Goal: Information Seeking & Learning: Learn about a topic

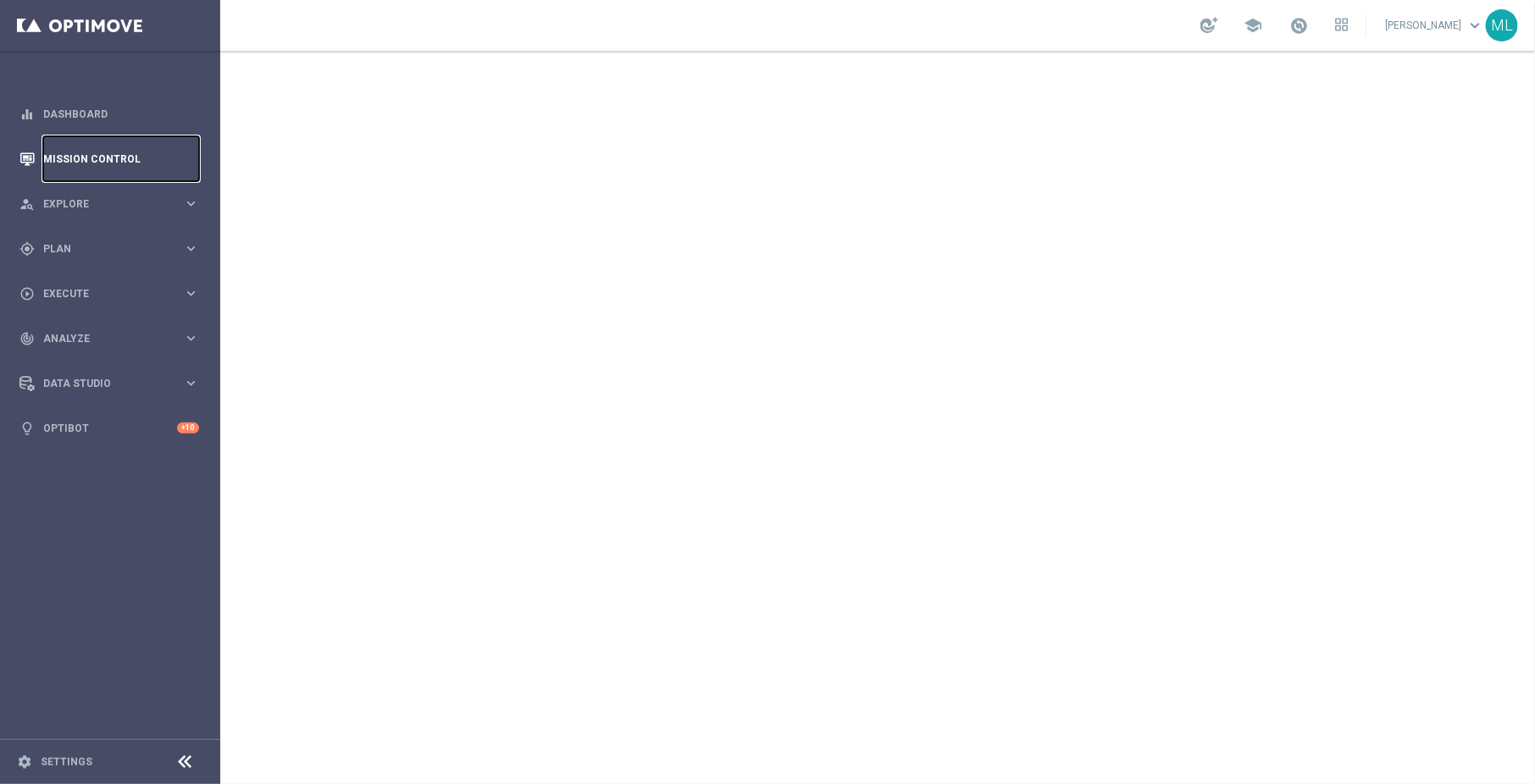
click at [71, 157] on link "Mission Control" at bounding box center [121, 158] width 156 height 45
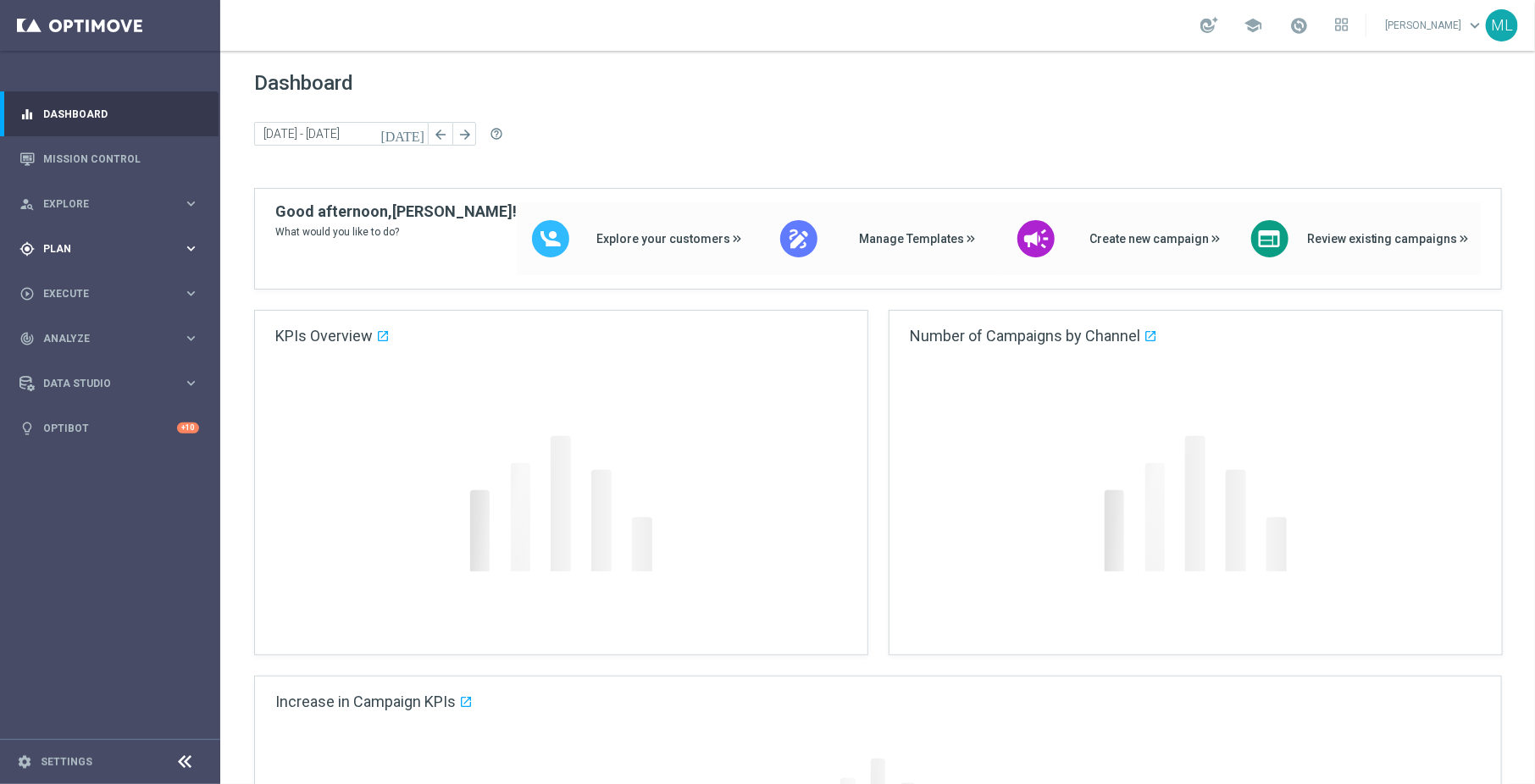
click at [188, 247] on icon "keyboard_arrow_right" at bounding box center [191, 249] width 16 height 16
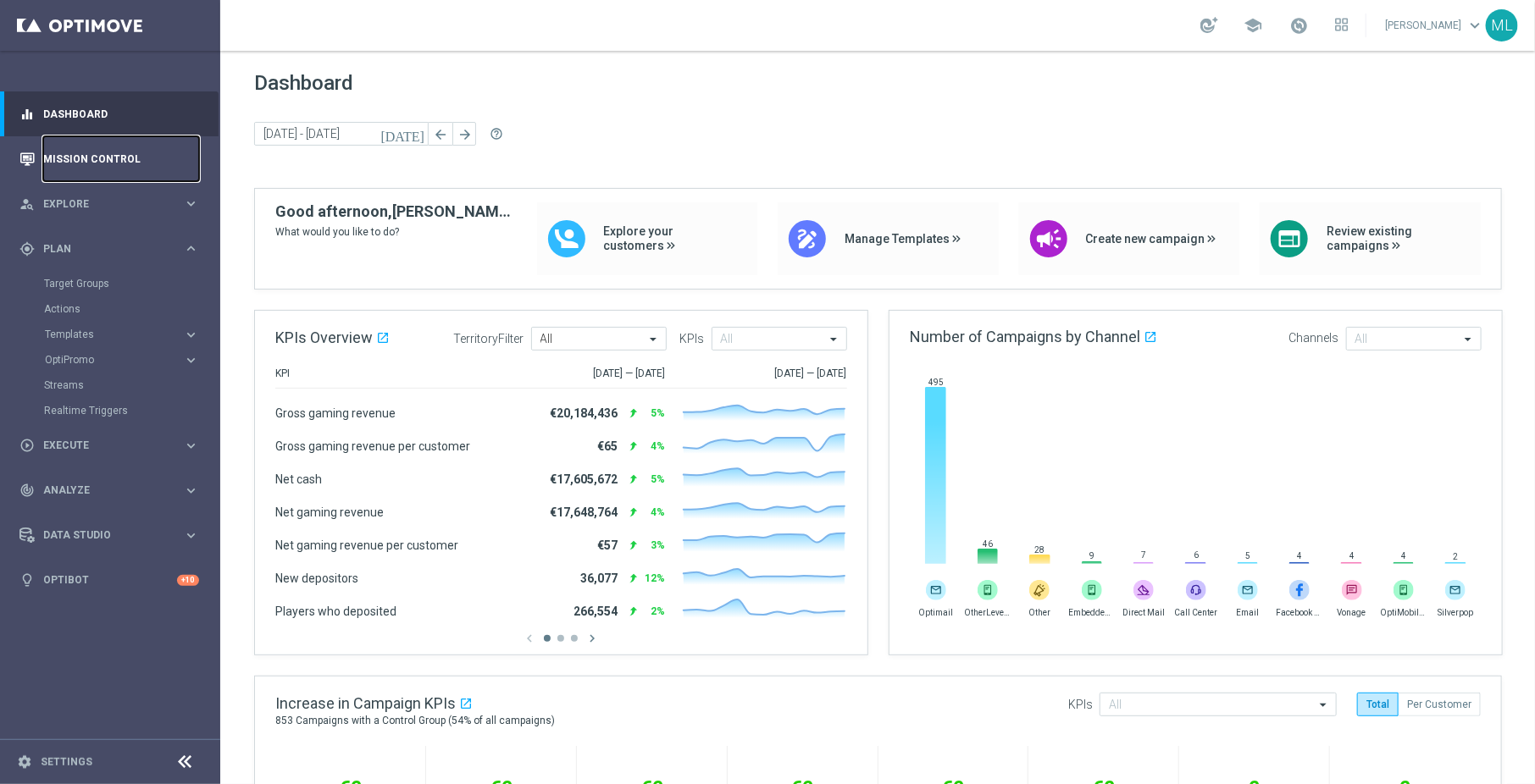
click at [84, 161] on link "Mission Control" at bounding box center [121, 158] width 156 height 45
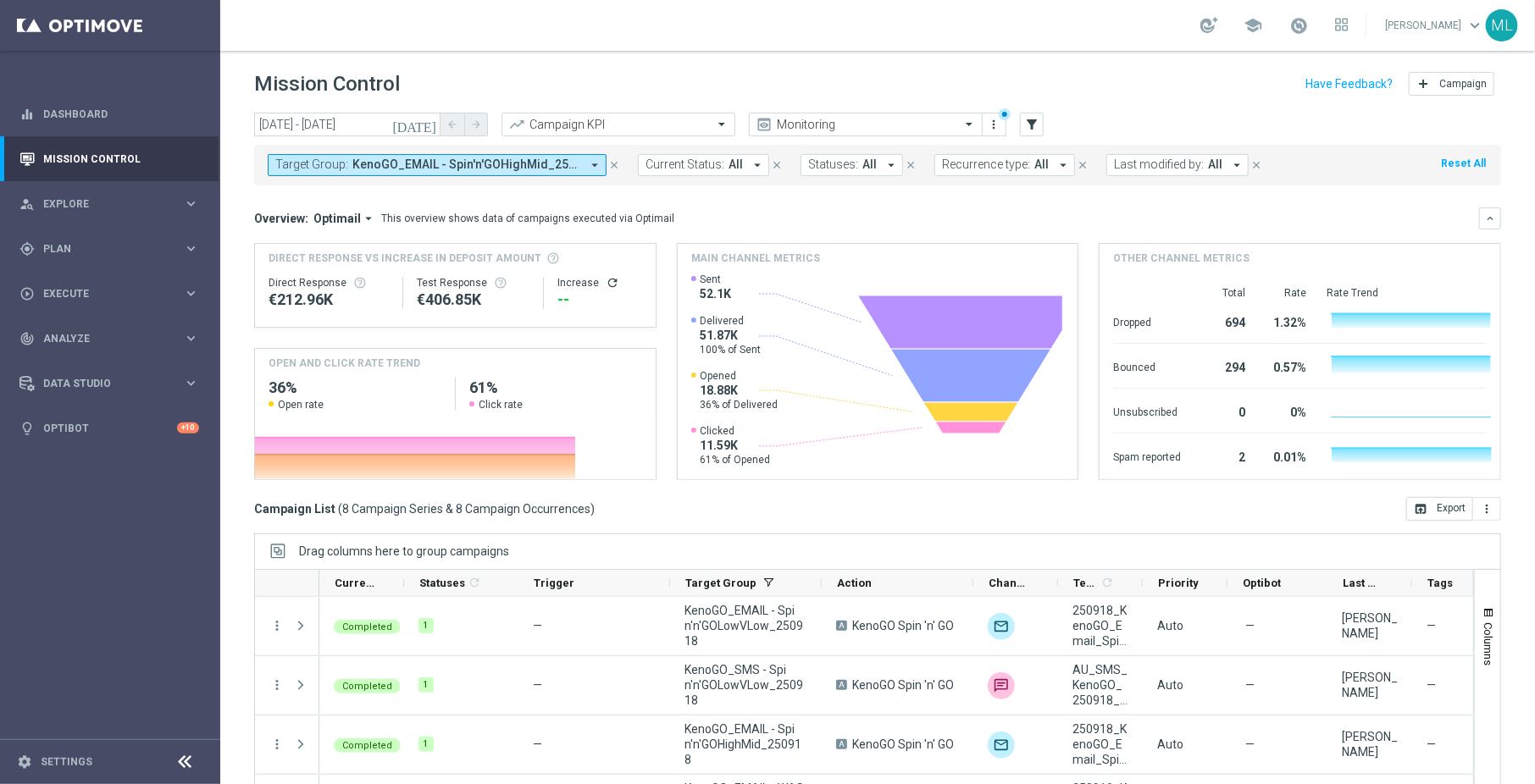
click at [427, 122] on icon "[DATE]" at bounding box center [414, 124] width 46 height 15
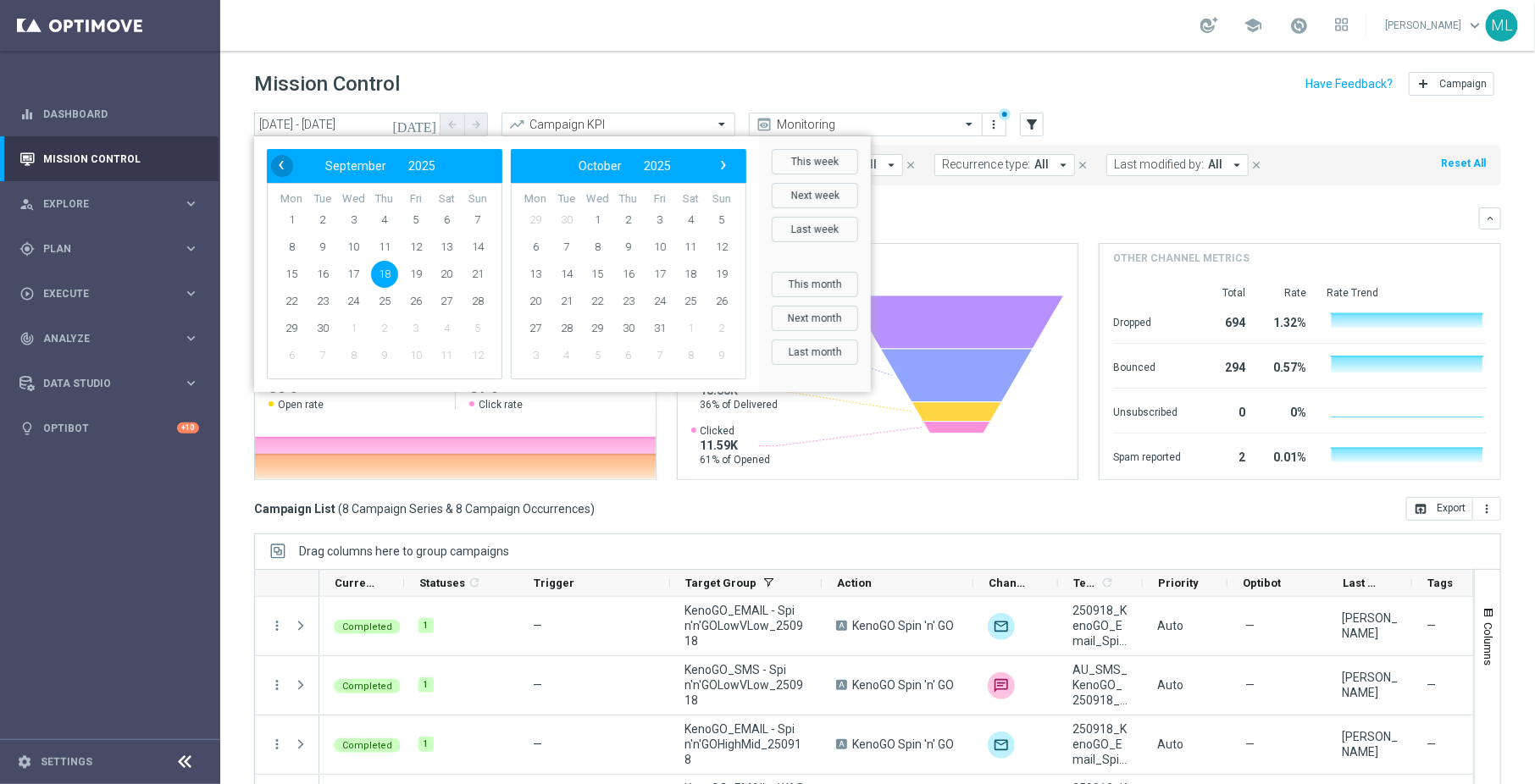
click at [278, 162] on span "‹" at bounding box center [281, 164] width 22 height 22
click at [420, 279] on span "15" at bounding box center [416, 274] width 27 height 27
click at [417, 273] on span "15" at bounding box center [416, 274] width 27 height 27
type input "[DATE] - [DATE]"
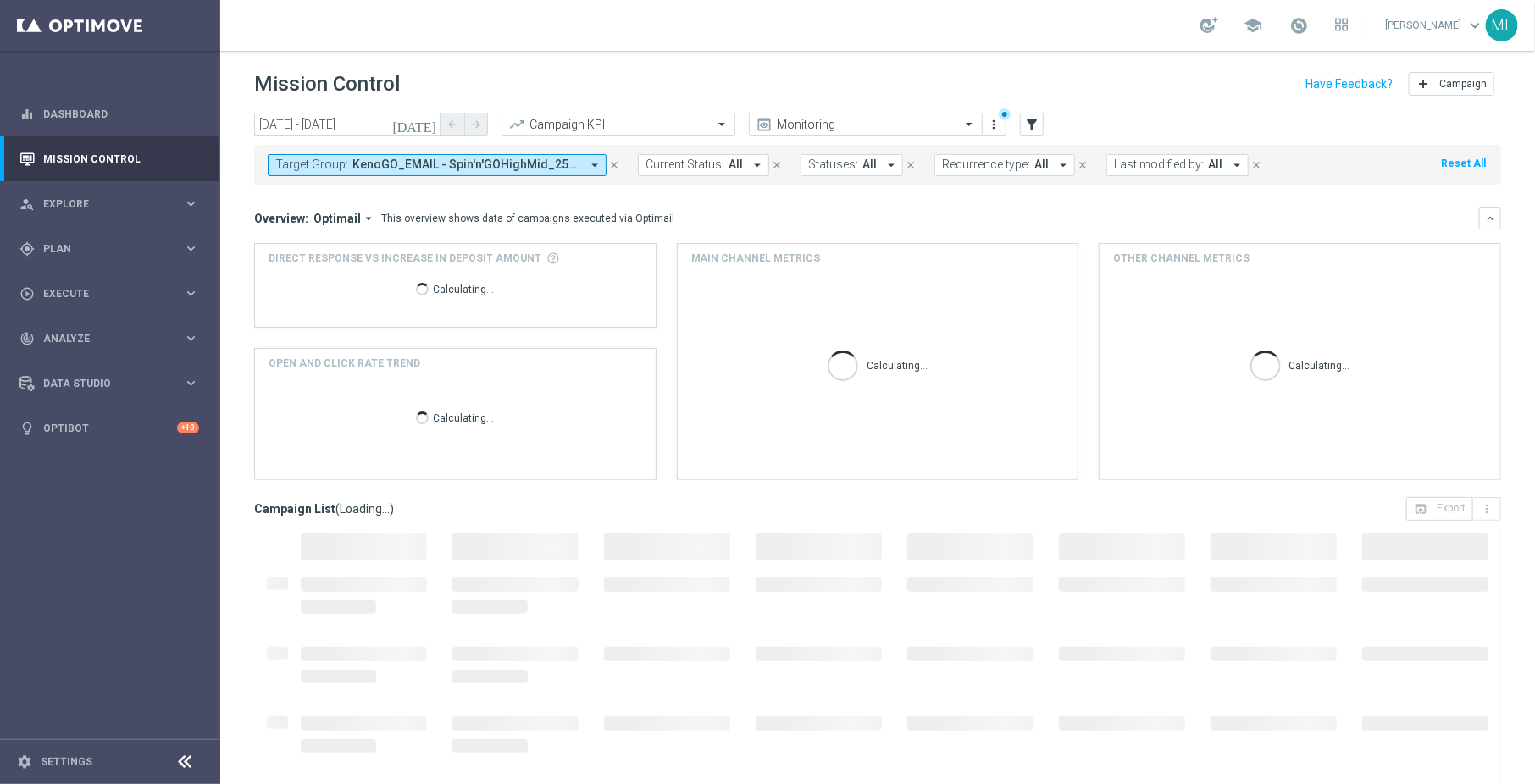
click at [465, 162] on span "KenoGO_EMAIL - Spin'n'GOHighMid_250918, KenoGO_EMAIL - Spin'n'GOLowVLow_250918,…" at bounding box center [466, 164] width 228 height 14
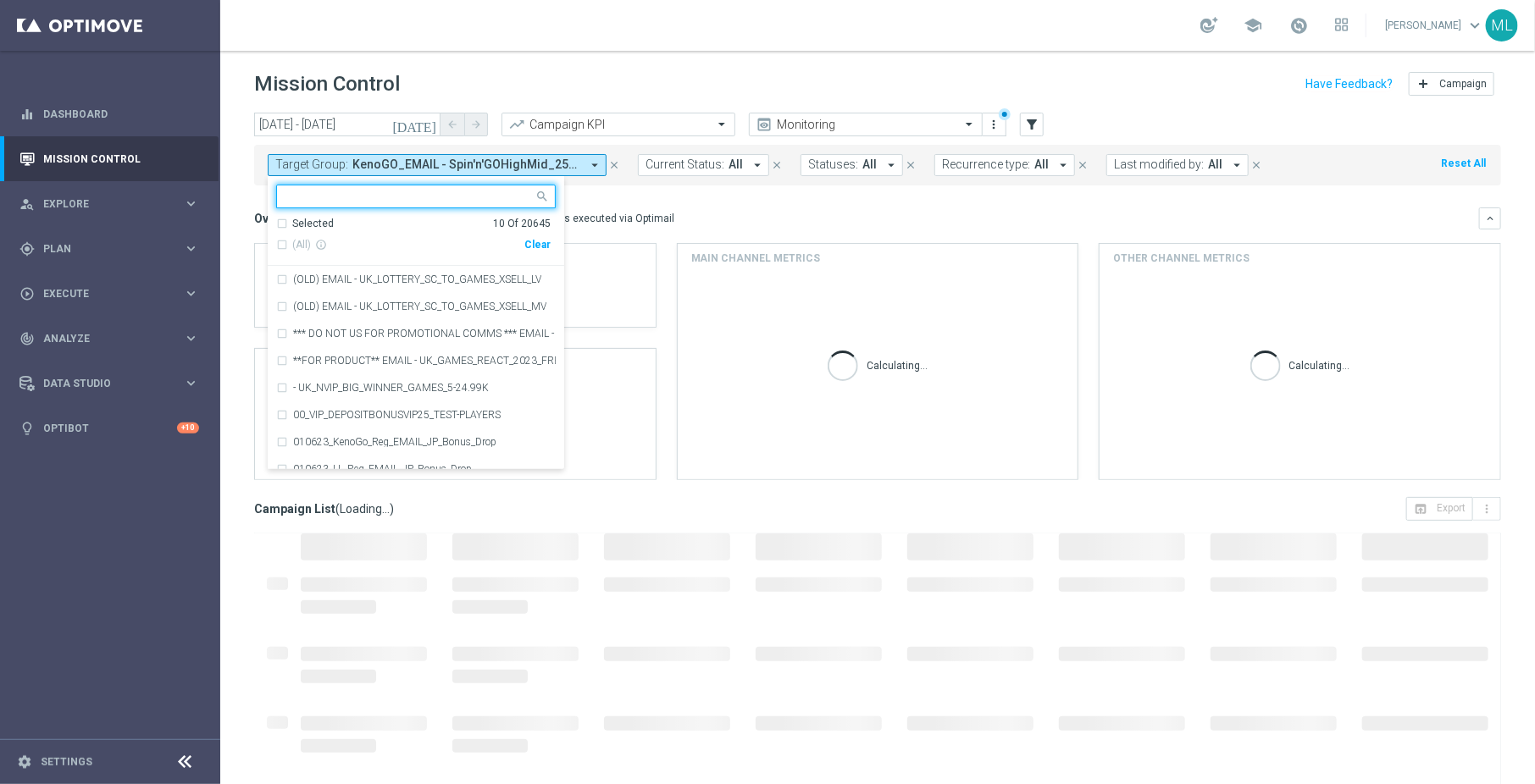
click at [0, 0] on div "Clear" at bounding box center [0, 0] width 0 height 0
click at [396, 197] on input "text" at bounding box center [409, 197] width 248 height 14
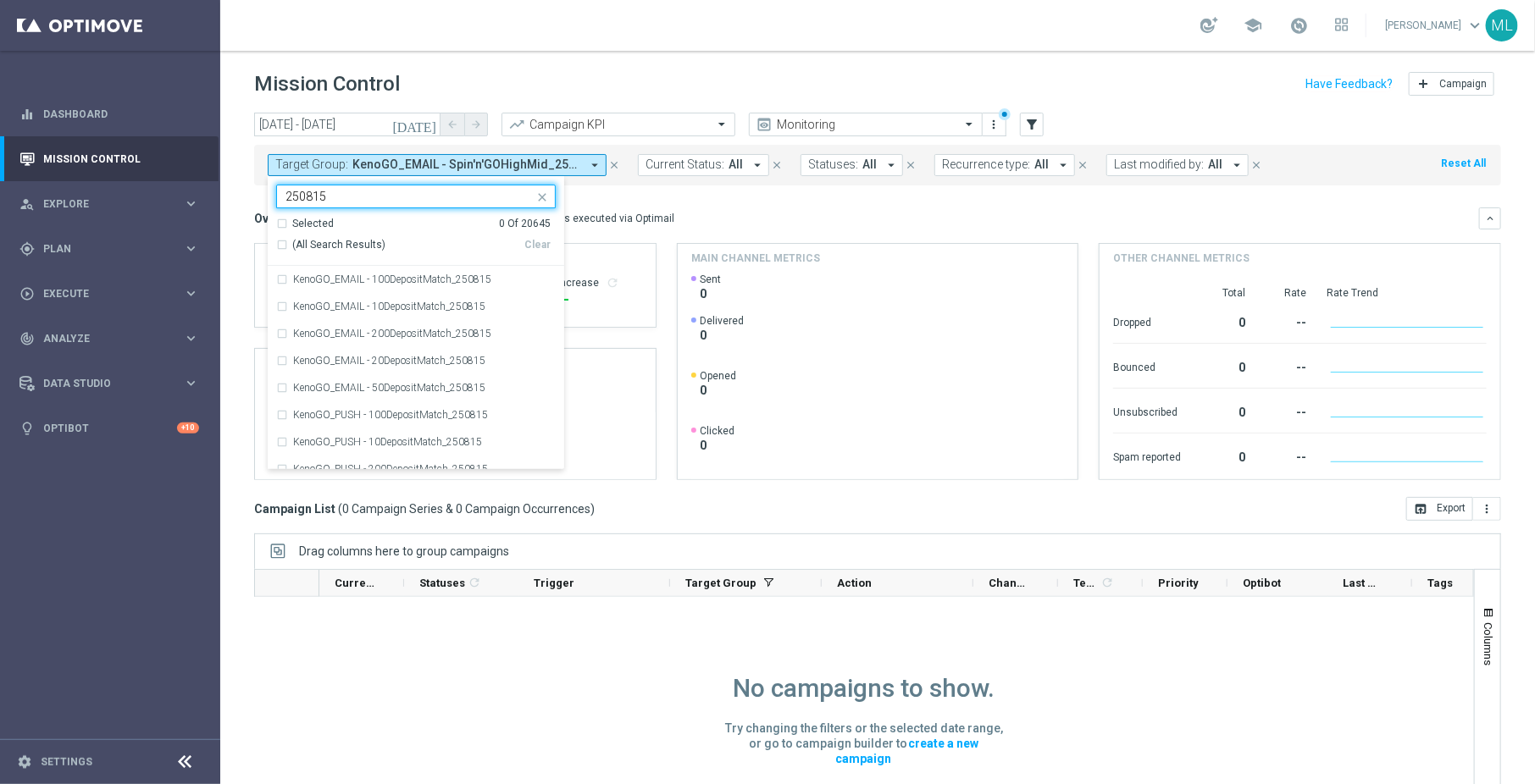
click at [279, 246] on div "(All Search Results)" at bounding box center [400, 245] width 248 height 14
type input "250815"
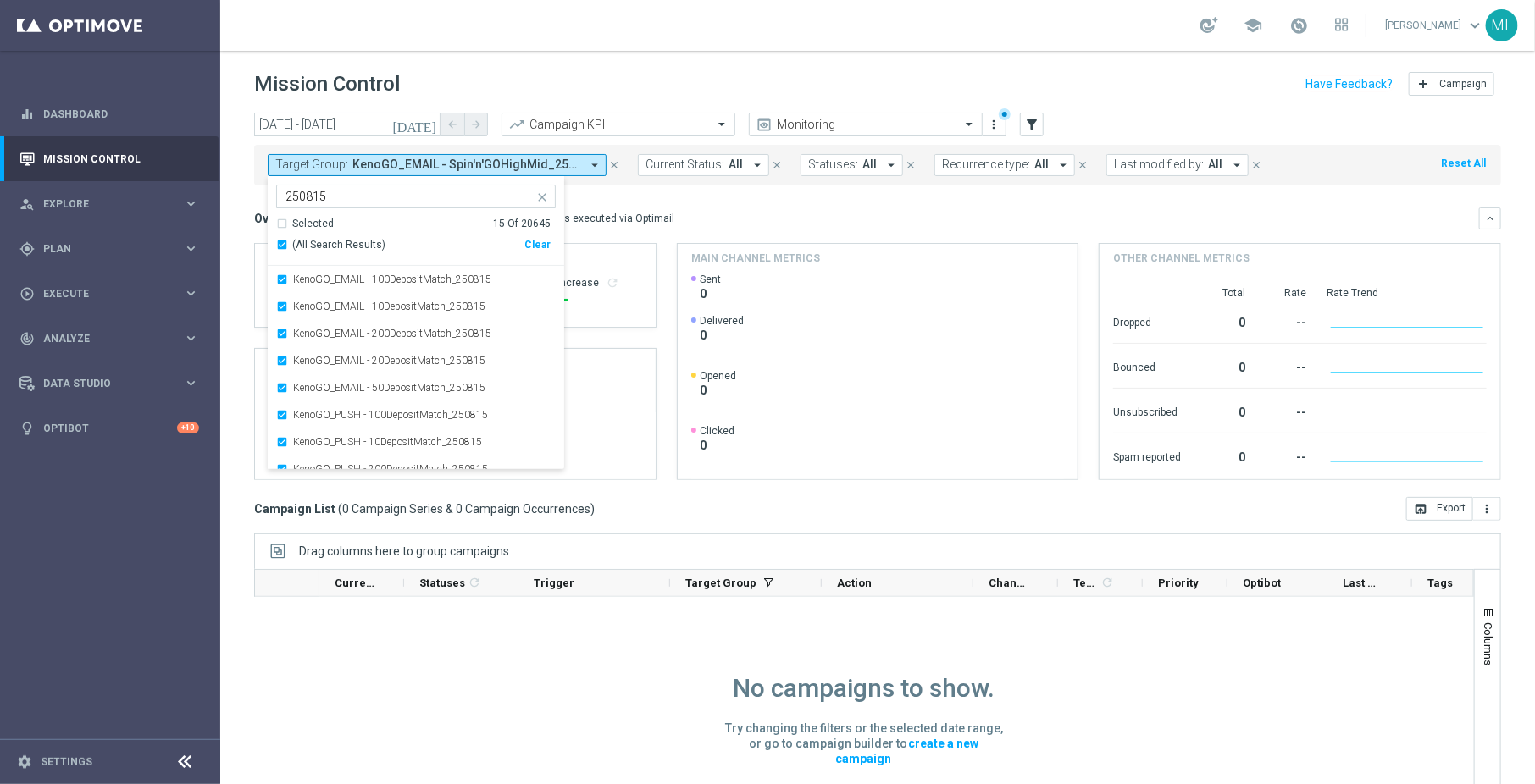
click at [648, 199] on mini-dashboard "Overview: Optimail arrow_drop_down This overview shows data of campaigns execut…" at bounding box center [878, 341] width 1247 height 311
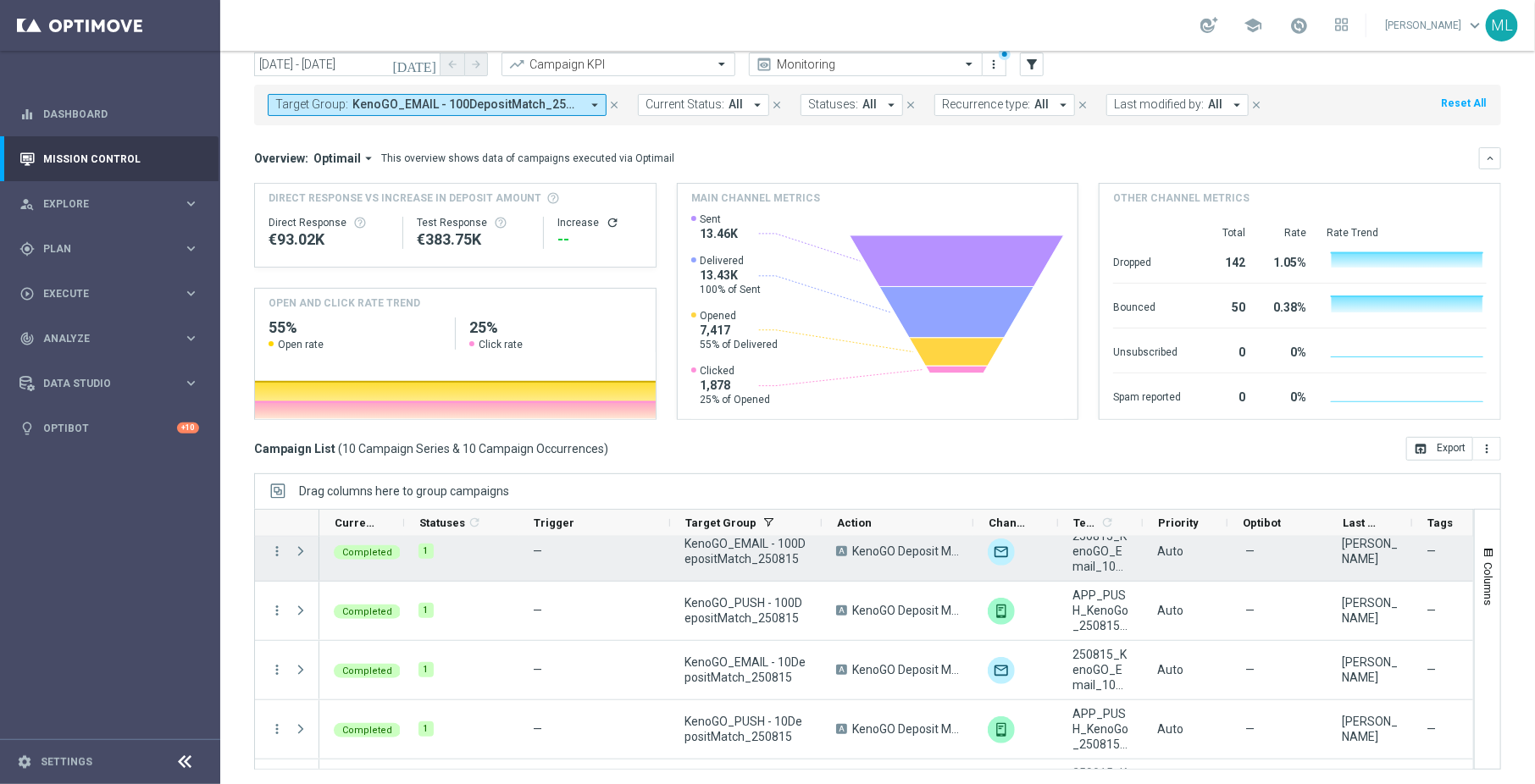
scroll to position [359, 0]
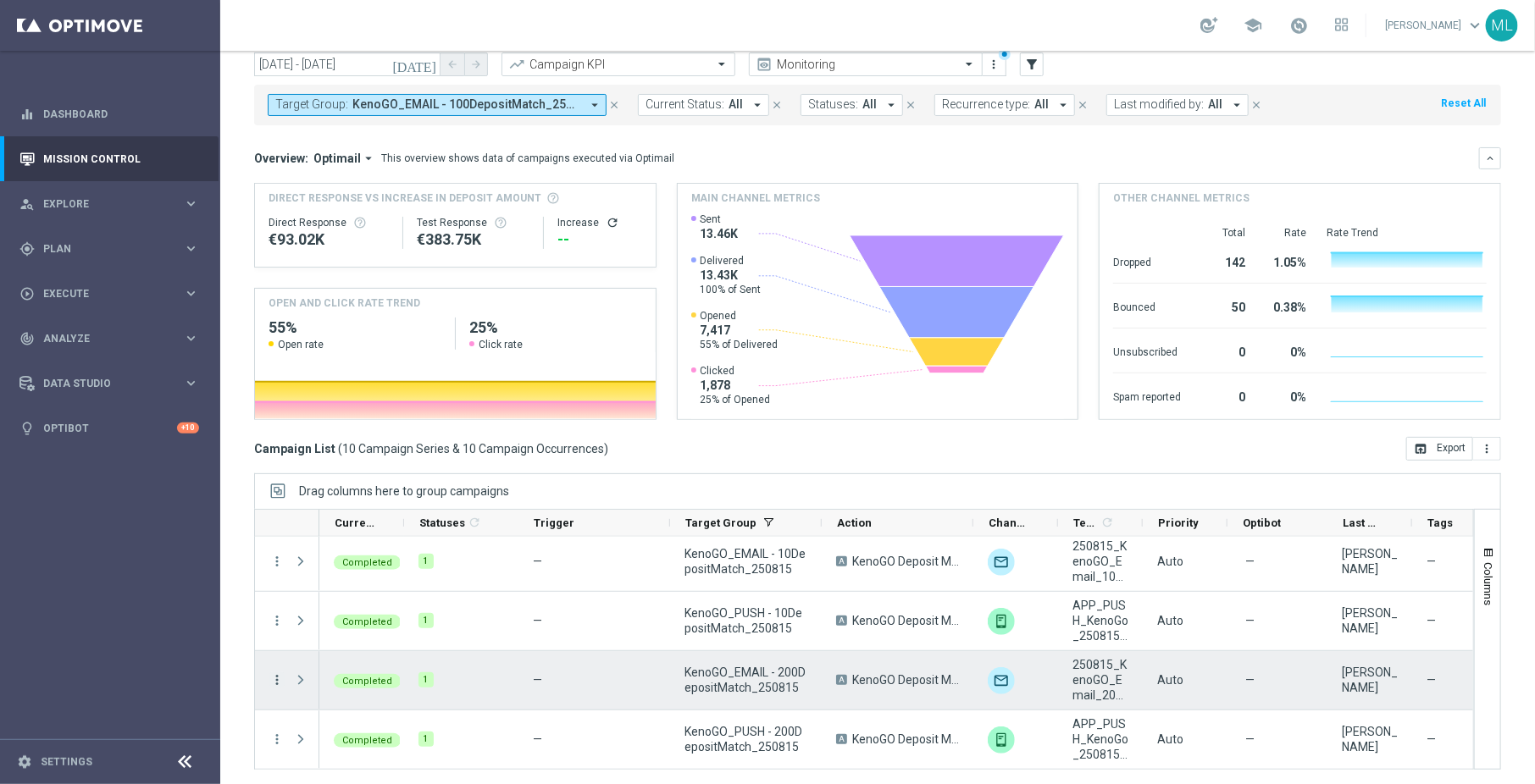
click at [279, 678] on icon "more_vert" at bounding box center [276, 679] width 15 height 15
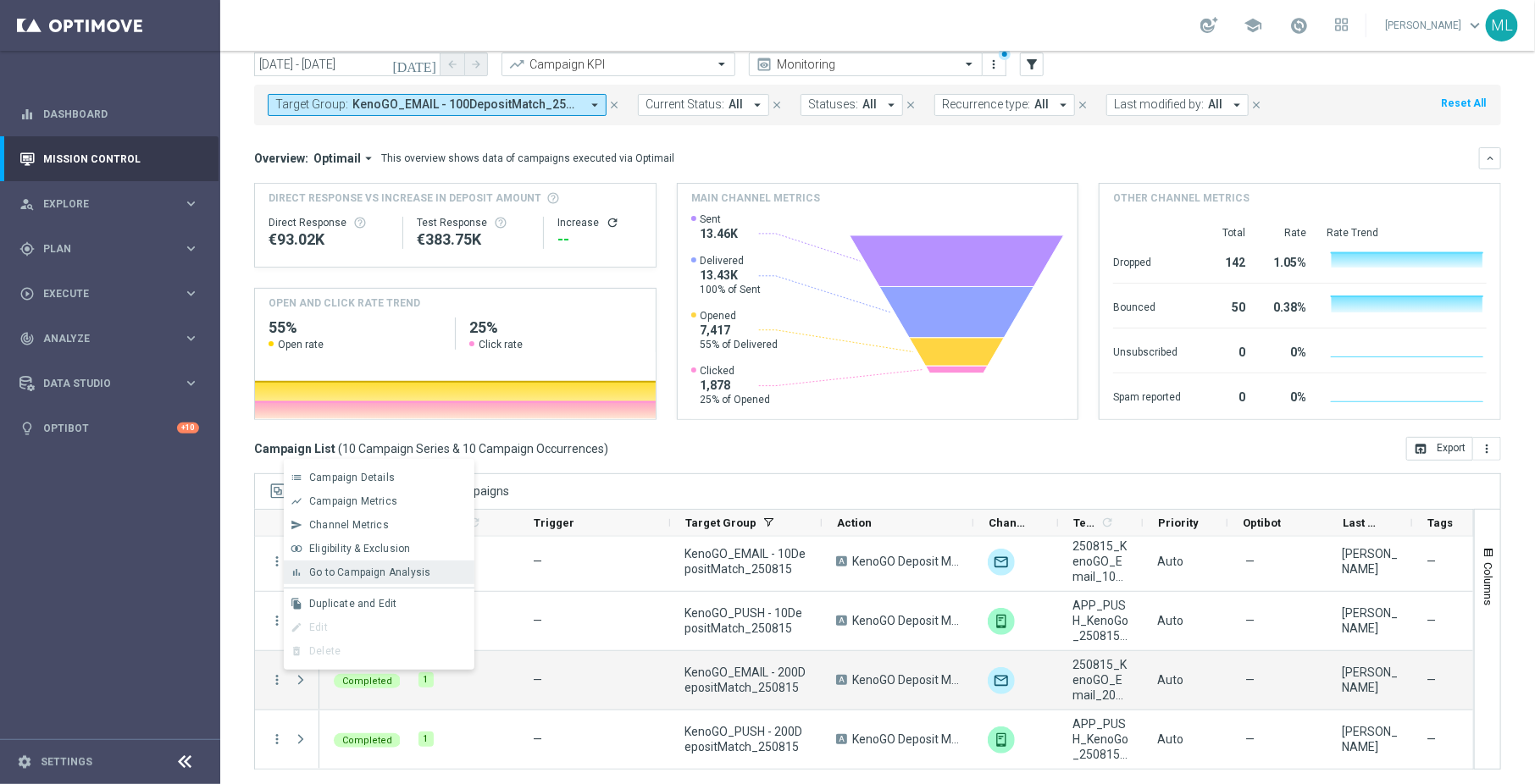
click at [361, 576] on span "Go to Campaign Analysis" at bounding box center [369, 571] width 121 height 12
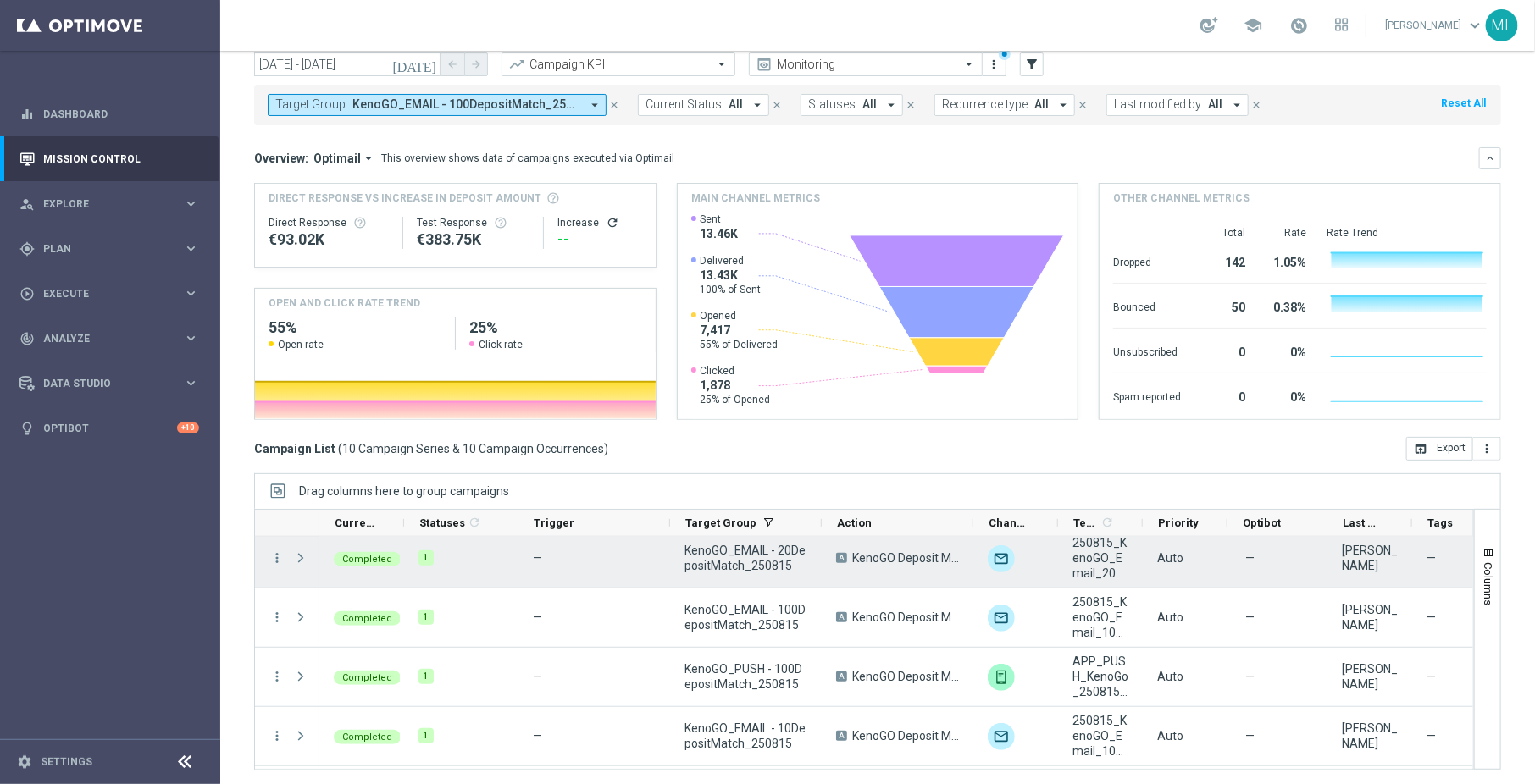
scroll to position [181, 0]
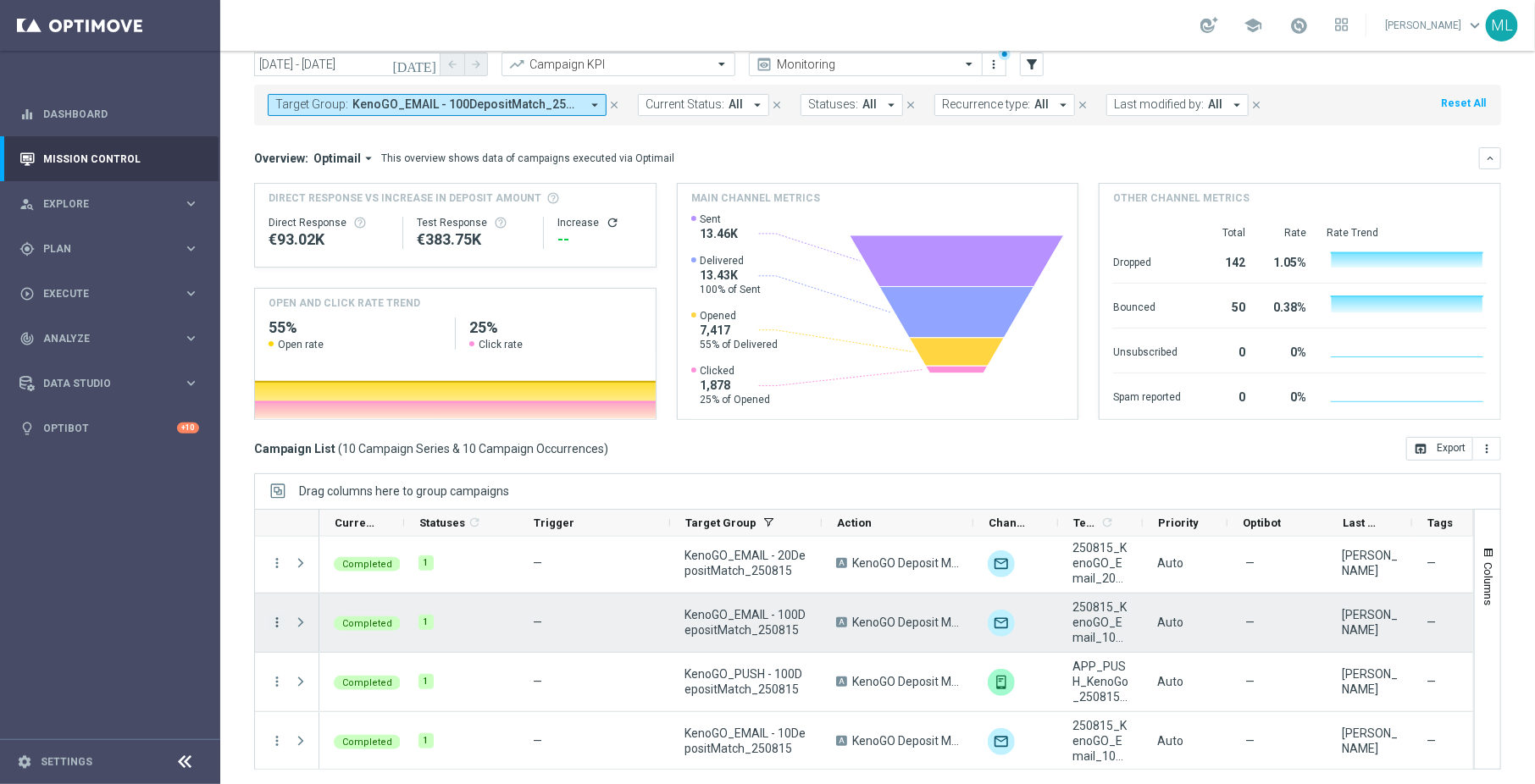
click at [274, 616] on icon "more_vert" at bounding box center [276, 621] width 15 height 15
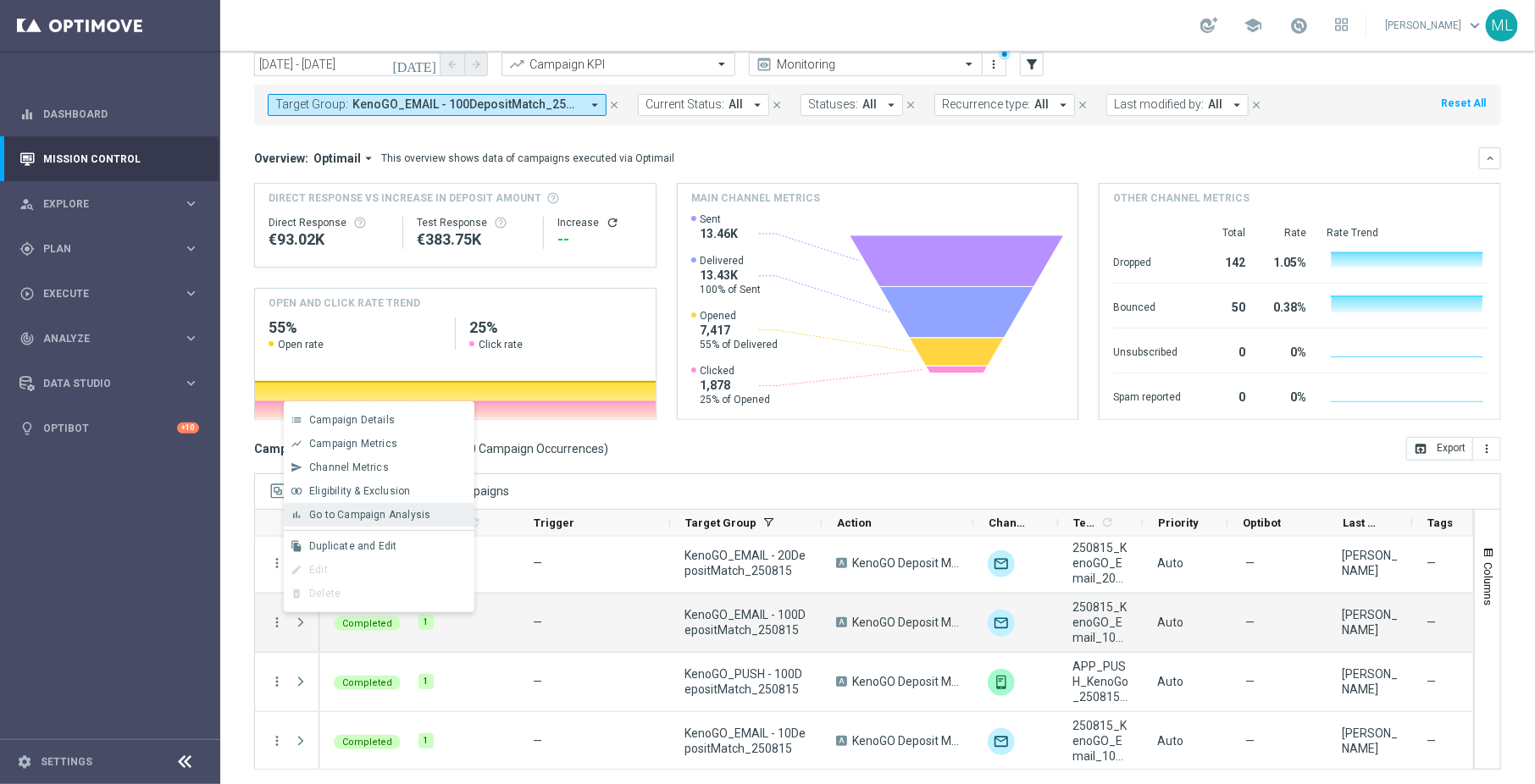
click at [352, 518] on span "Go to Campaign Analysis" at bounding box center [369, 514] width 121 height 12
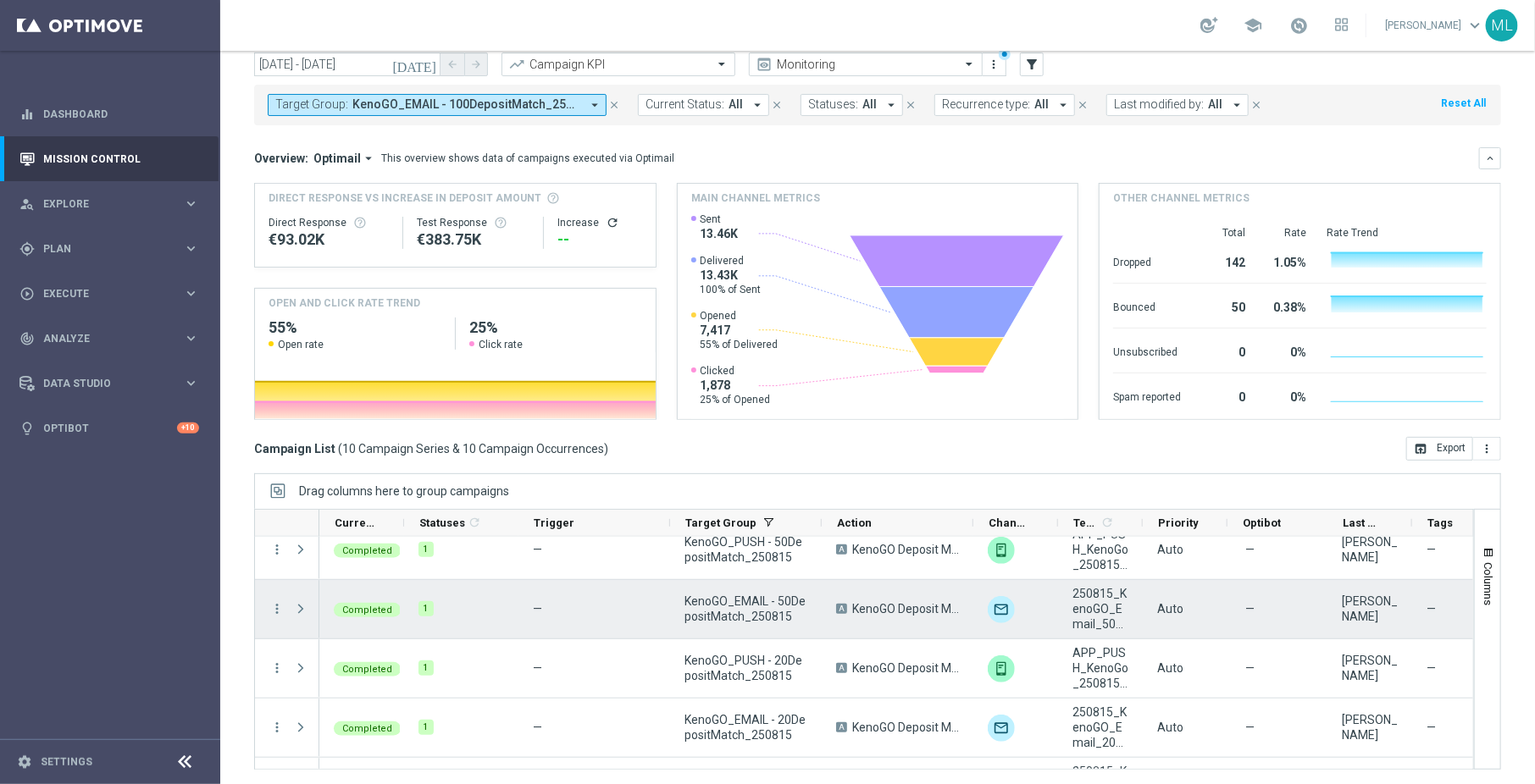
scroll to position [0, 0]
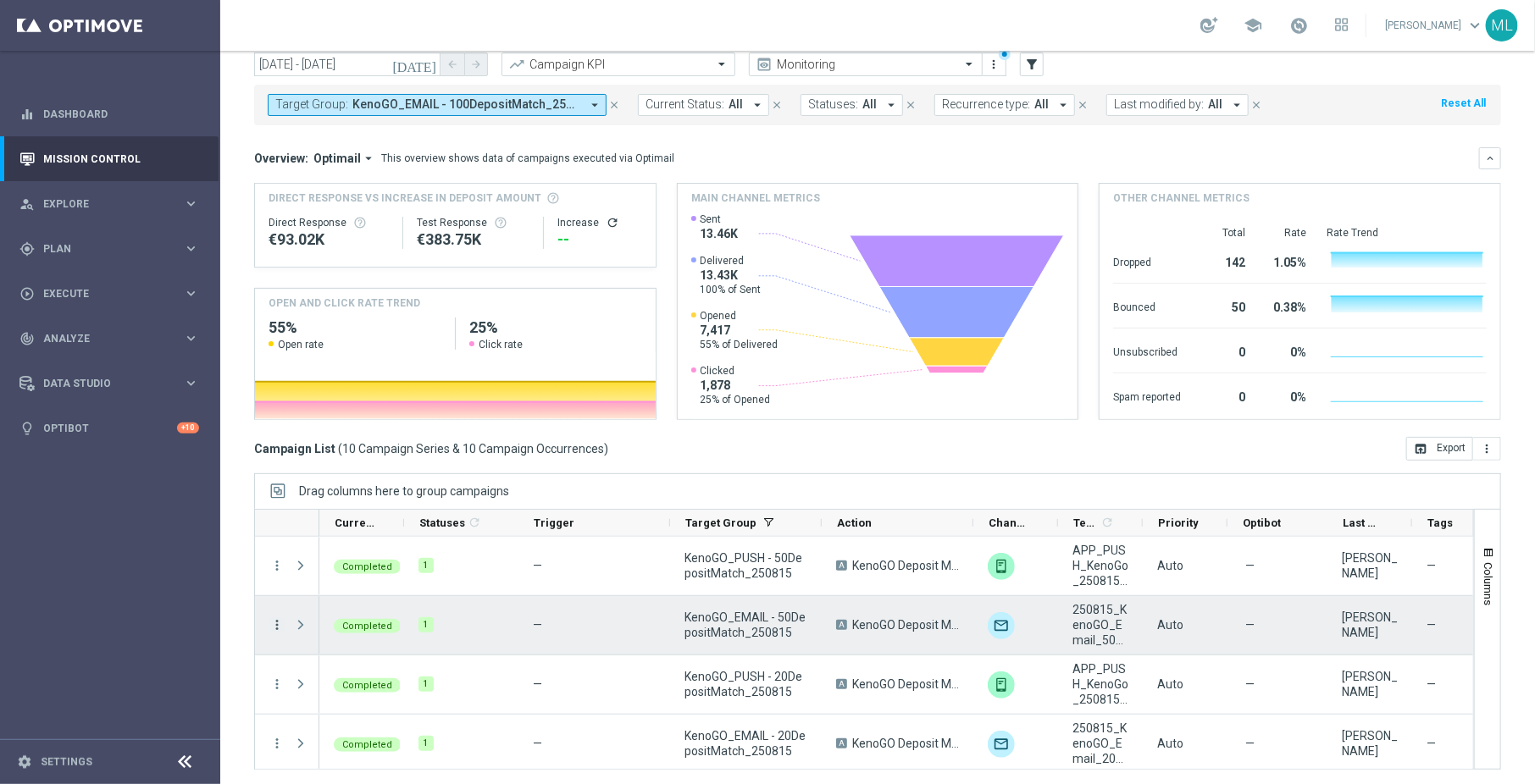
click at [271, 625] on icon "more_vert" at bounding box center [276, 624] width 15 height 15
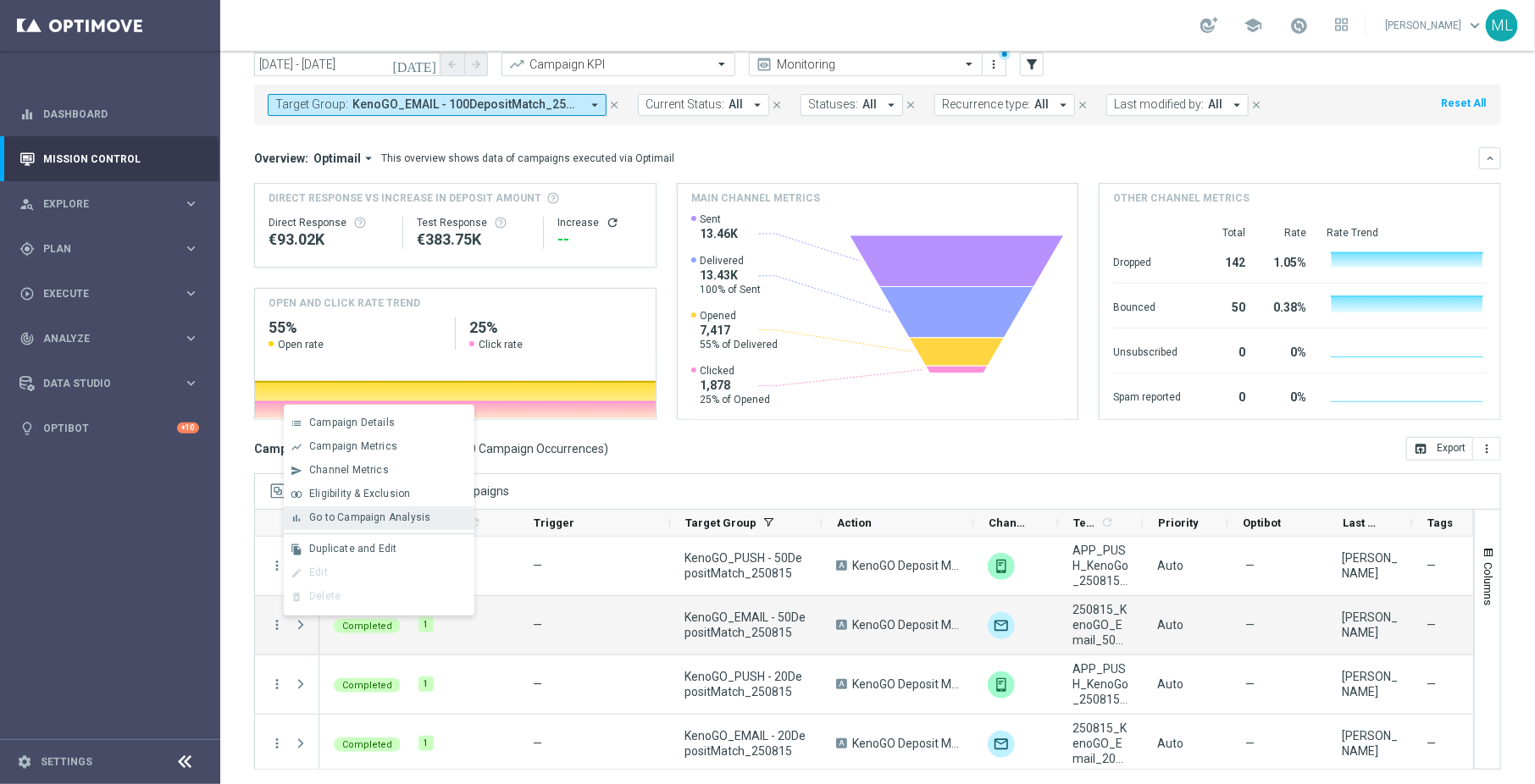
click at [359, 523] on span "Go to Campaign Analysis" at bounding box center [369, 517] width 121 height 12
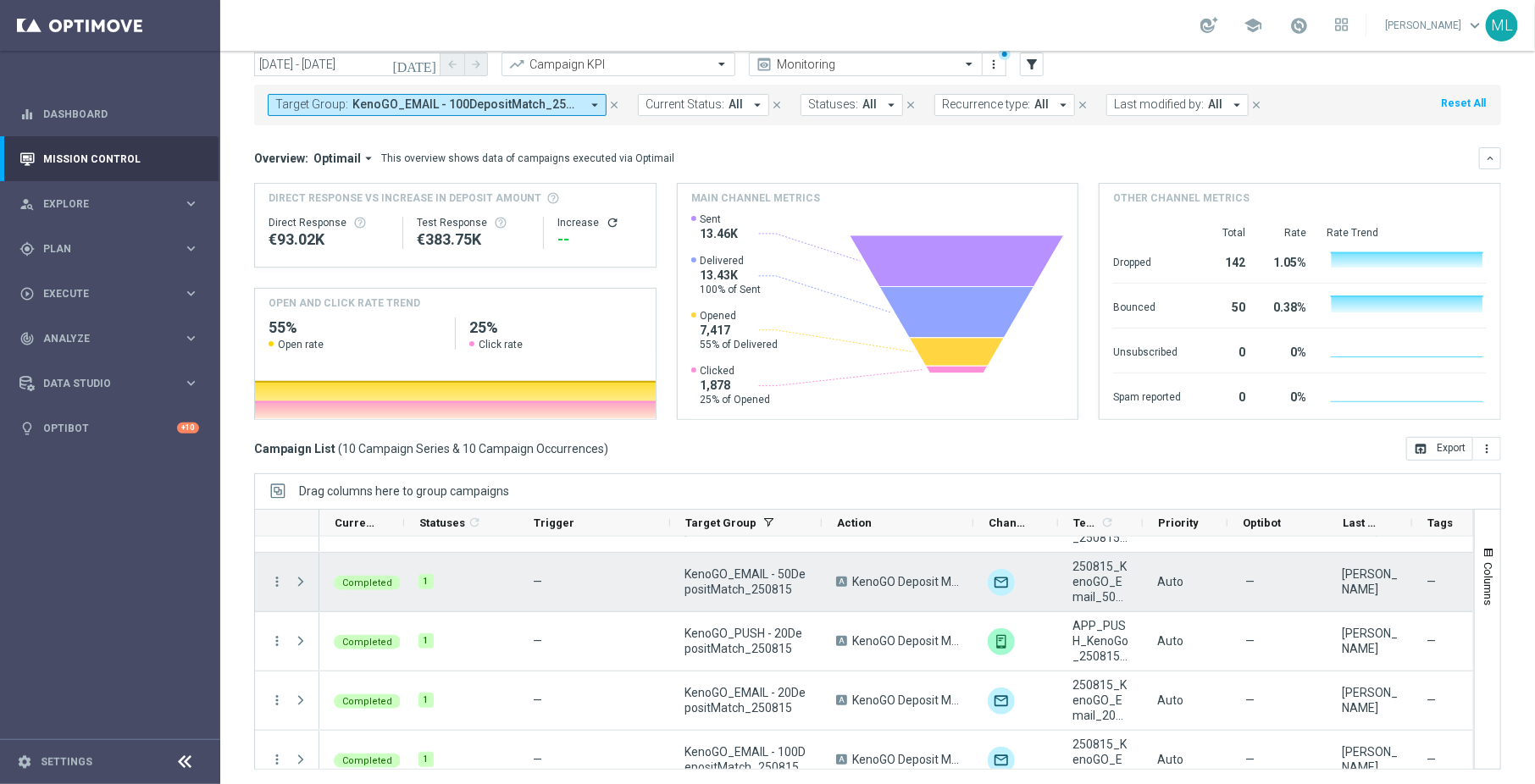
scroll to position [45, 0]
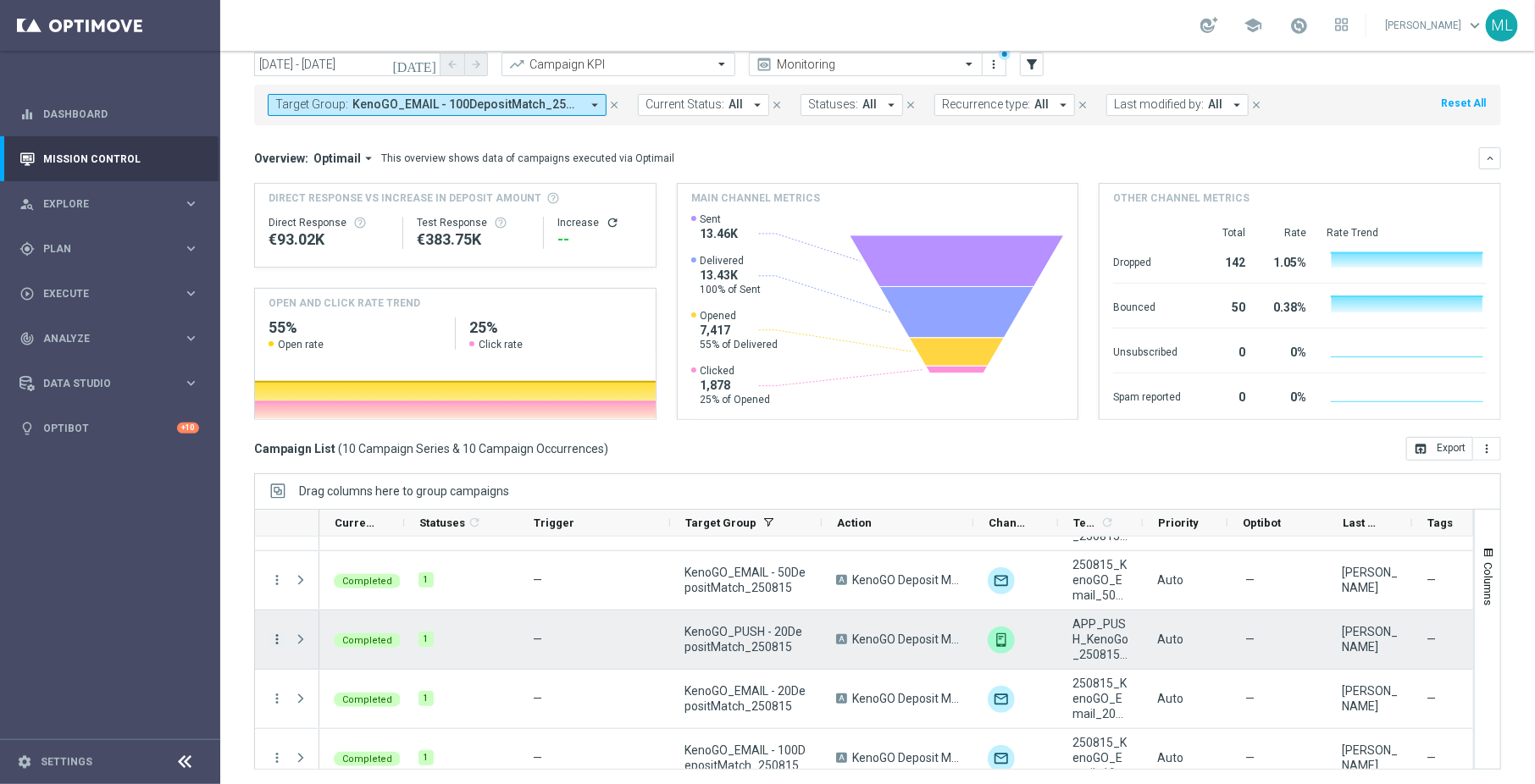
click at [278, 637] on icon "more_vert" at bounding box center [276, 638] width 15 height 15
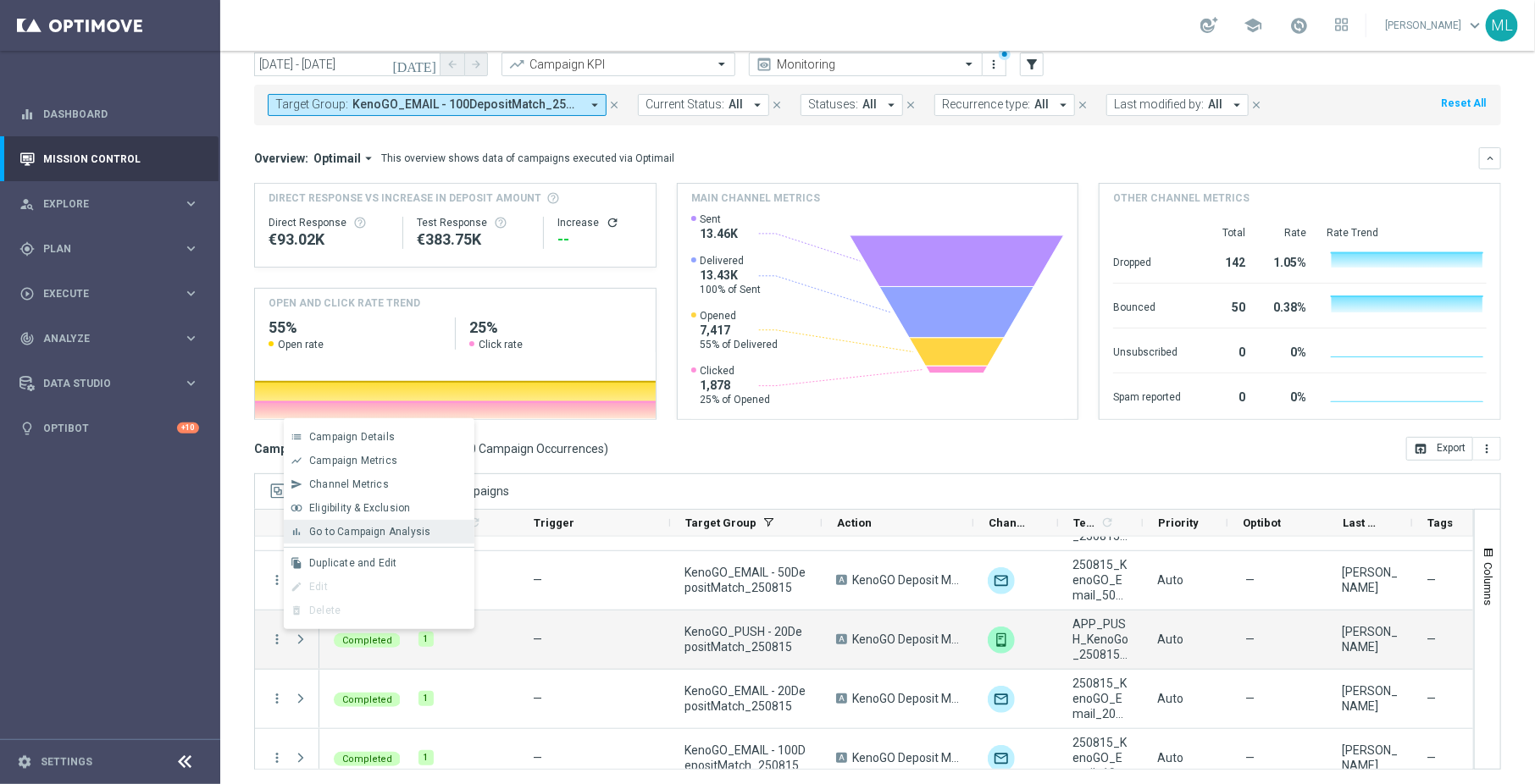
click at [372, 536] on span "Go to Campaign Analysis" at bounding box center [369, 531] width 121 height 12
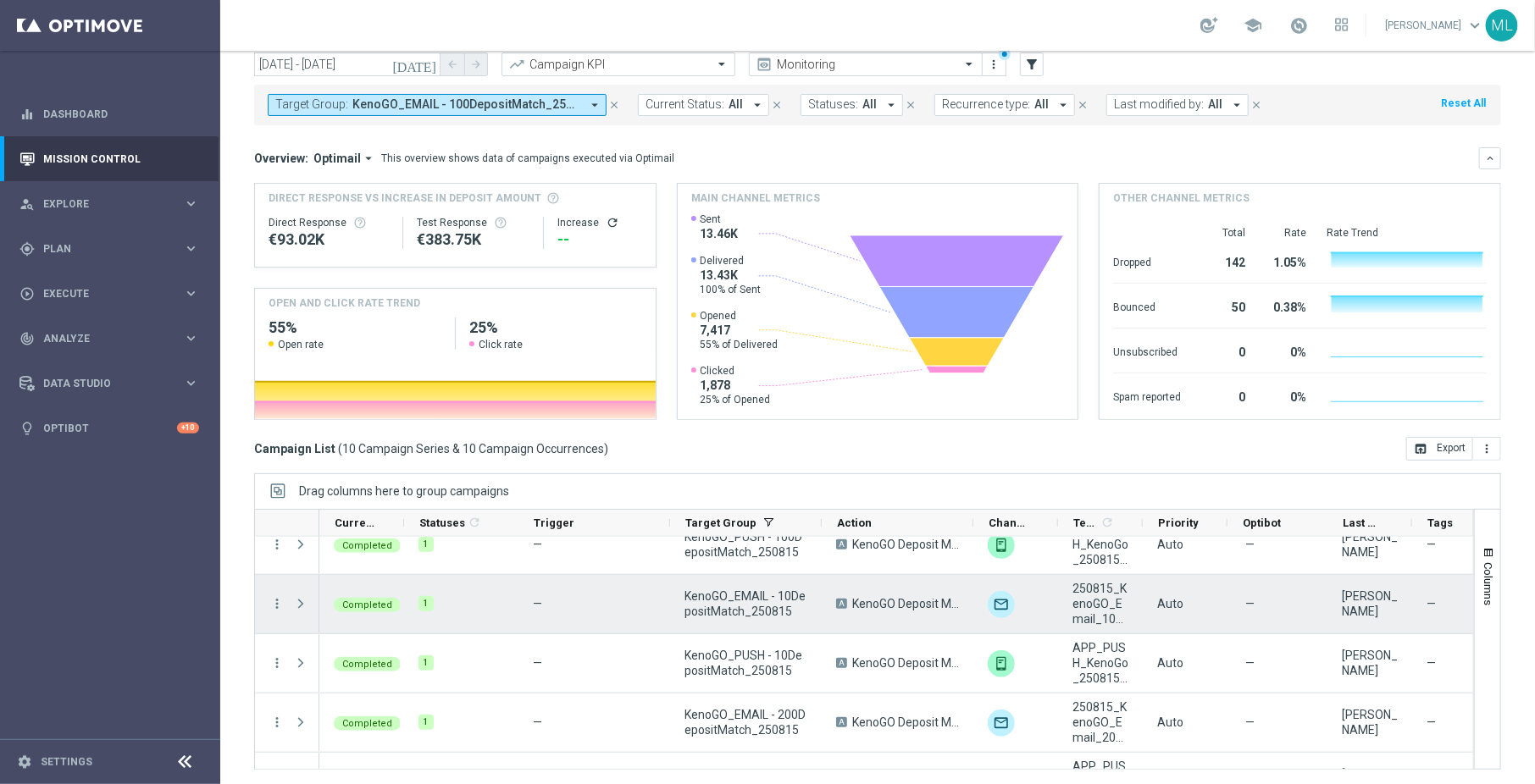
scroll to position [295, 0]
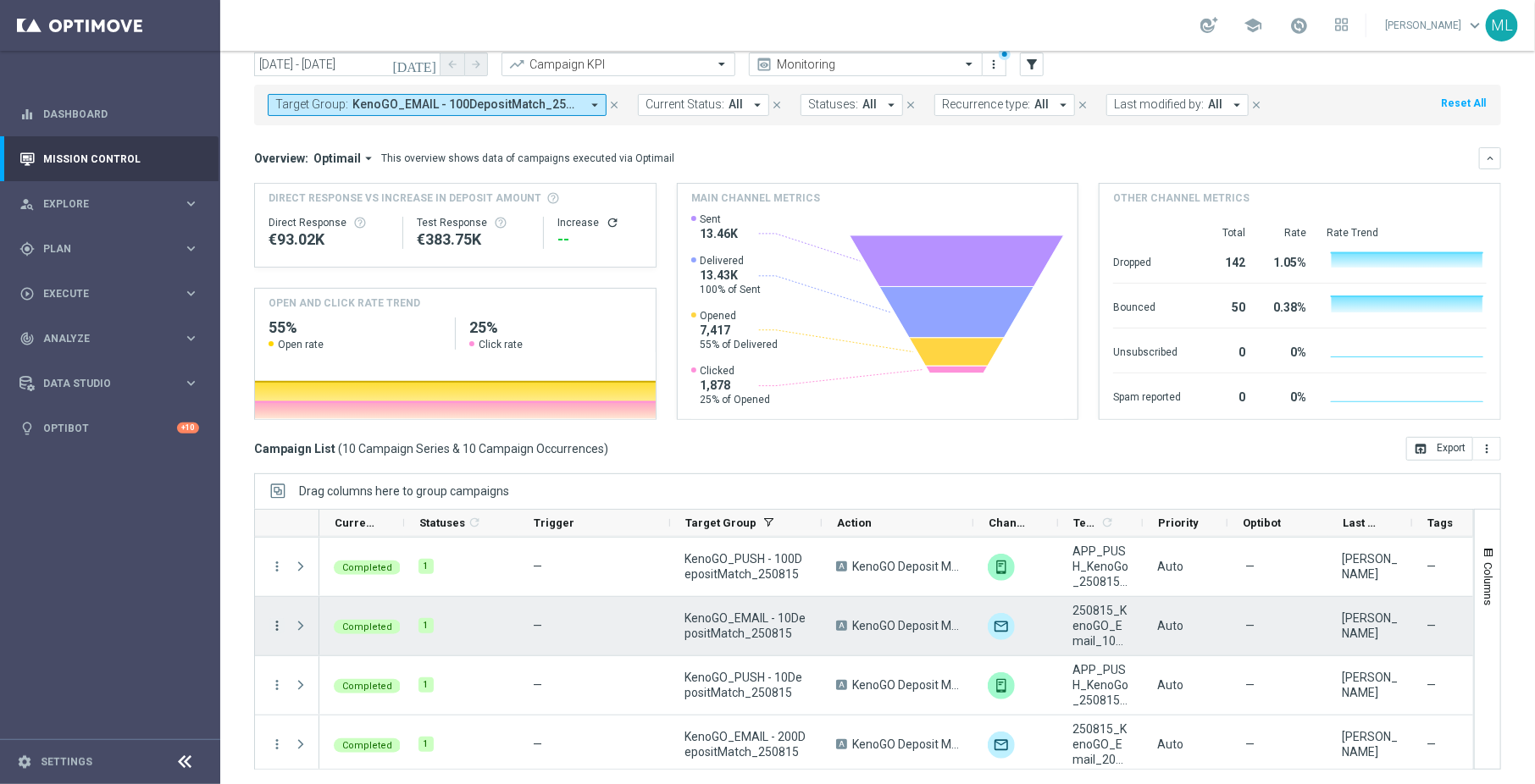
click at [272, 622] on icon "more_vert" at bounding box center [276, 625] width 15 height 15
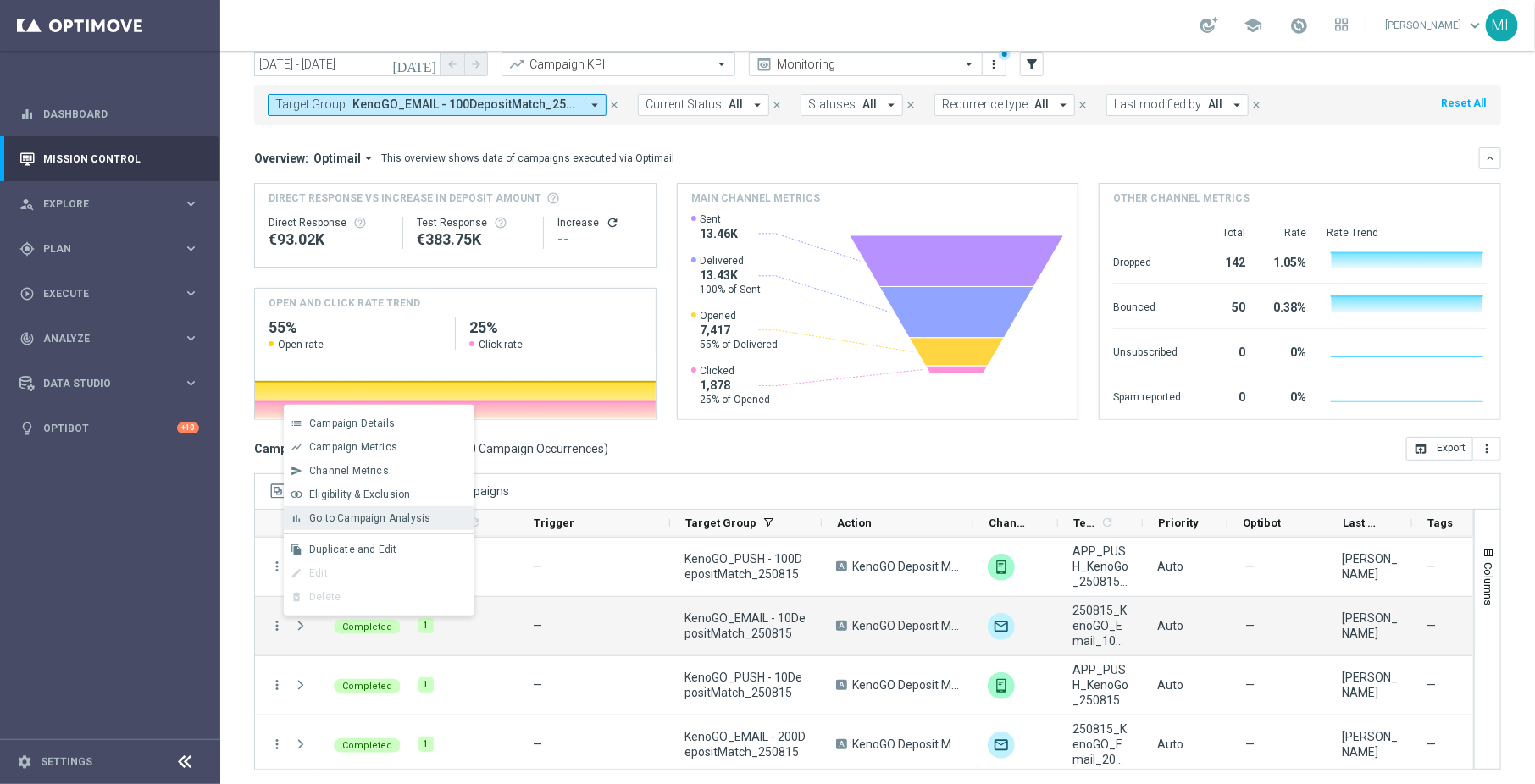
click at [359, 523] on span "Go to Campaign Analysis" at bounding box center [369, 518] width 121 height 12
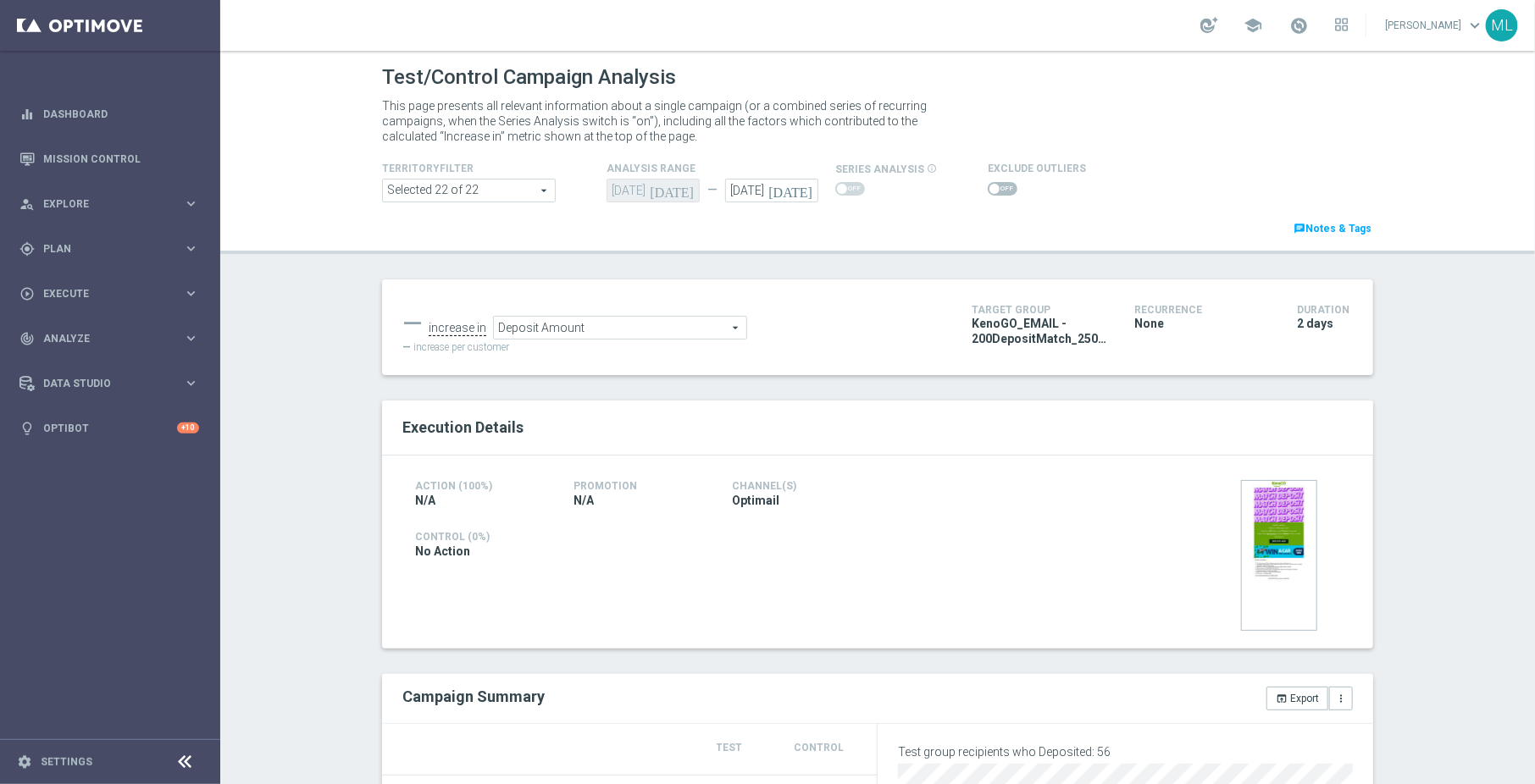
click at [693, 332] on span "Deposit Amount" at bounding box center [620, 327] width 252 height 22
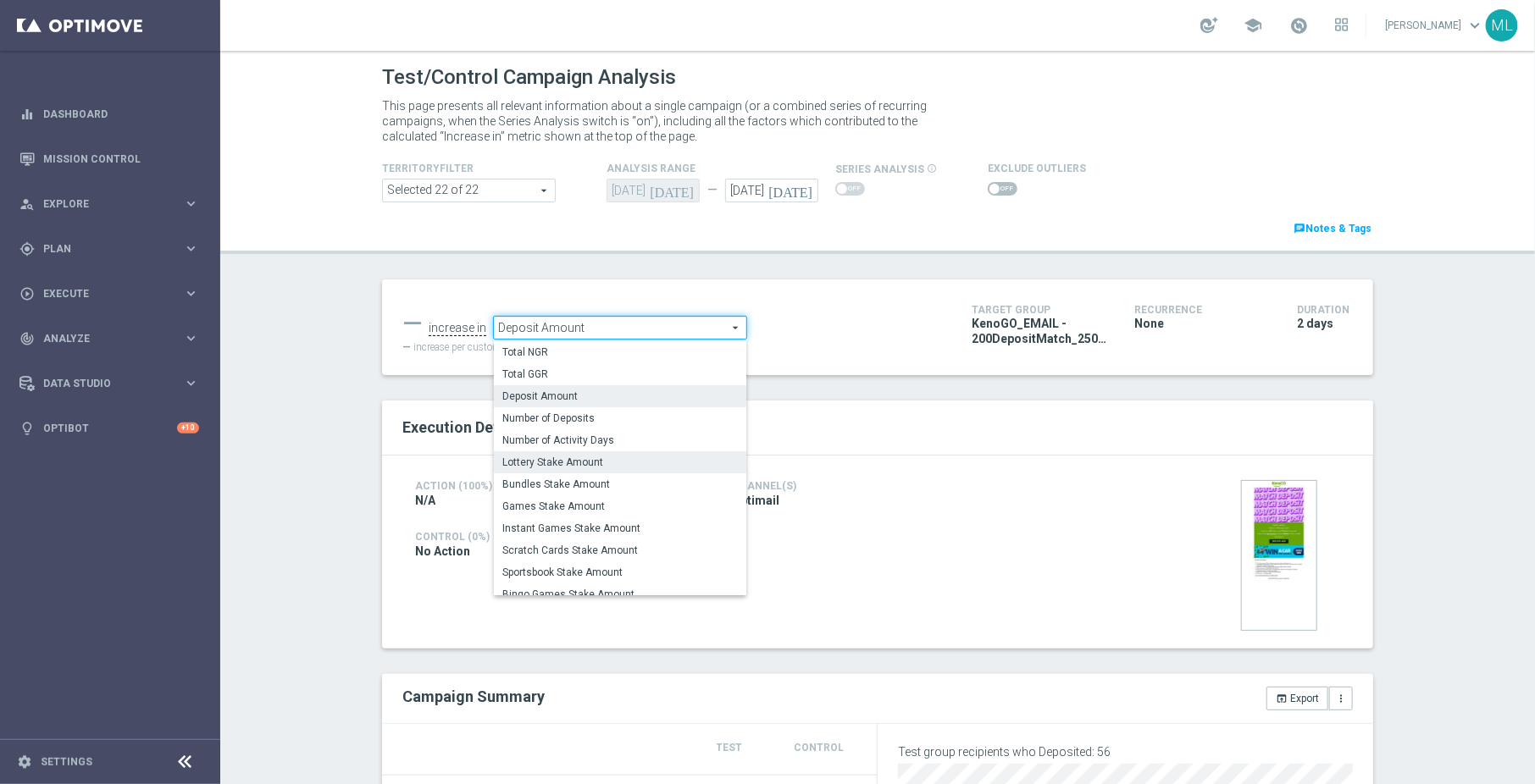
click at [595, 460] on span "Lottery Stake Amount" at bounding box center [620, 461] width 235 height 13
type input "Lottery Stake Amount"
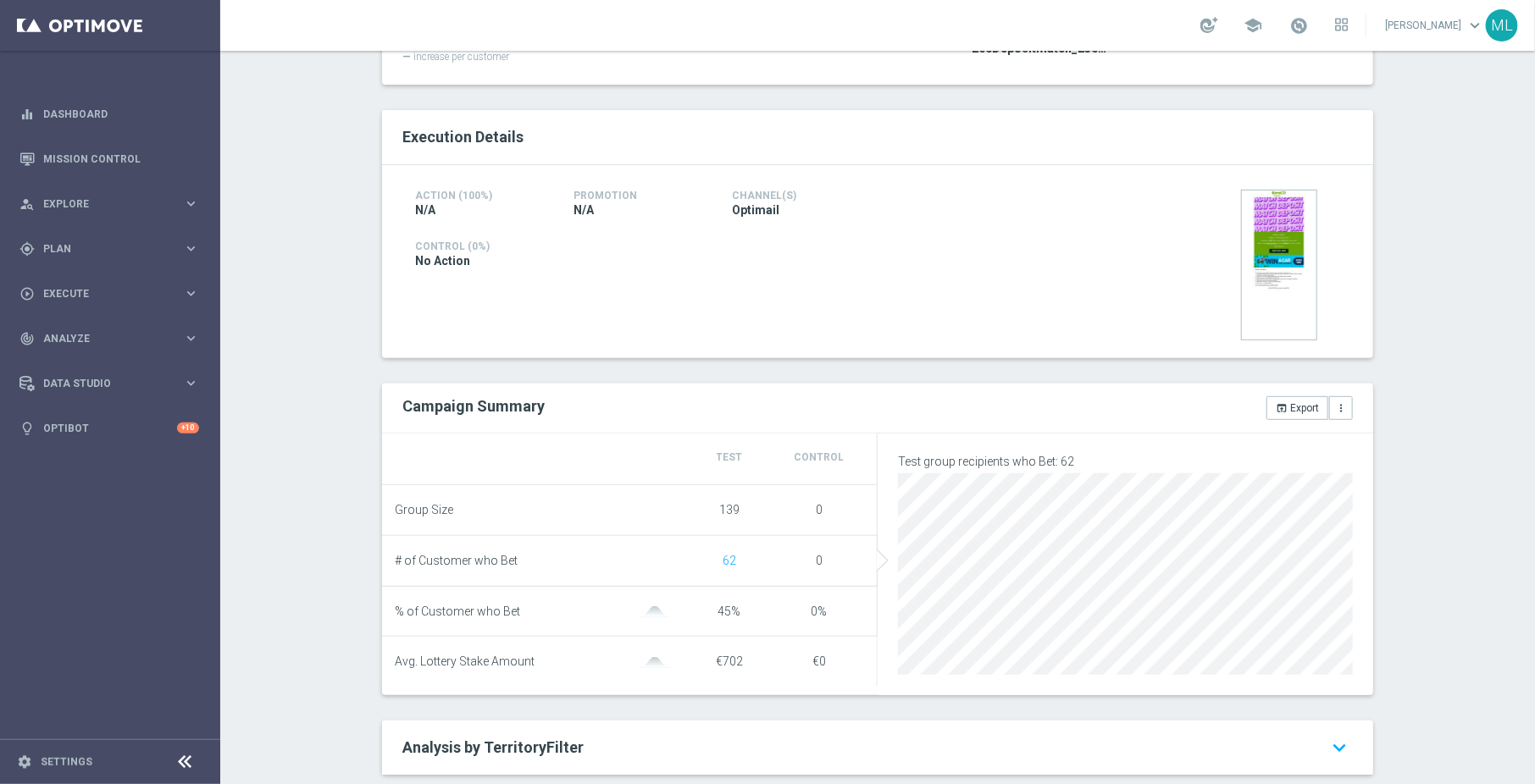
scroll to position [308, 0]
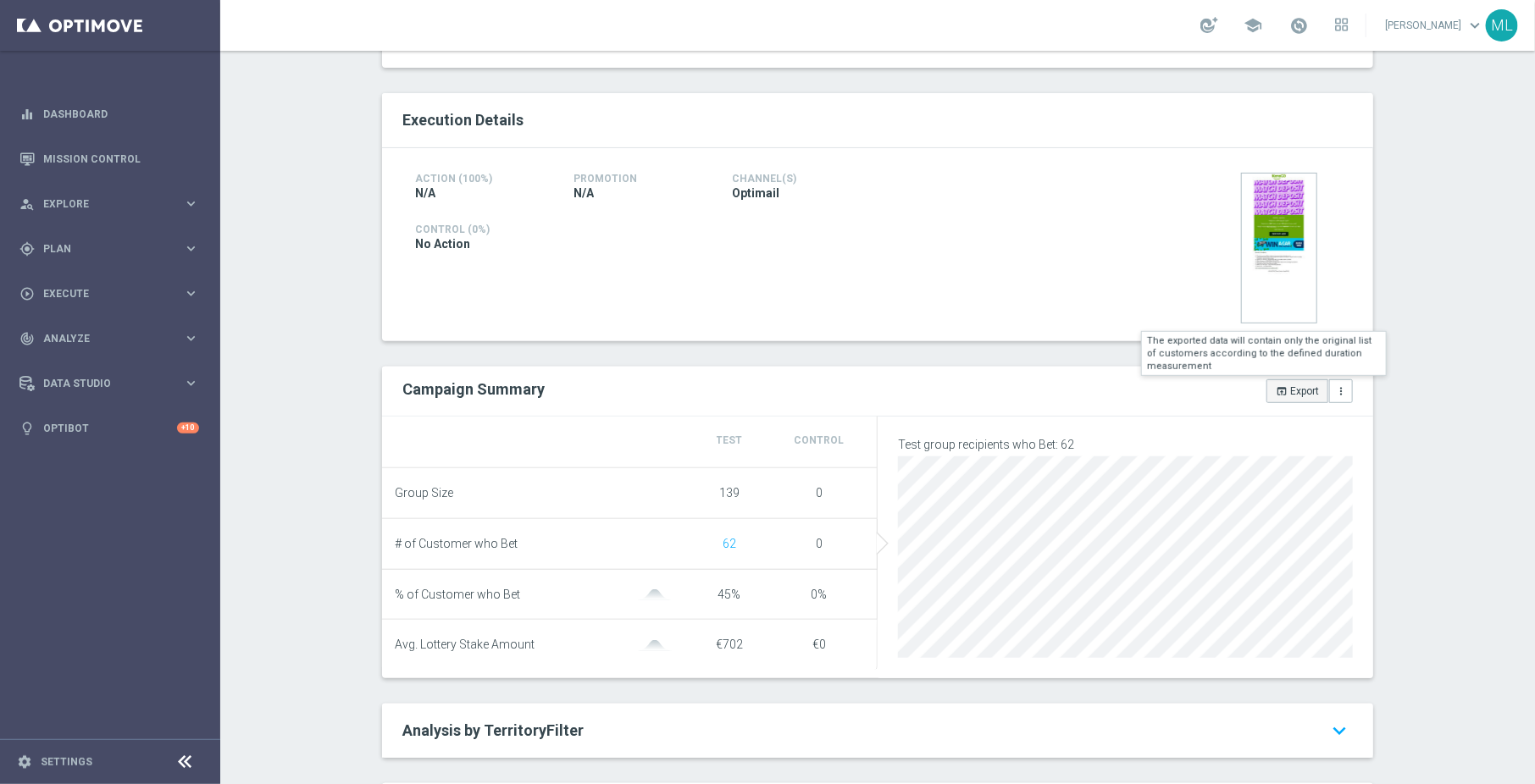
click at [1295, 382] on button "open_in_browser Export" at bounding box center [1297, 391] width 62 height 24
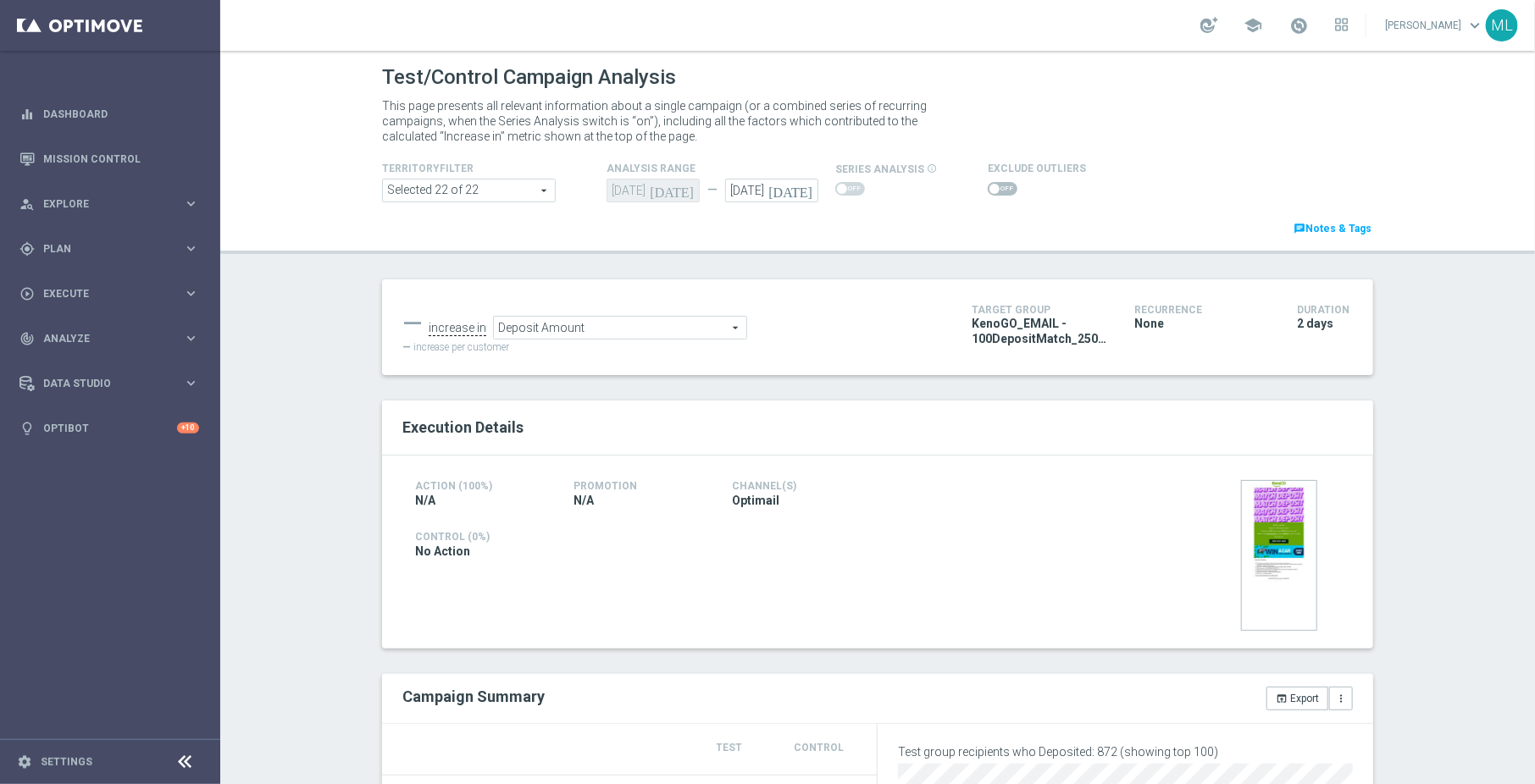
click at [668, 333] on span "Deposit Amount" at bounding box center [620, 327] width 252 height 22
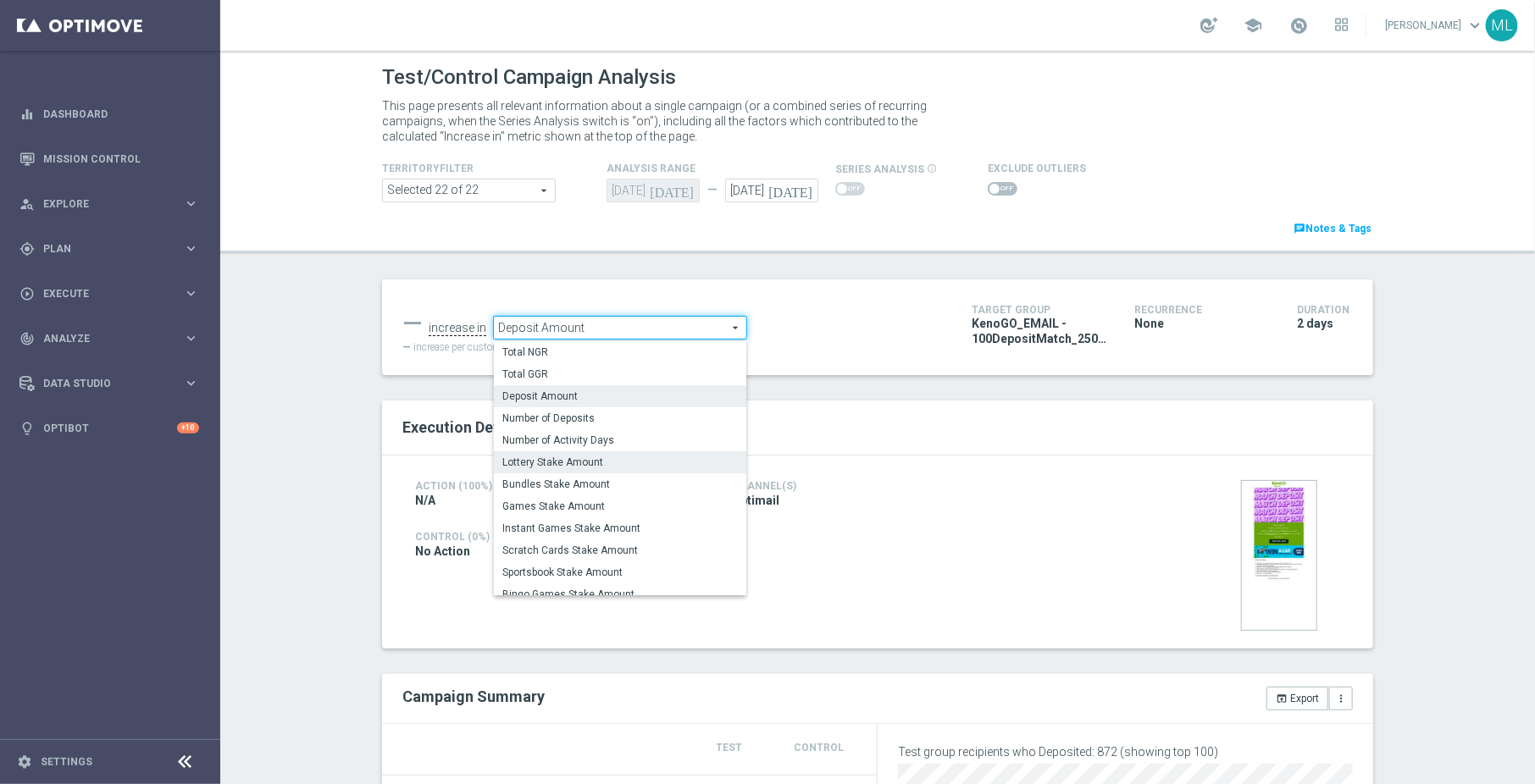
click at [635, 468] on span "Lottery Stake Amount" at bounding box center [620, 461] width 235 height 13
type input "Lottery Stake Amount"
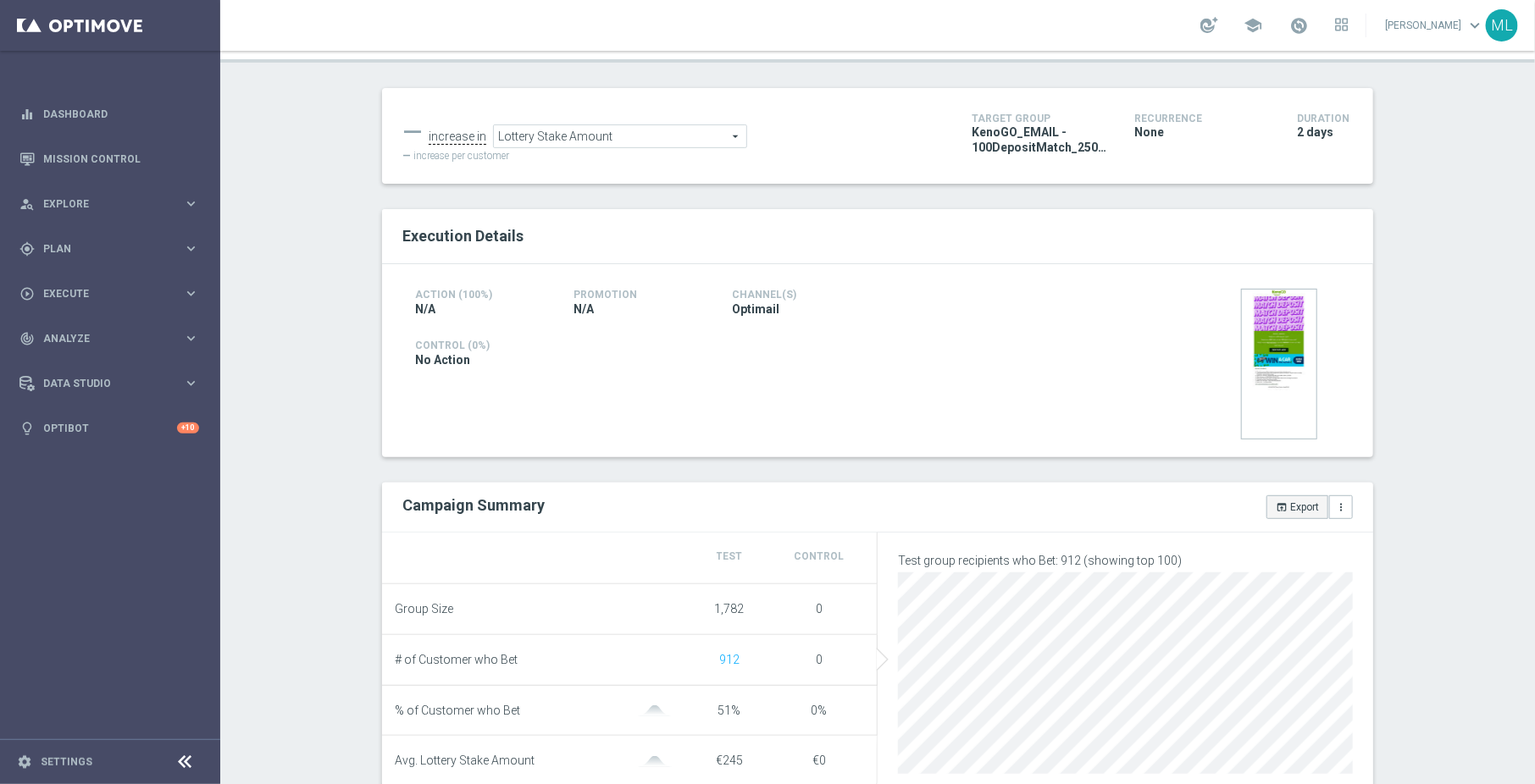
scroll to position [195, 0]
click at [1300, 509] on button "open_in_browser Export" at bounding box center [1297, 503] width 62 height 24
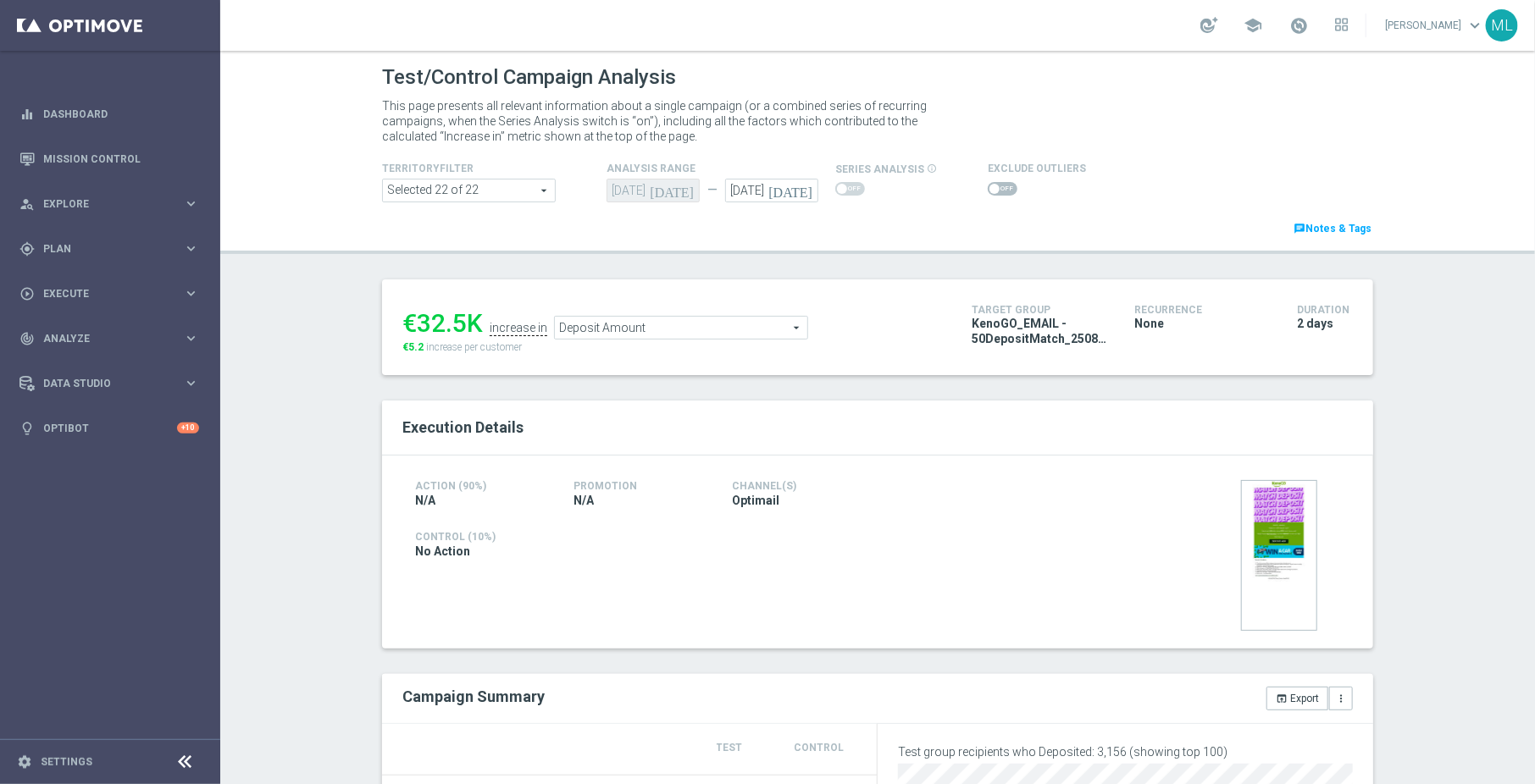
click at [638, 323] on span "Deposit Amount" at bounding box center [681, 327] width 252 height 22
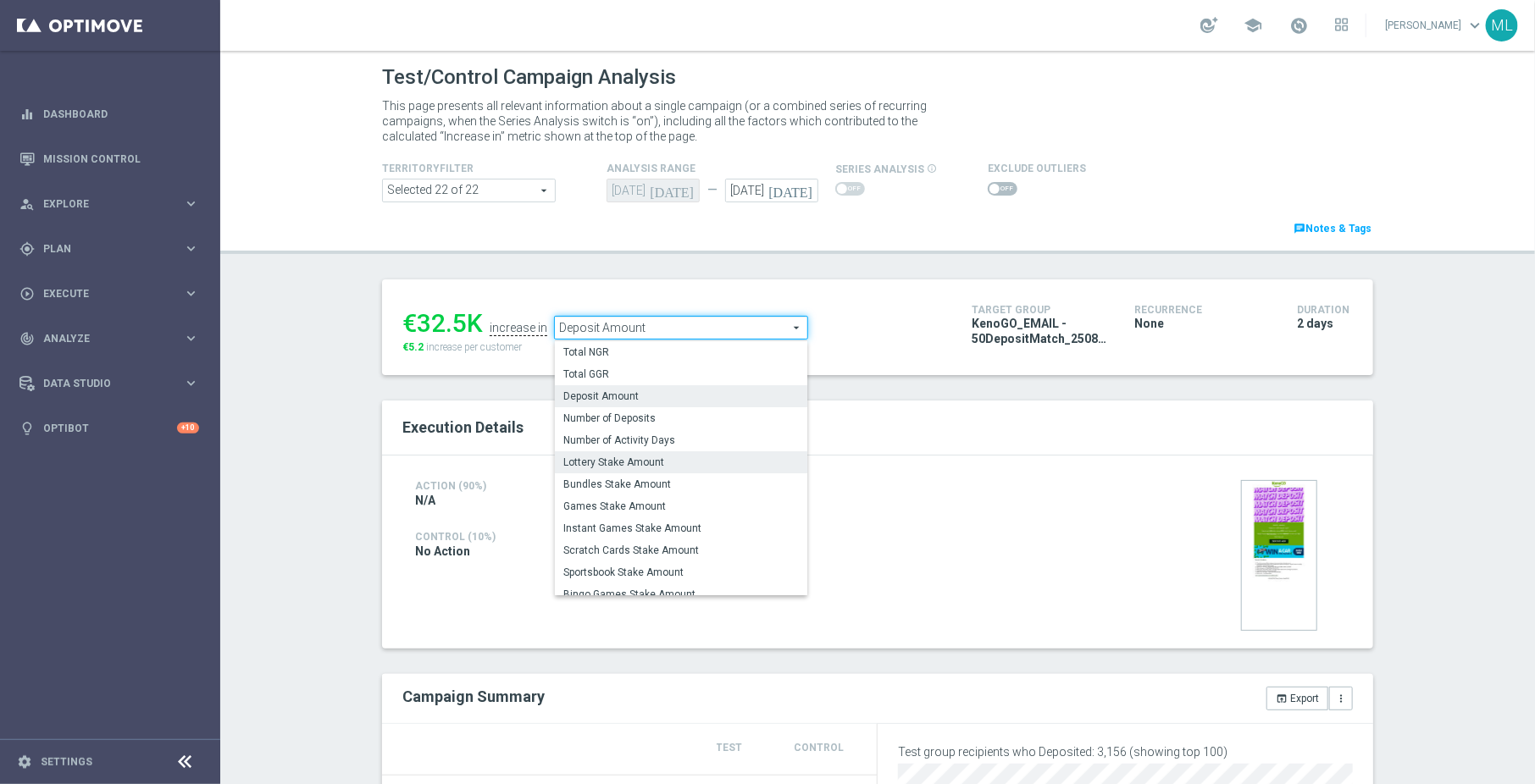
click at [650, 456] on span "Lottery Stake Amount" at bounding box center [681, 461] width 235 height 13
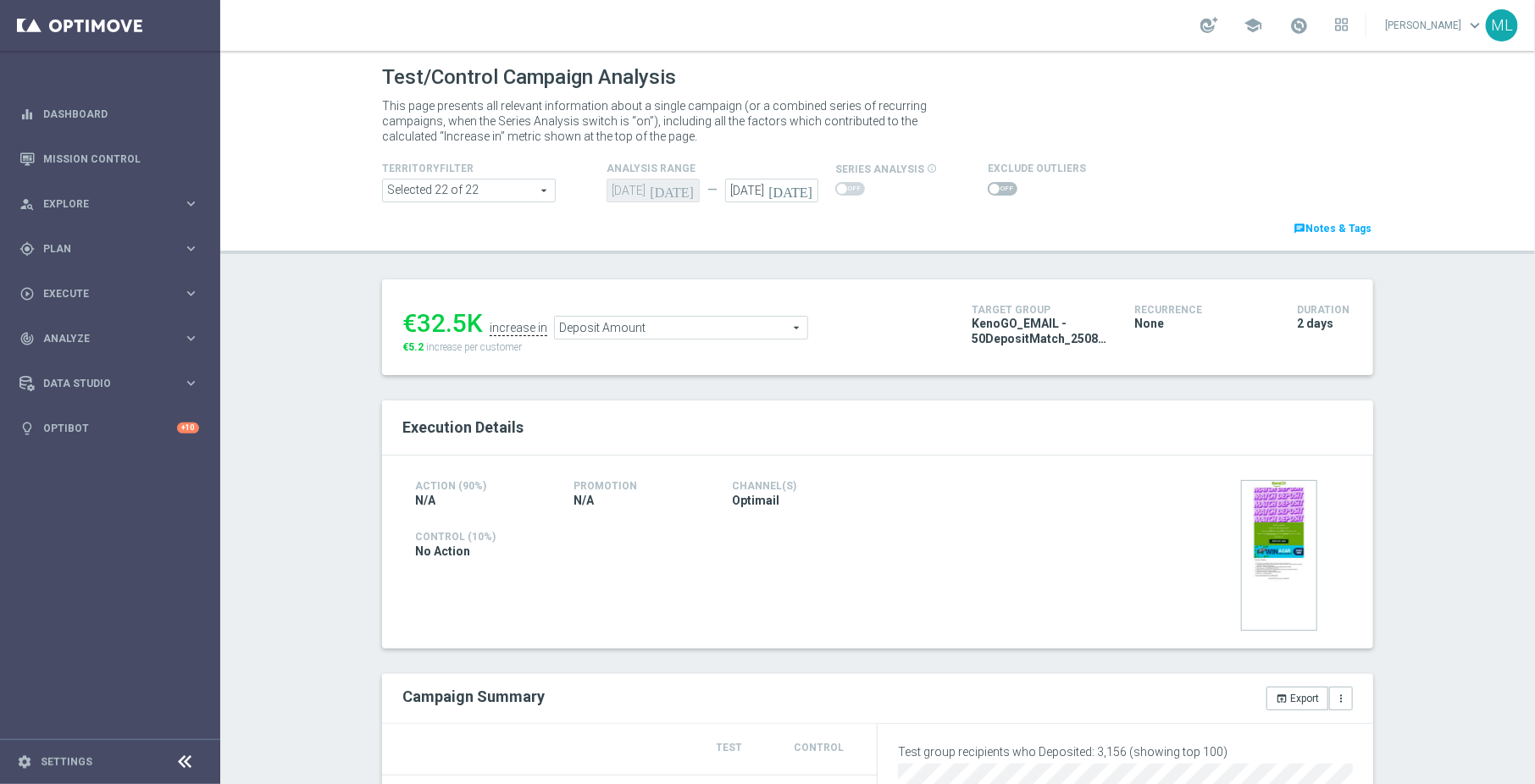
type input "Lottery Stake Amount"
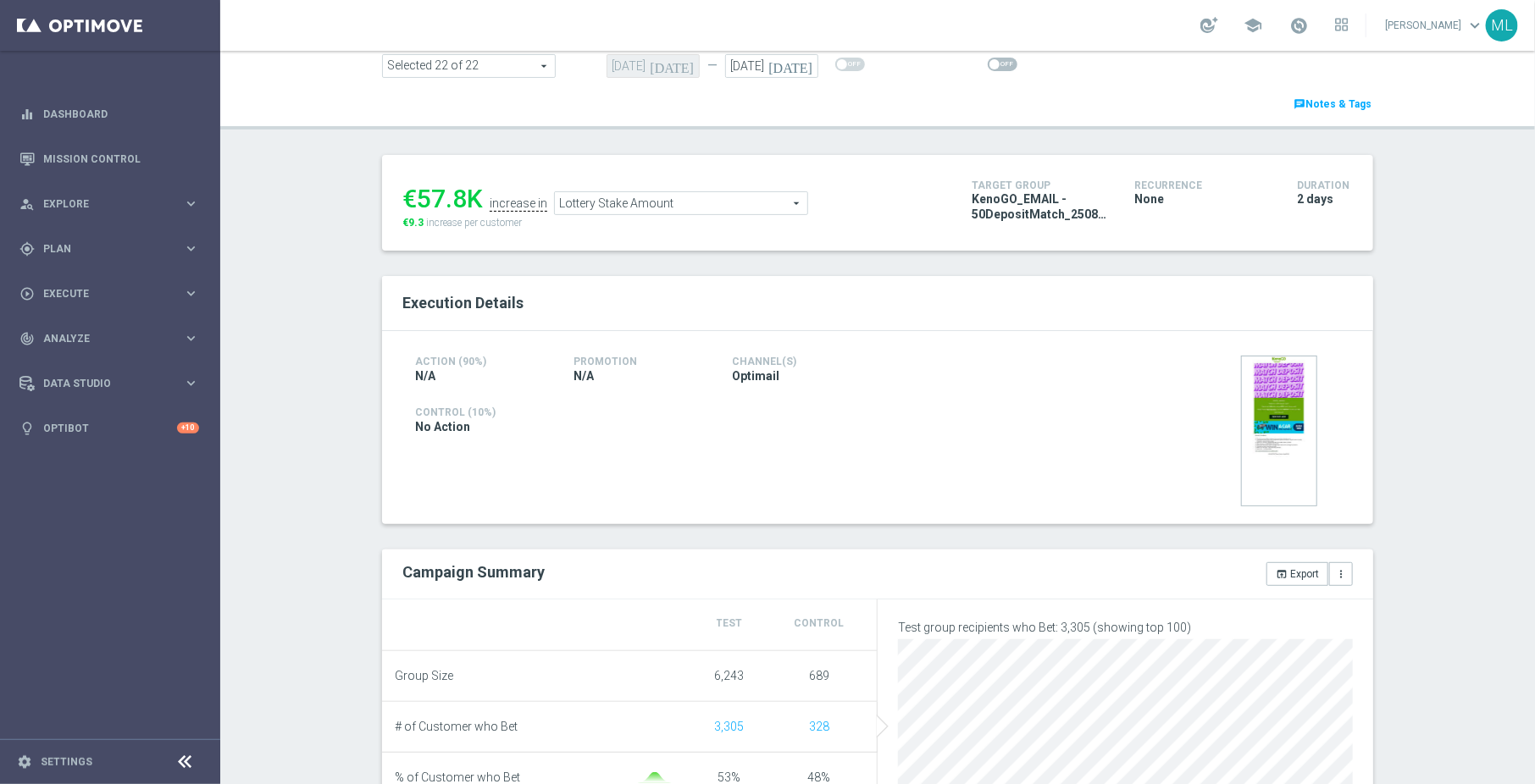
scroll to position [136, 0]
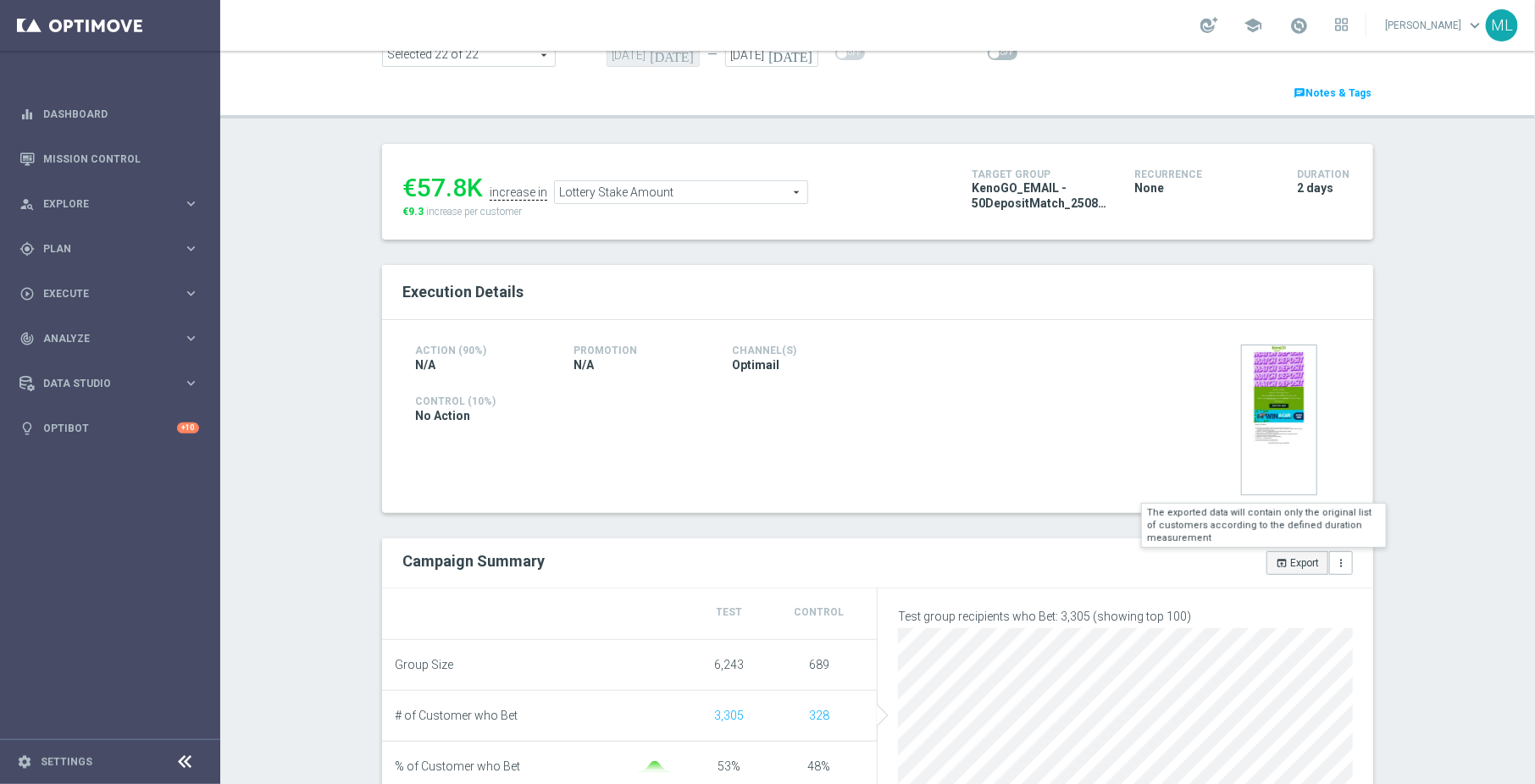
click at [1288, 561] on button "open_in_browser Export" at bounding box center [1297, 562] width 62 height 24
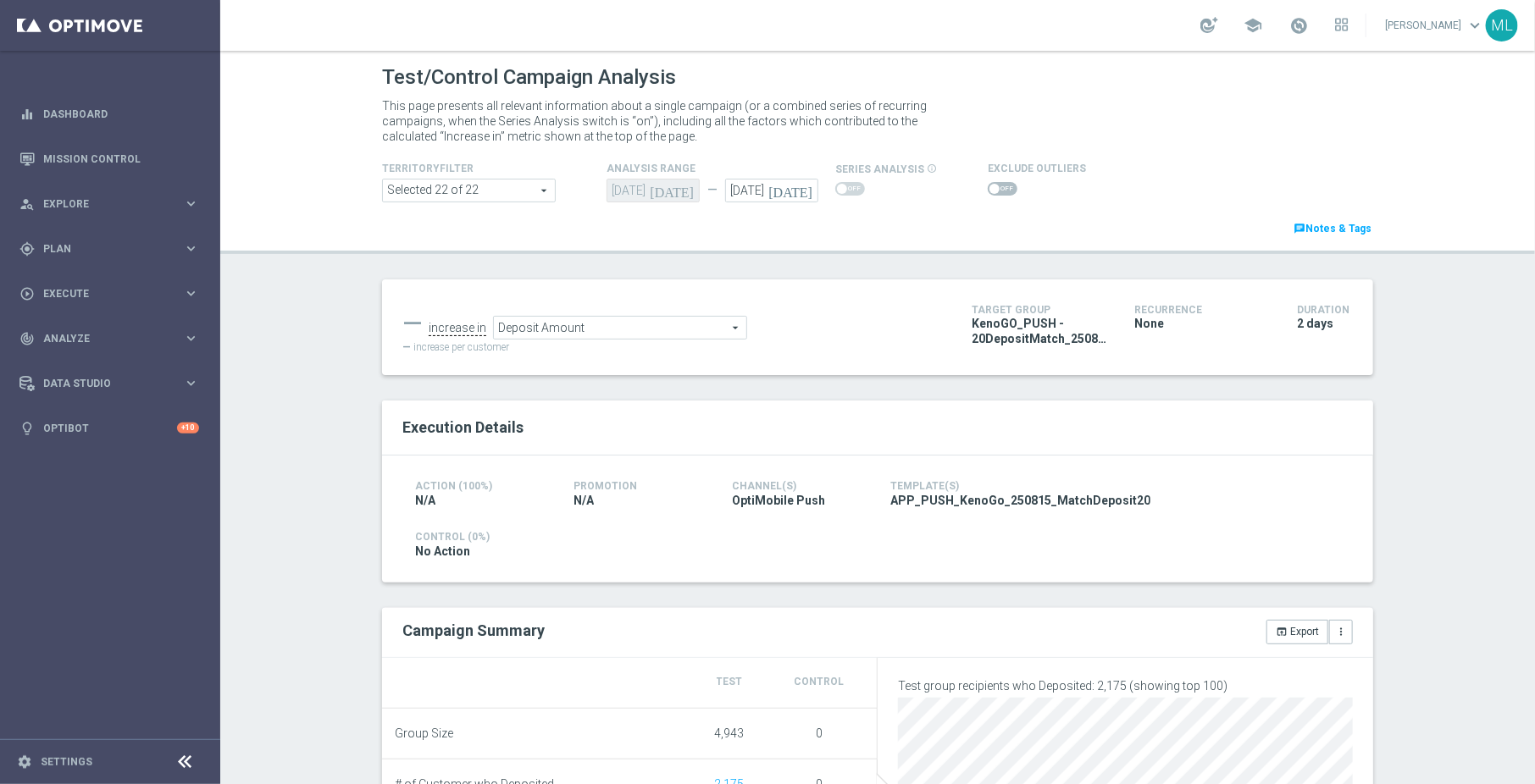
click at [707, 332] on span "Deposit Amount" at bounding box center [620, 327] width 252 height 22
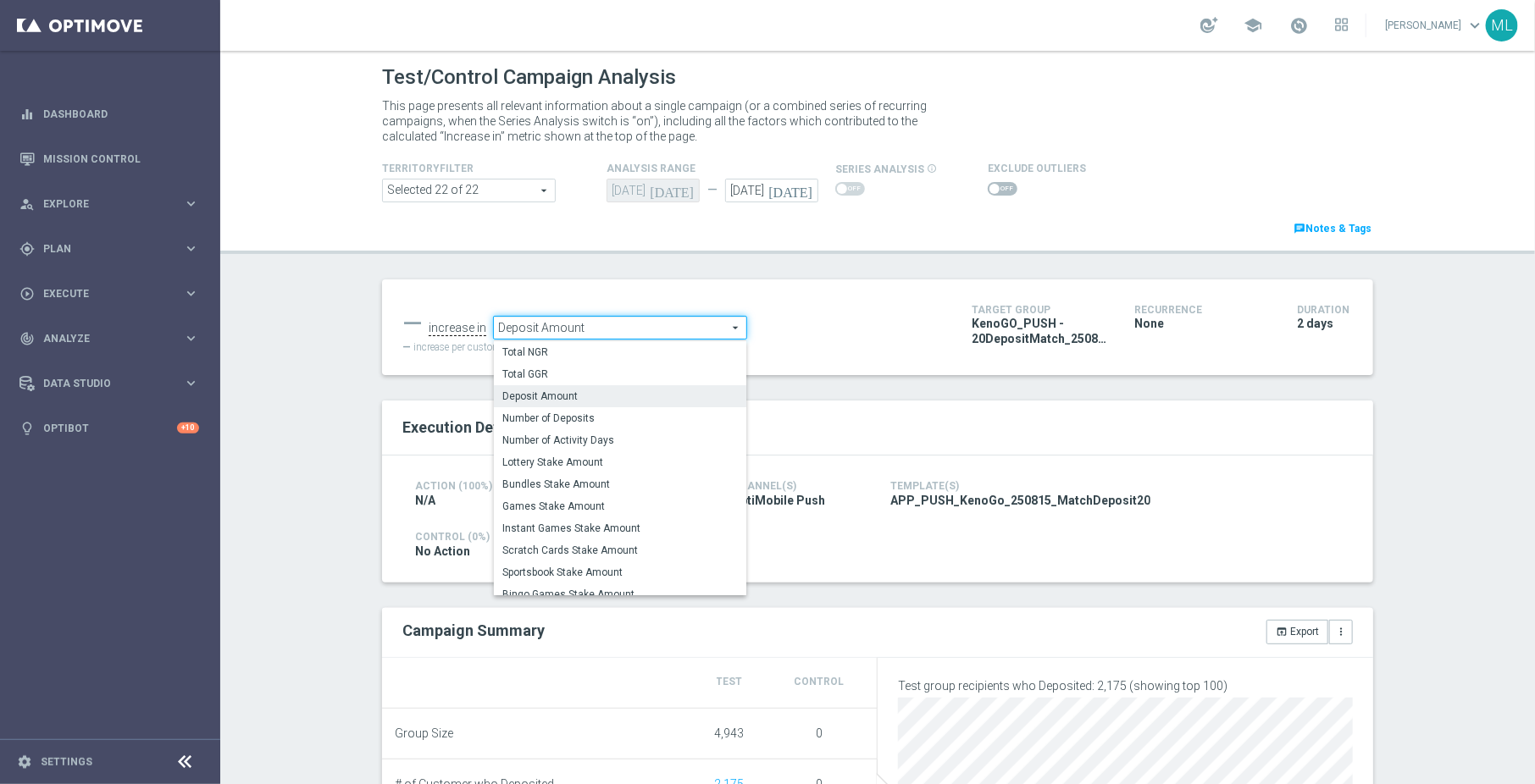
click at [646, 461] on span "Lottery Stake Amount" at bounding box center [620, 461] width 235 height 13
type input "Lottery Stake Amount"
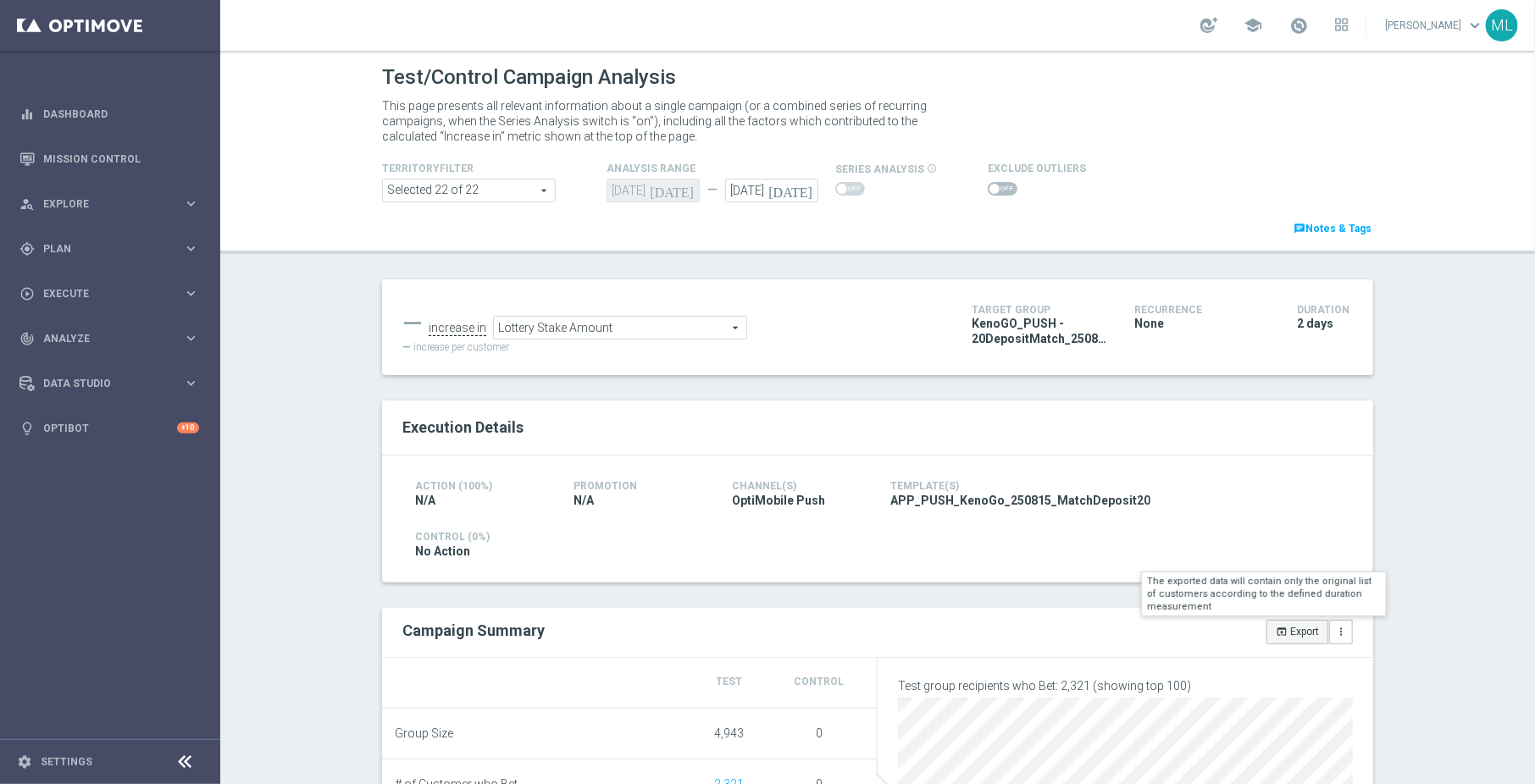
click at [1278, 633] on icon "open_in_browser" at bounding box center [1281, 631] width 12 height 12
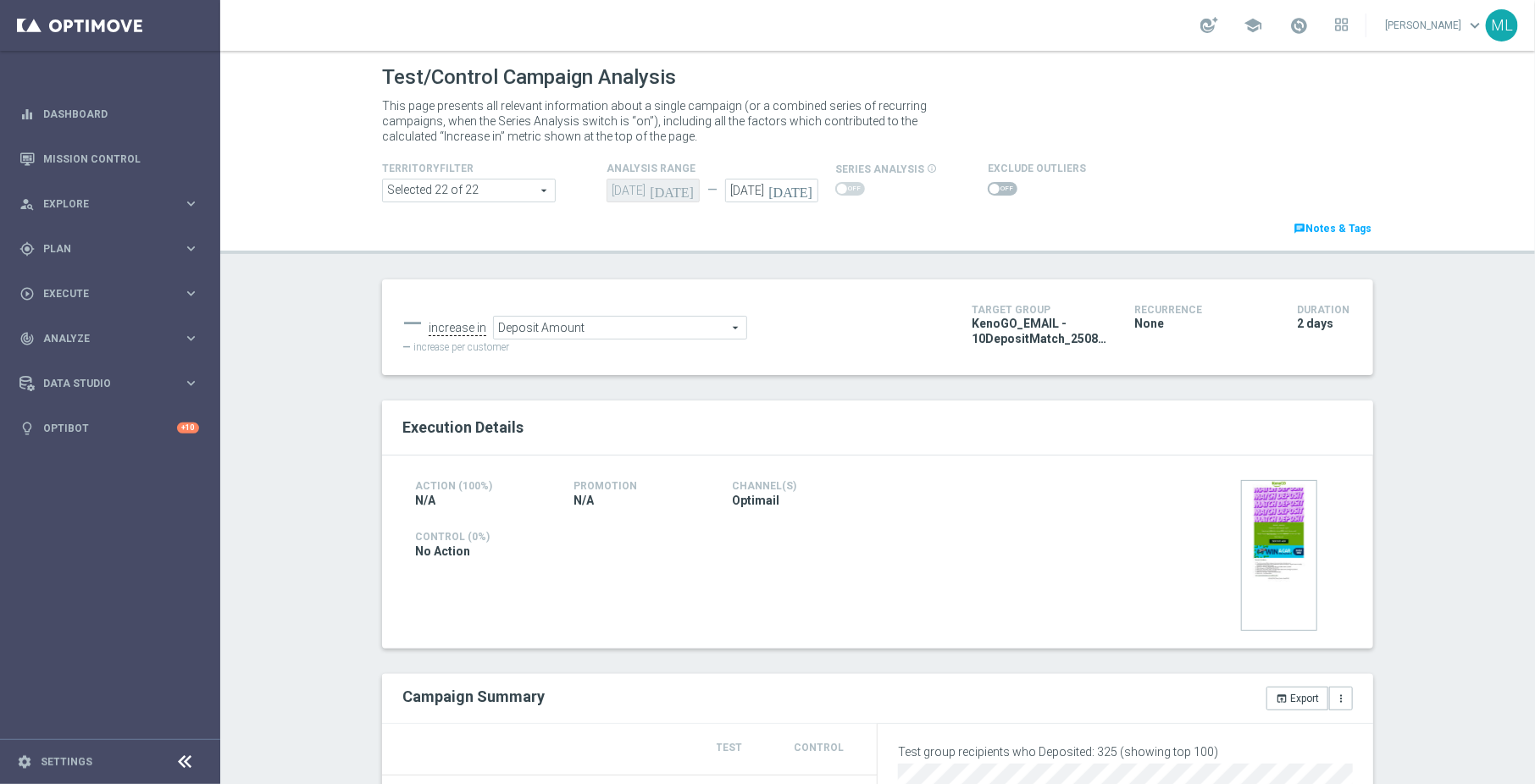
click at [658, 327] on span "Deposit Amount" at bounding box center [620, 327] width 252 height 22
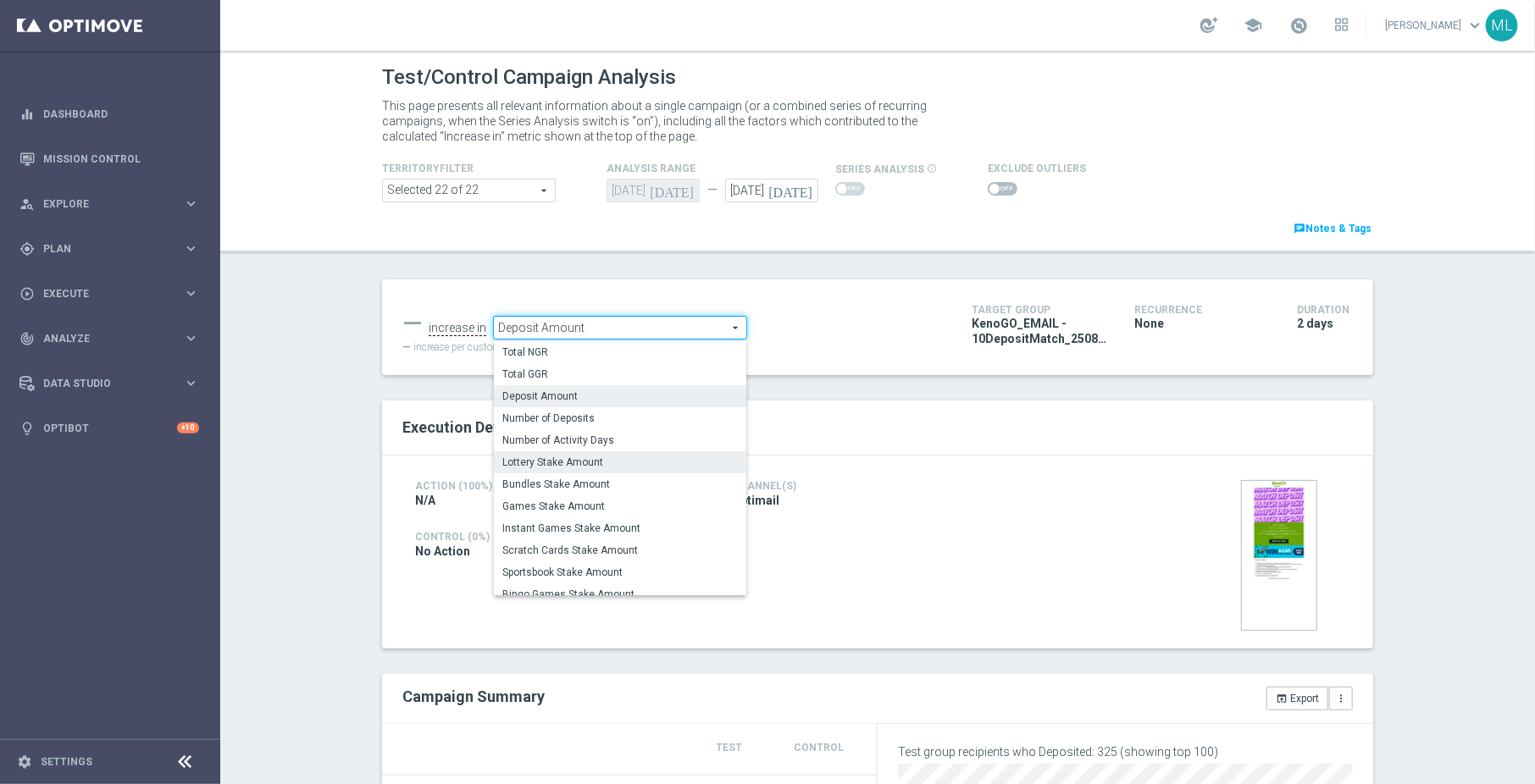
click at [620, 452] on label "Lottery Stake Amount" at bounding box center [620, 462] width 252 height 22
type input "Lottery Stake Amount"
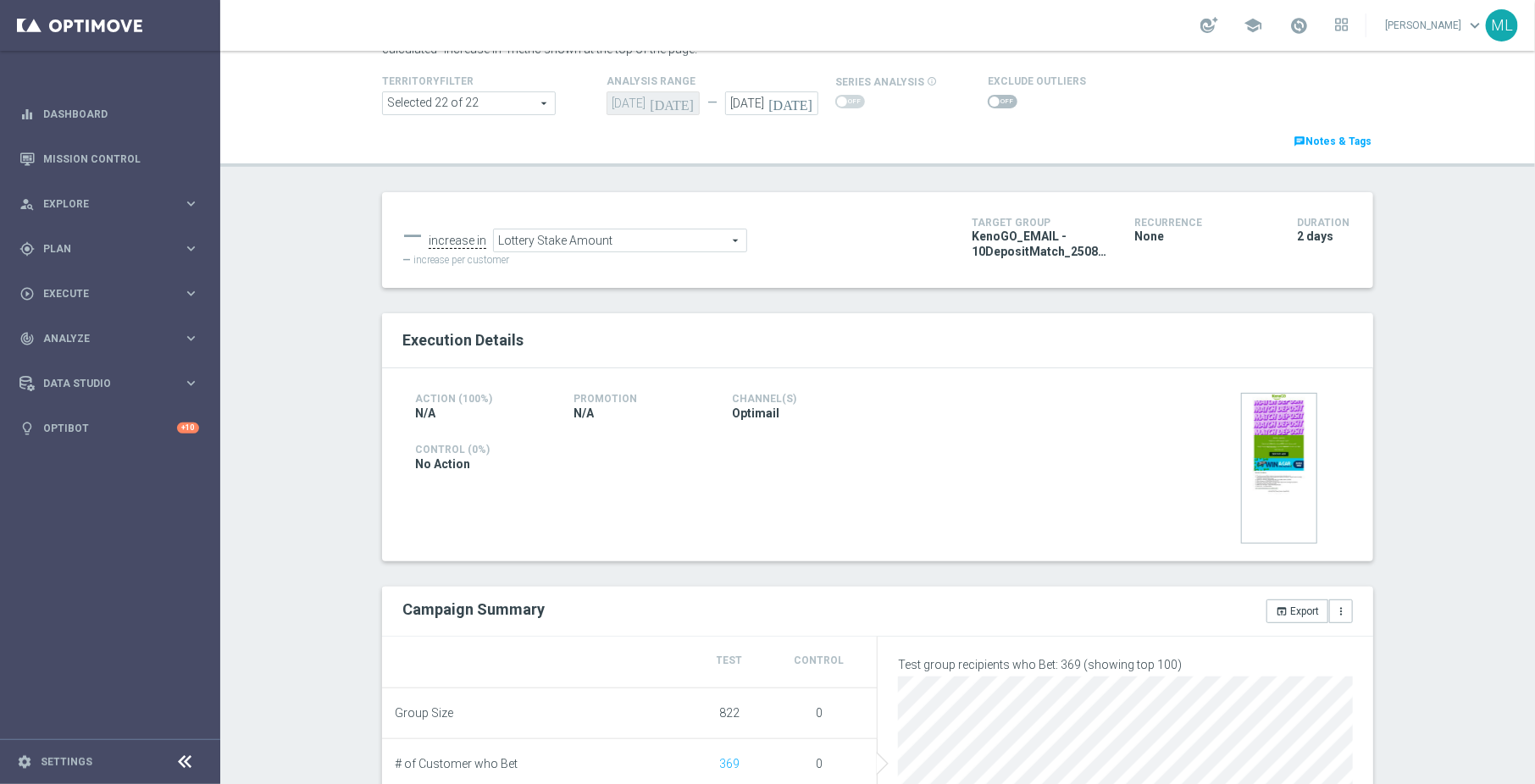
scroll to position [90, 0]
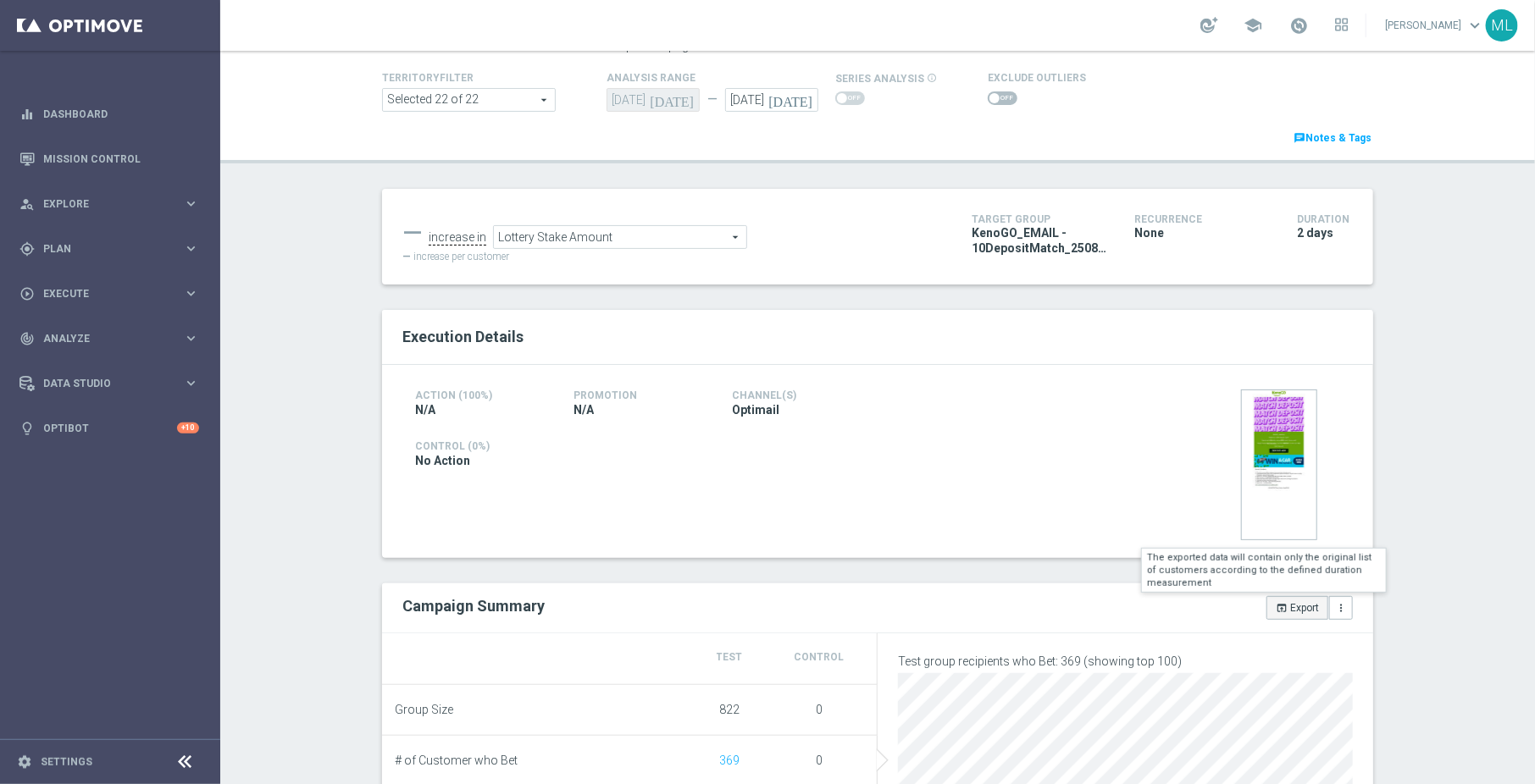
click at [1310, 608] on button "open_in_browser Export" at bounding box center [1297, 608] width 62 height 24
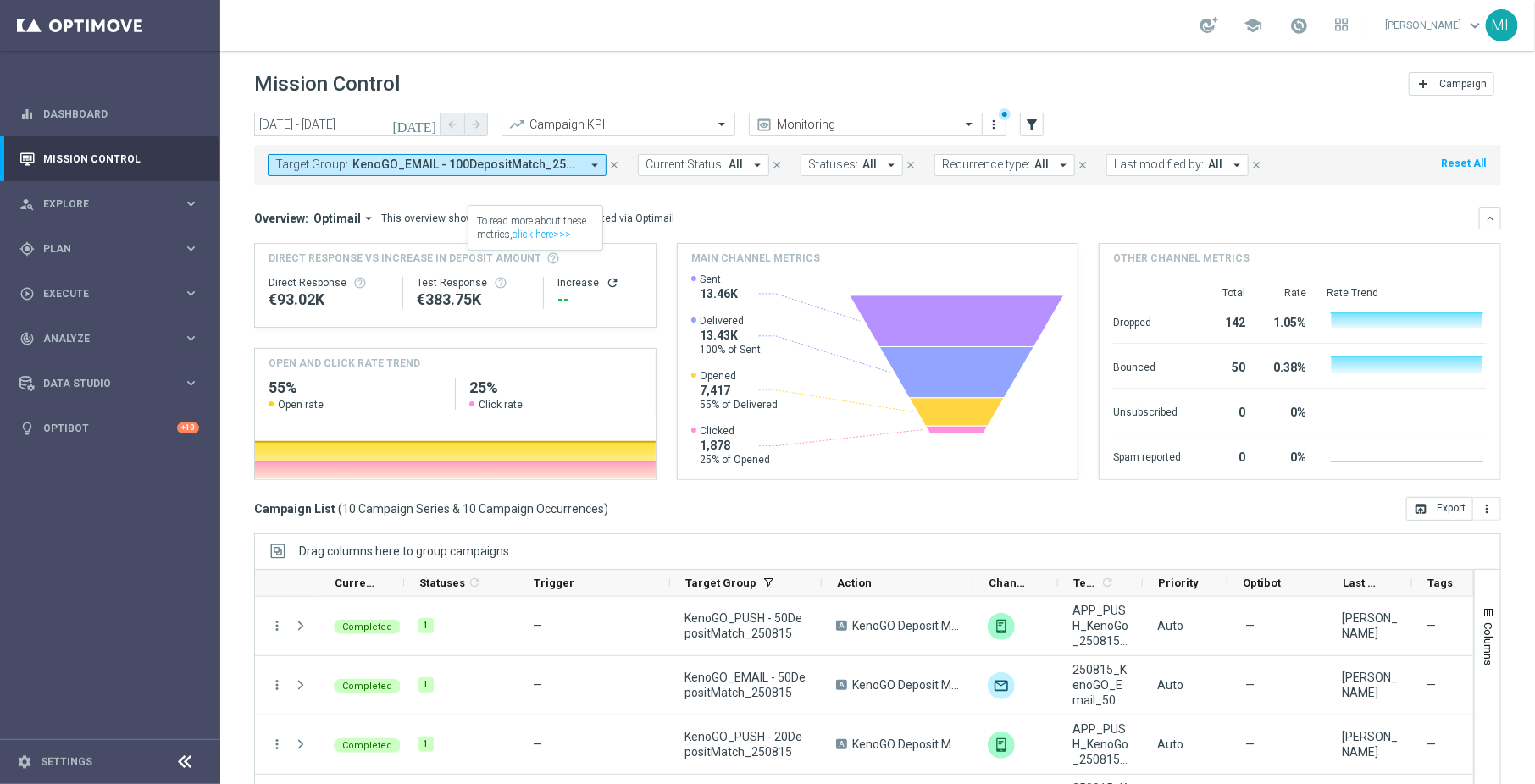
scroll to position [295, 0]
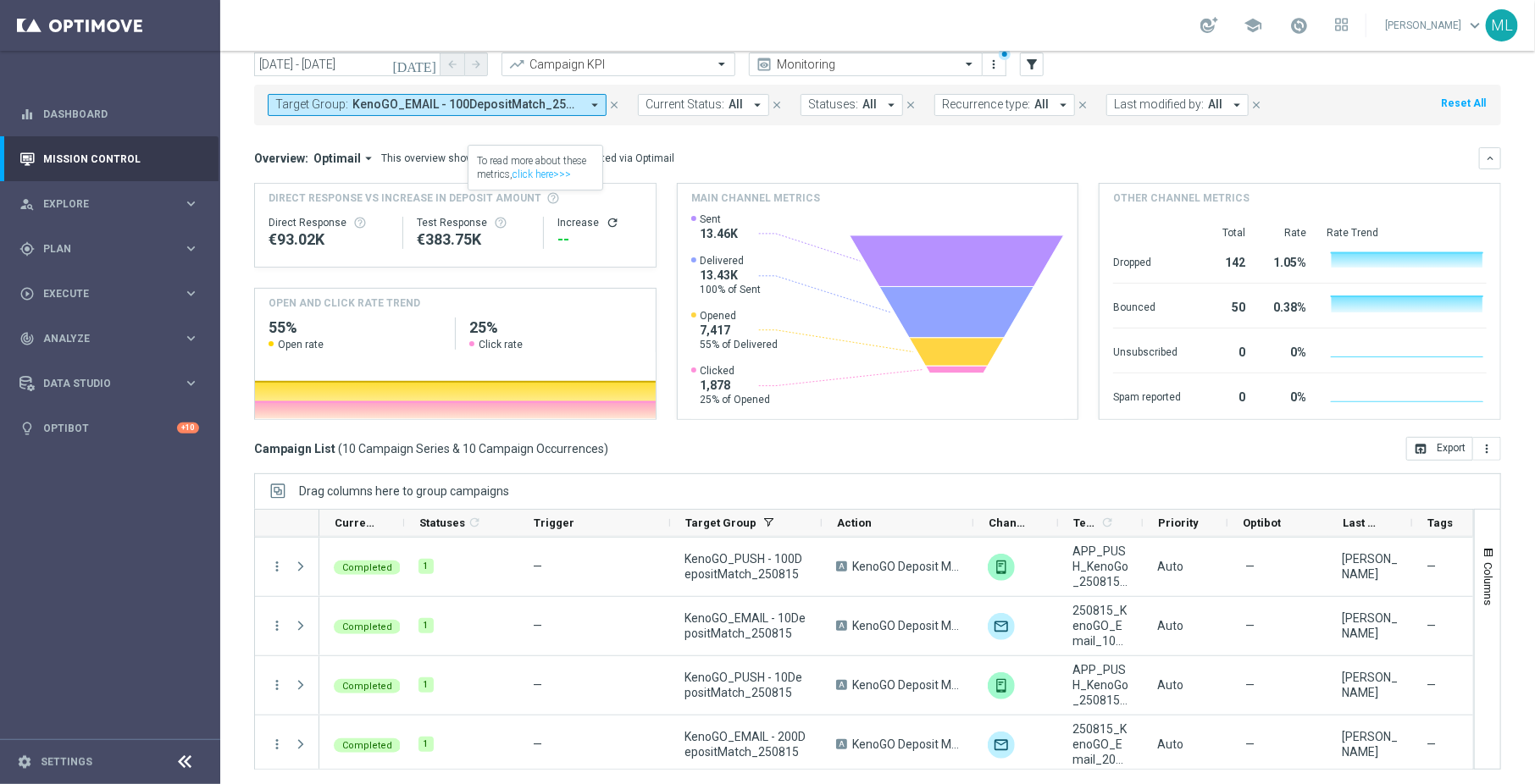
click at [424, 67] on icon "[DATE]" at bounding box center [414, 63] width 46 height 15
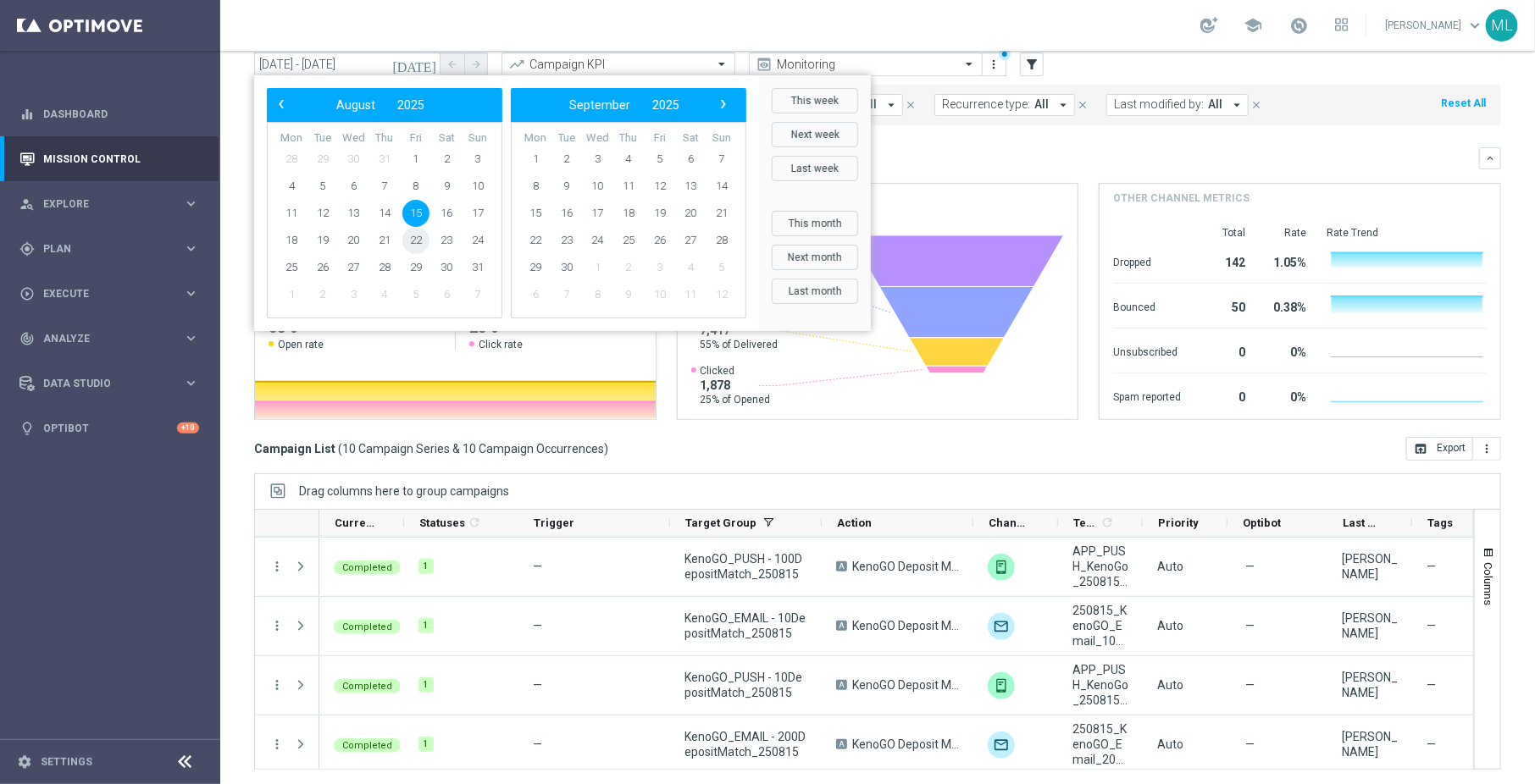
click at [422, 244] on span "22" at bounding box center [416, 240] width 27 height 27
click at [412, 242] on span "22" at bounding box center [416, 240] width 27 height 27
type input "22 Aug 2025 - 22 Aug 2025"
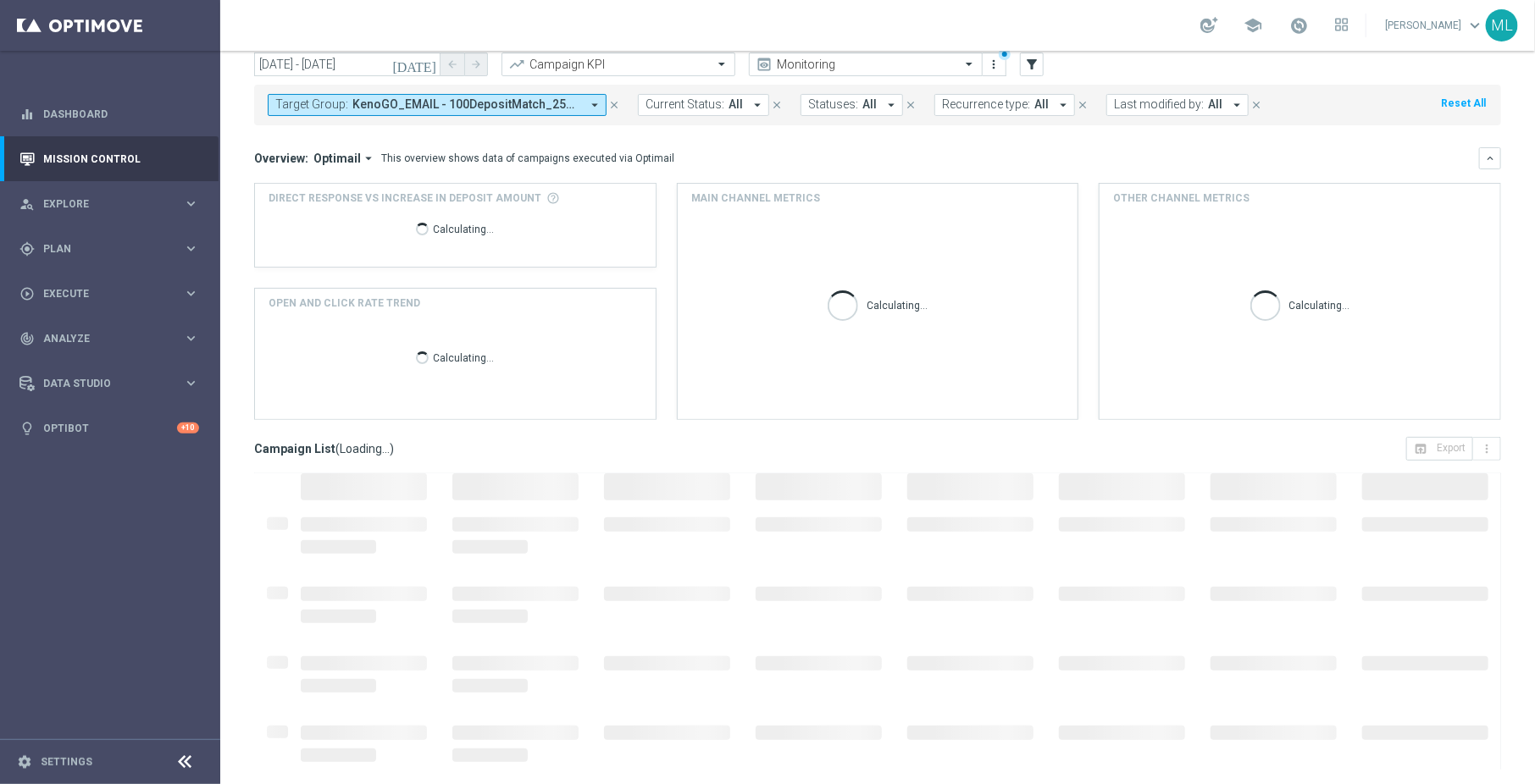
click at [467, 108] on span "KenoGO_EMAIL - 100DepositMatch_250815, KenoGO_EMAIL - 10DepositMatch_250815, Ke…" at bounding box center [466, 105] width 228 height 14
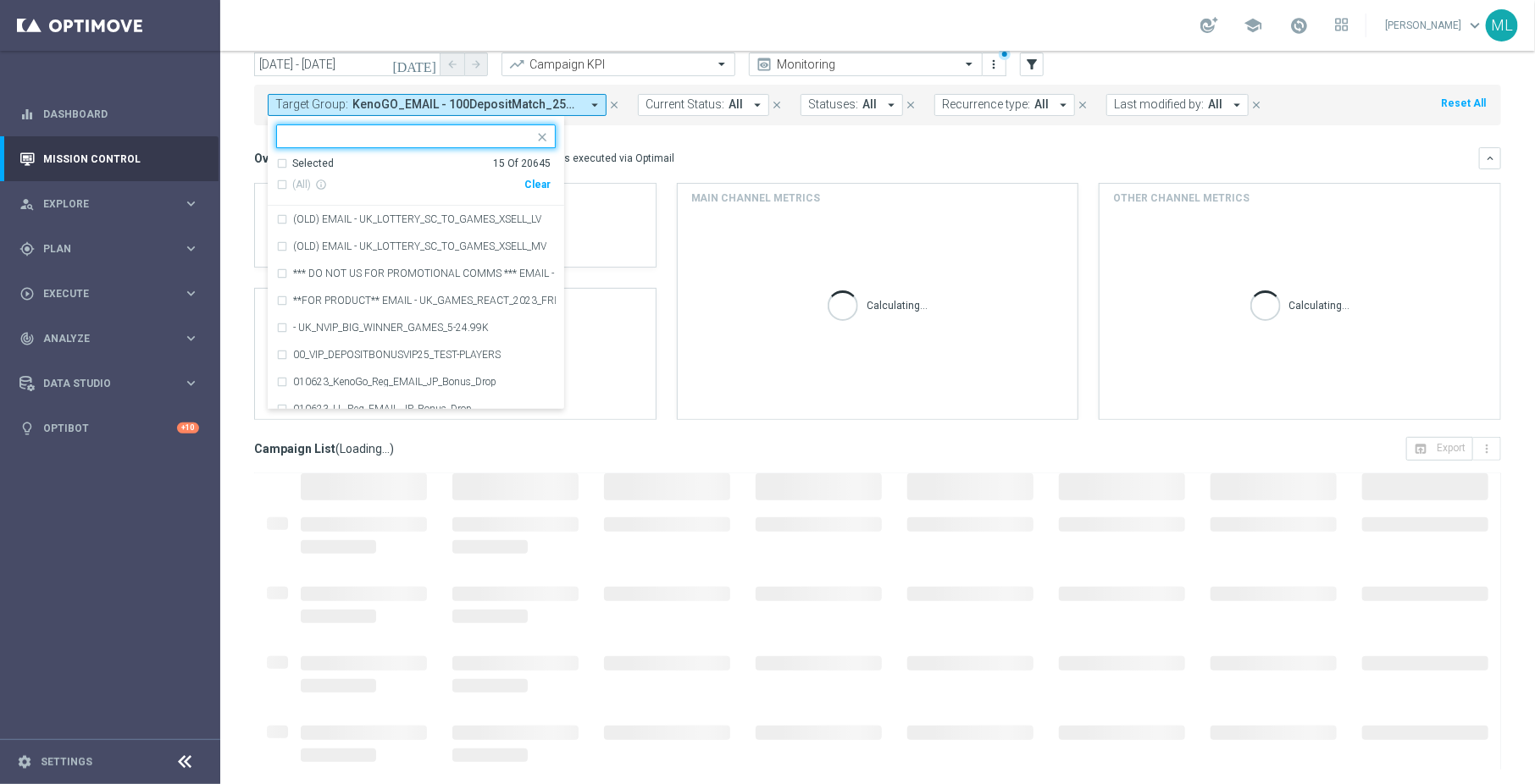
click at [0, 0] on div "Clear" at bounding box center [0, 0] width 0 height 0
click at [389, 137] on input "text" at bounding box center [409, 137] width 248 height 14
type input "2508"
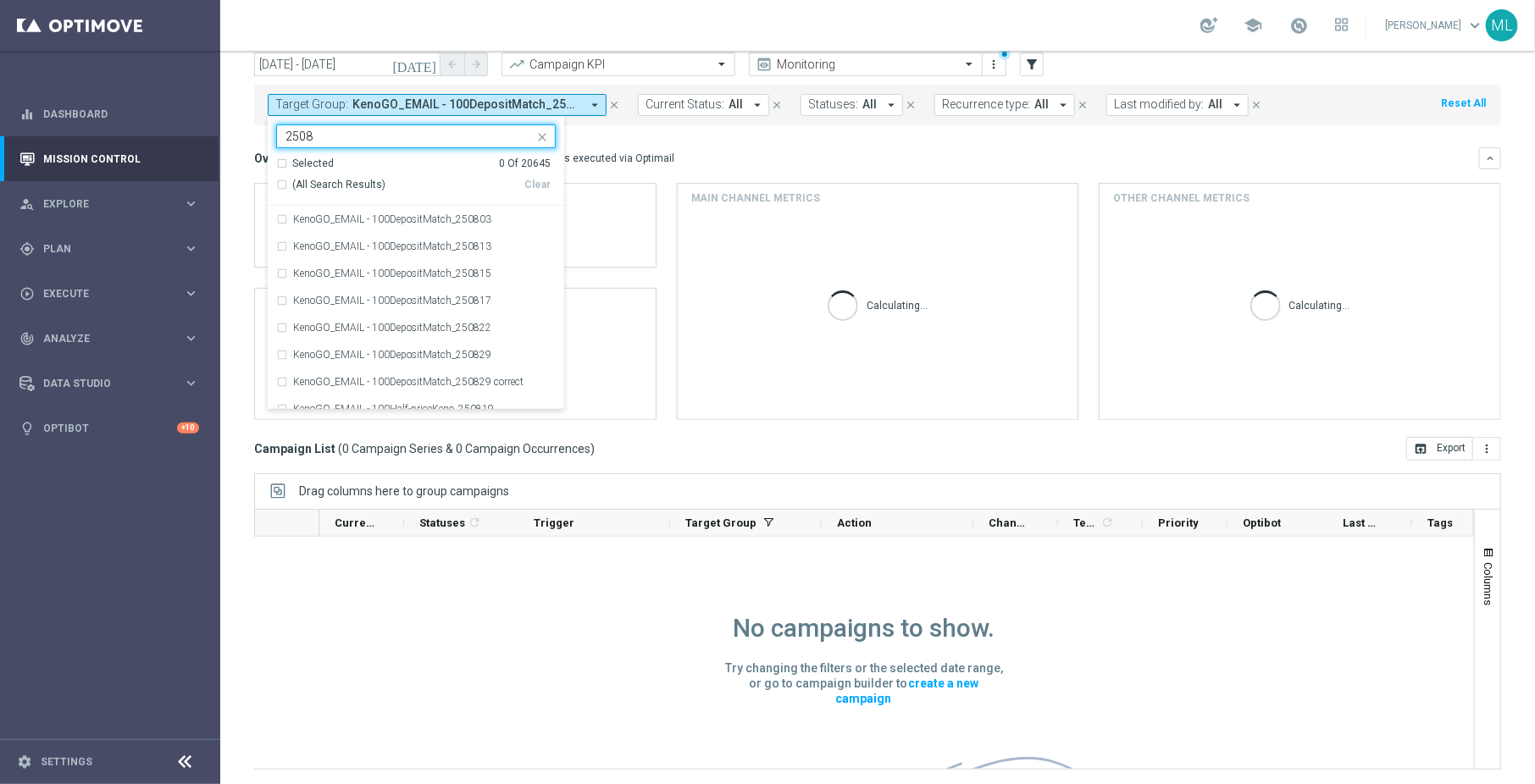
scroll to position [1, 0]
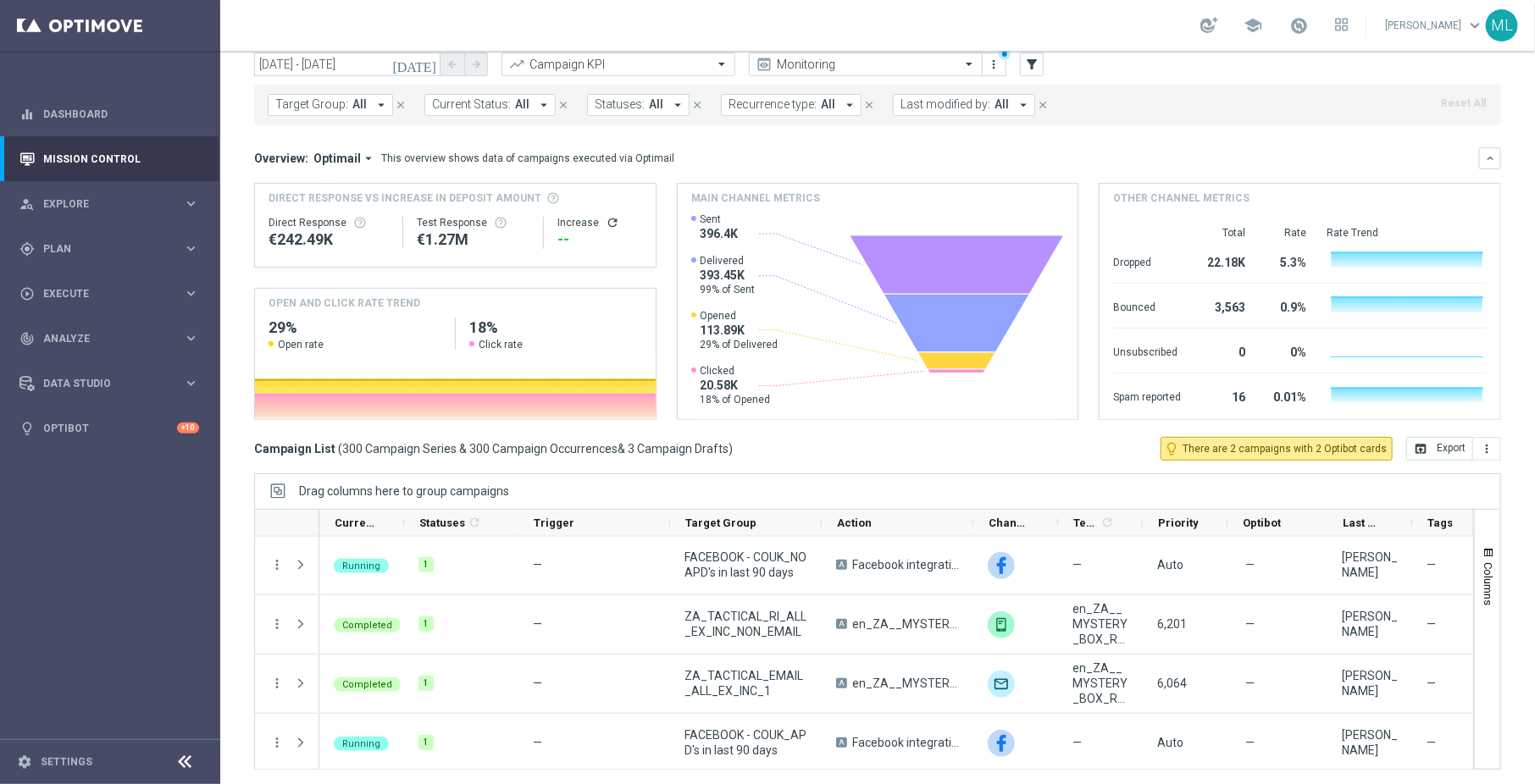
click at [343, 102] on span "Target Group:" at bounding box center [311, 105] width 72 height 14
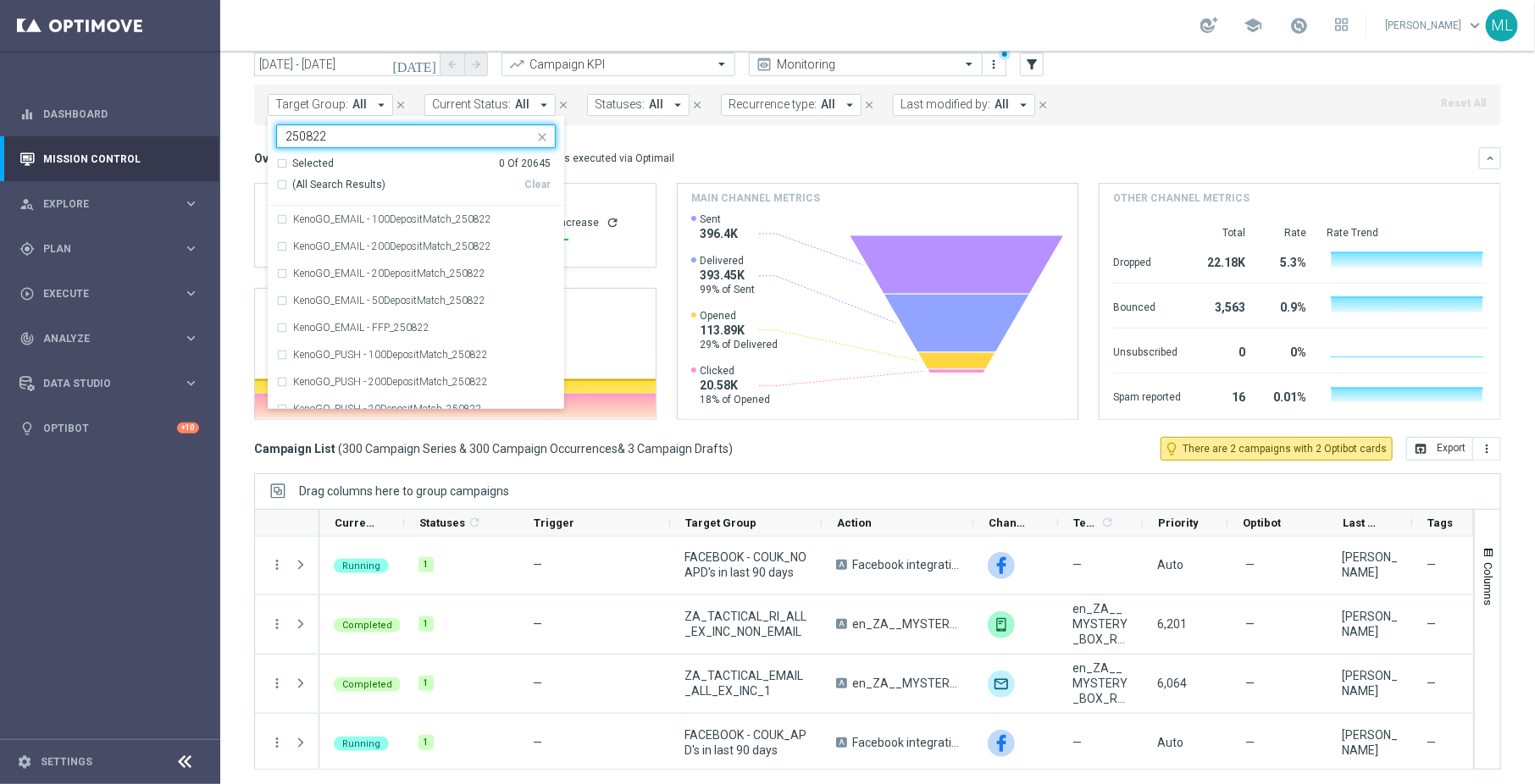
click at [282, 185] on div "(All Search Results)" at bounding box center [400, 185] width 248 height 14
type input "250822"
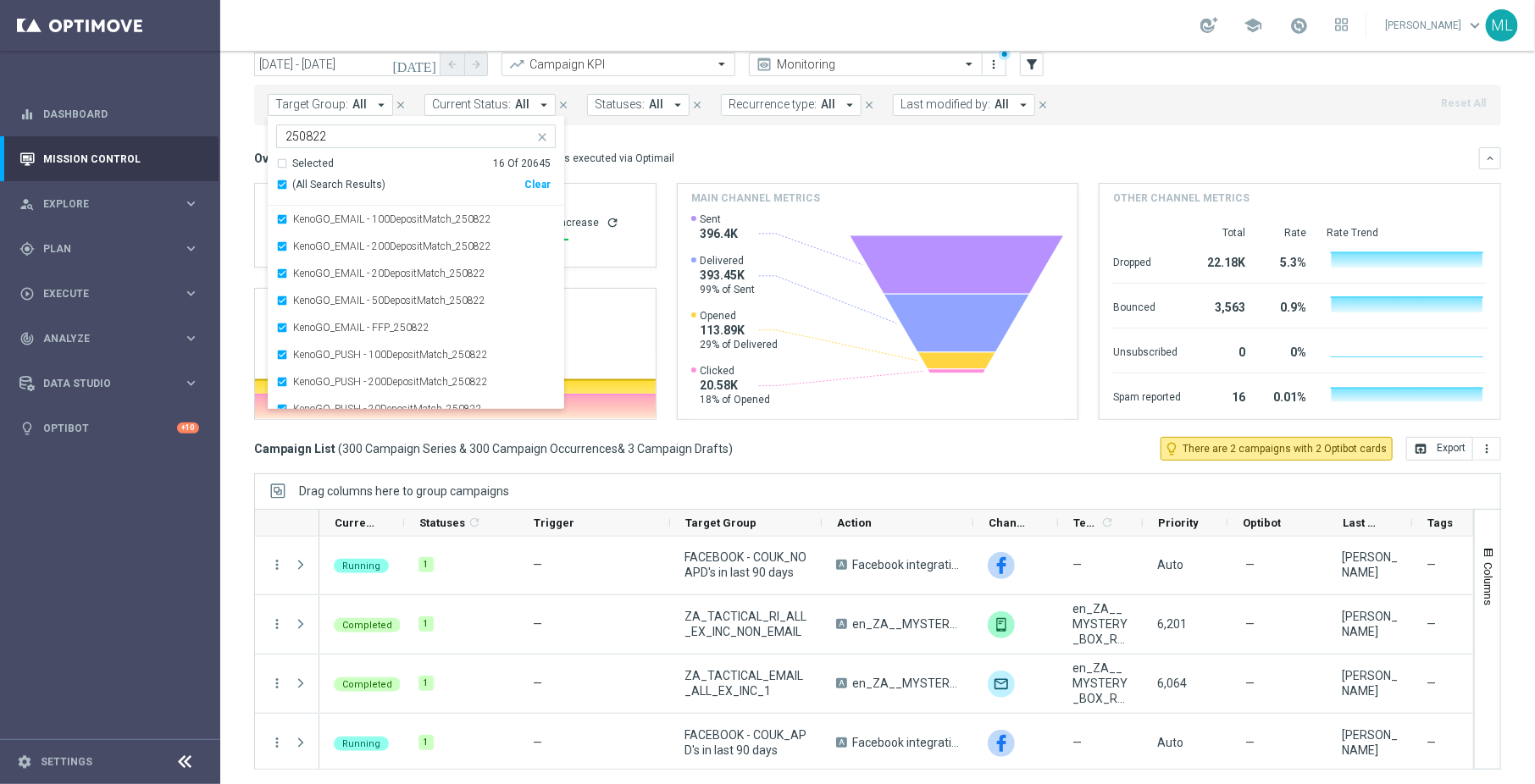
click at [656, 140] on mini-dashboard "Overview: Optimail arrow_drop_down This overview shows data of campaigns execut…" at bounding box center [878, 281] width 1247 height 311
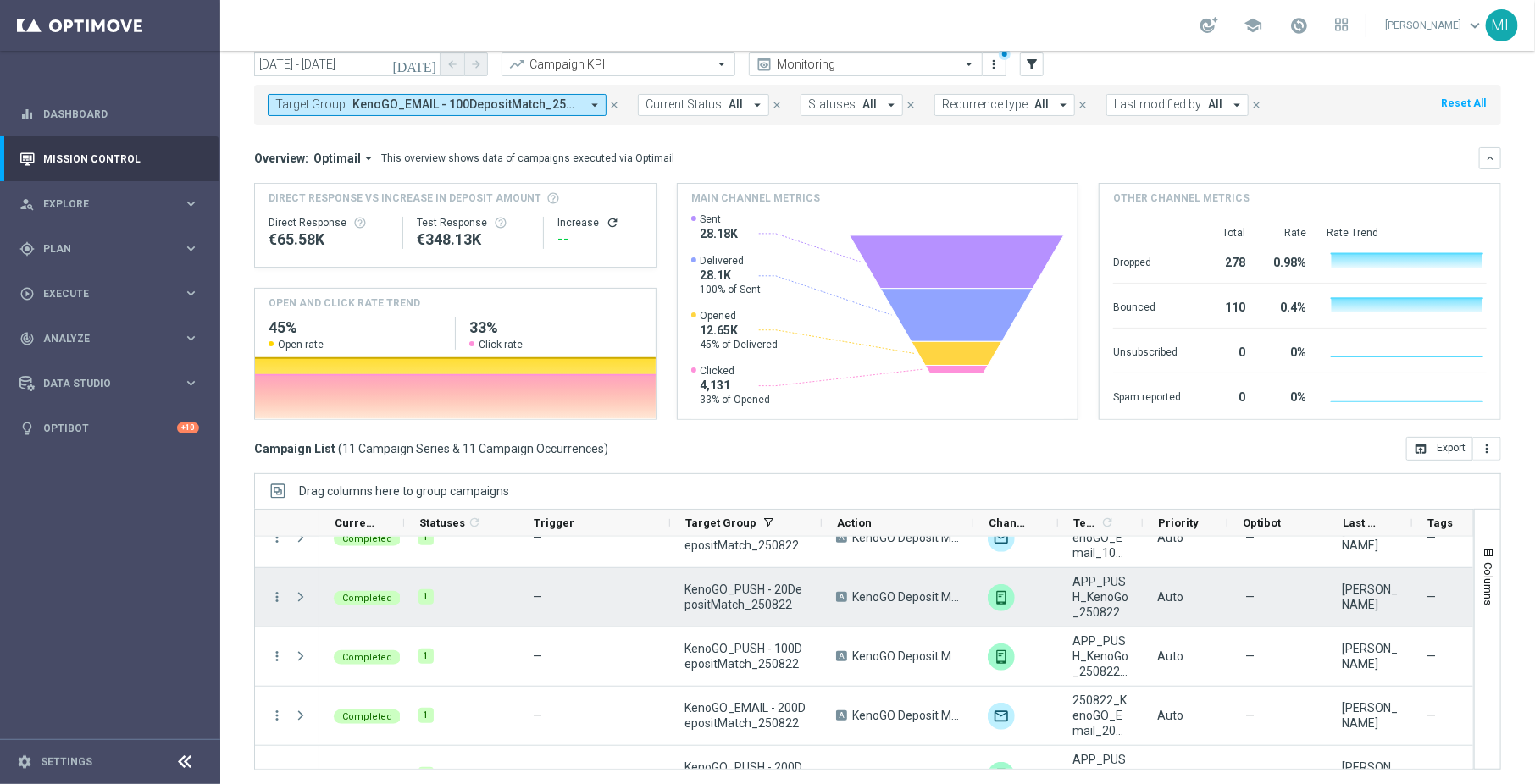
scroll to position [419, 0]
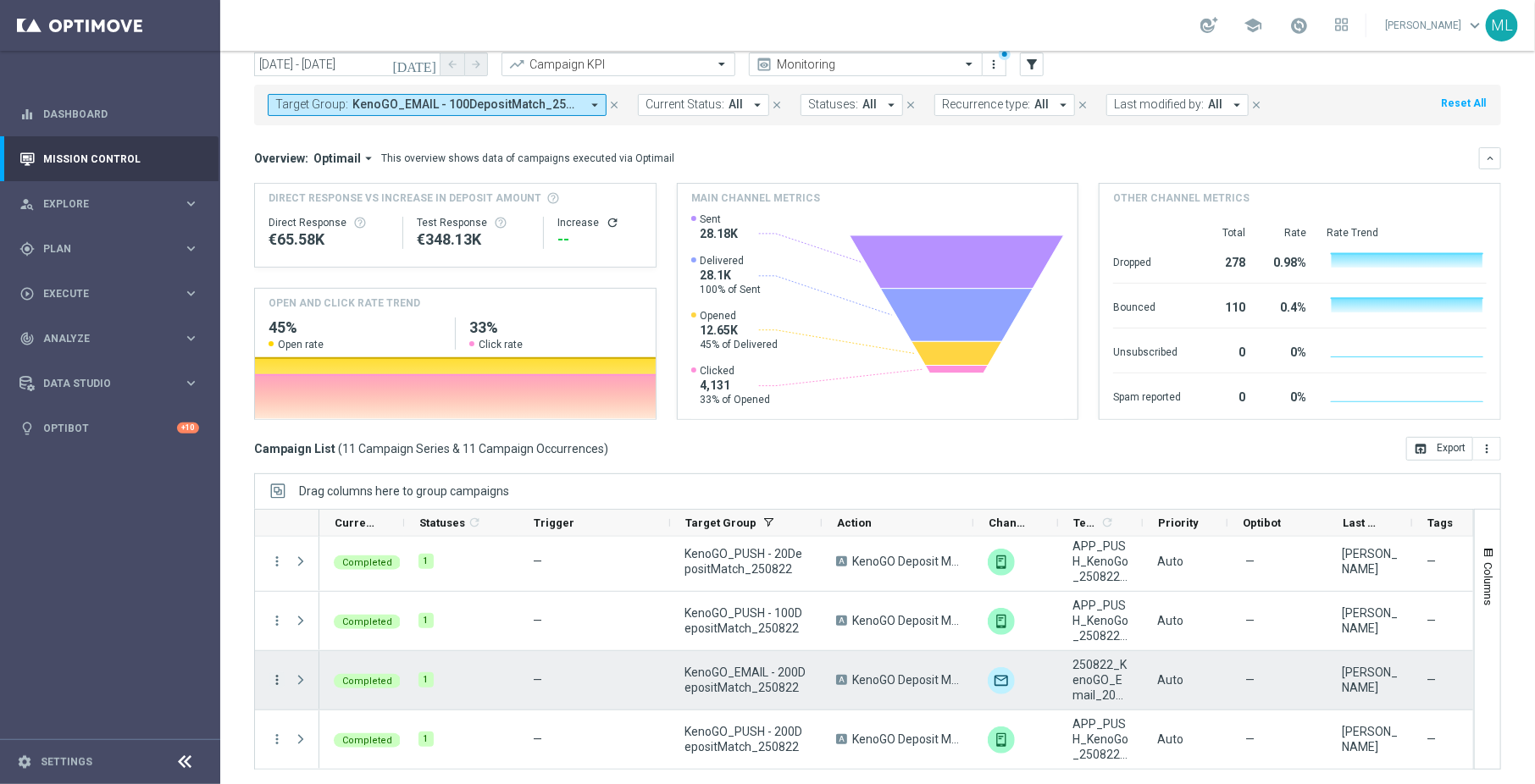
click at [281, 678] on icon "more_vert" at bounding box center [276, 679] width 15 height 15
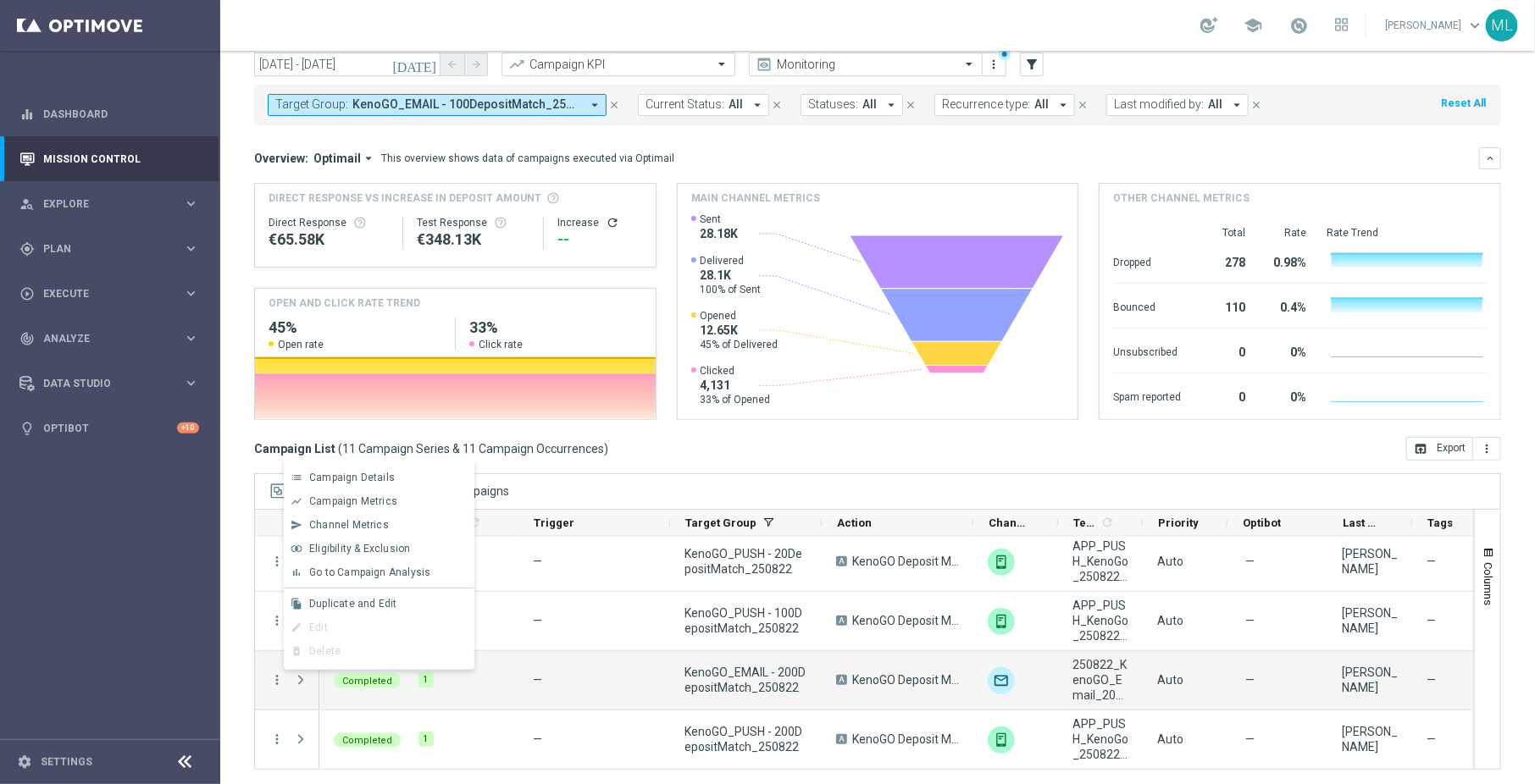
click at [349, 586] on div "list Campaign Details show_chart Campaign Metrics send Channel Metrics" at bounding box center [378, 564] width 191 height 211
click at [352, 578] on span "Go to Campaign Analysis" at bounding box center [369, 571] width 121 height 12
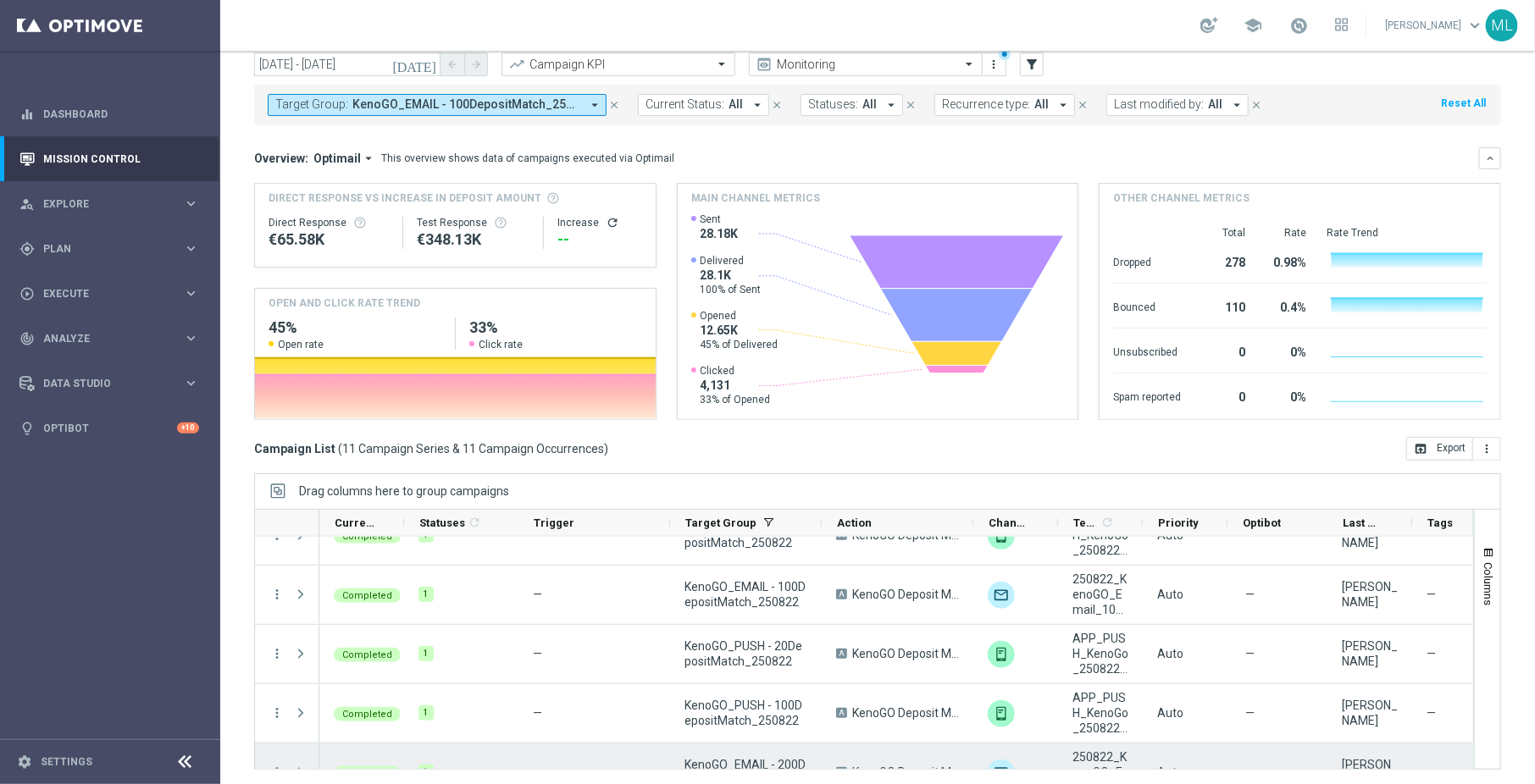
scroll to position [299, 0]
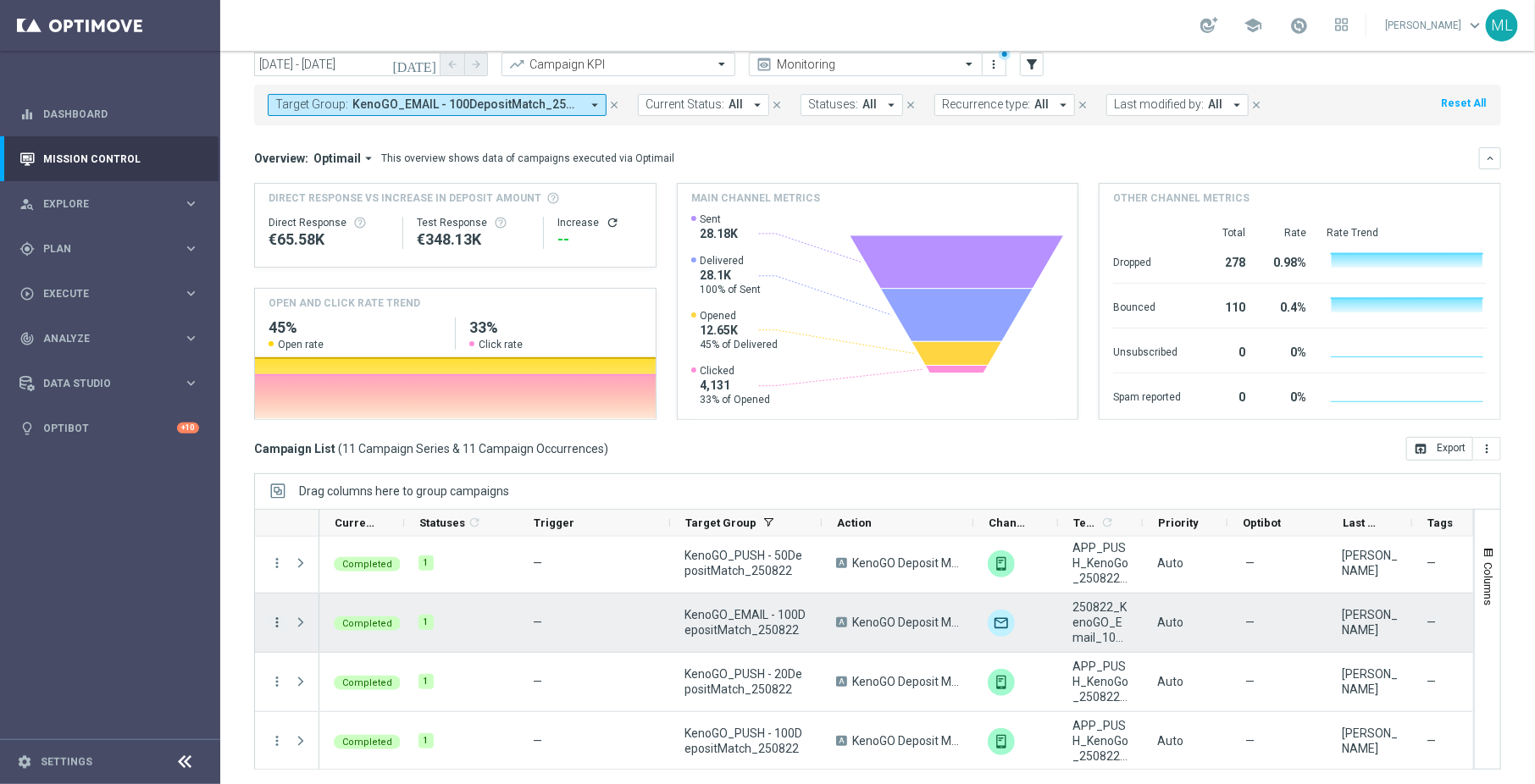
click at [272, 619] on icon "more_vert" at bounding box center [276, 621] width 15 height 15
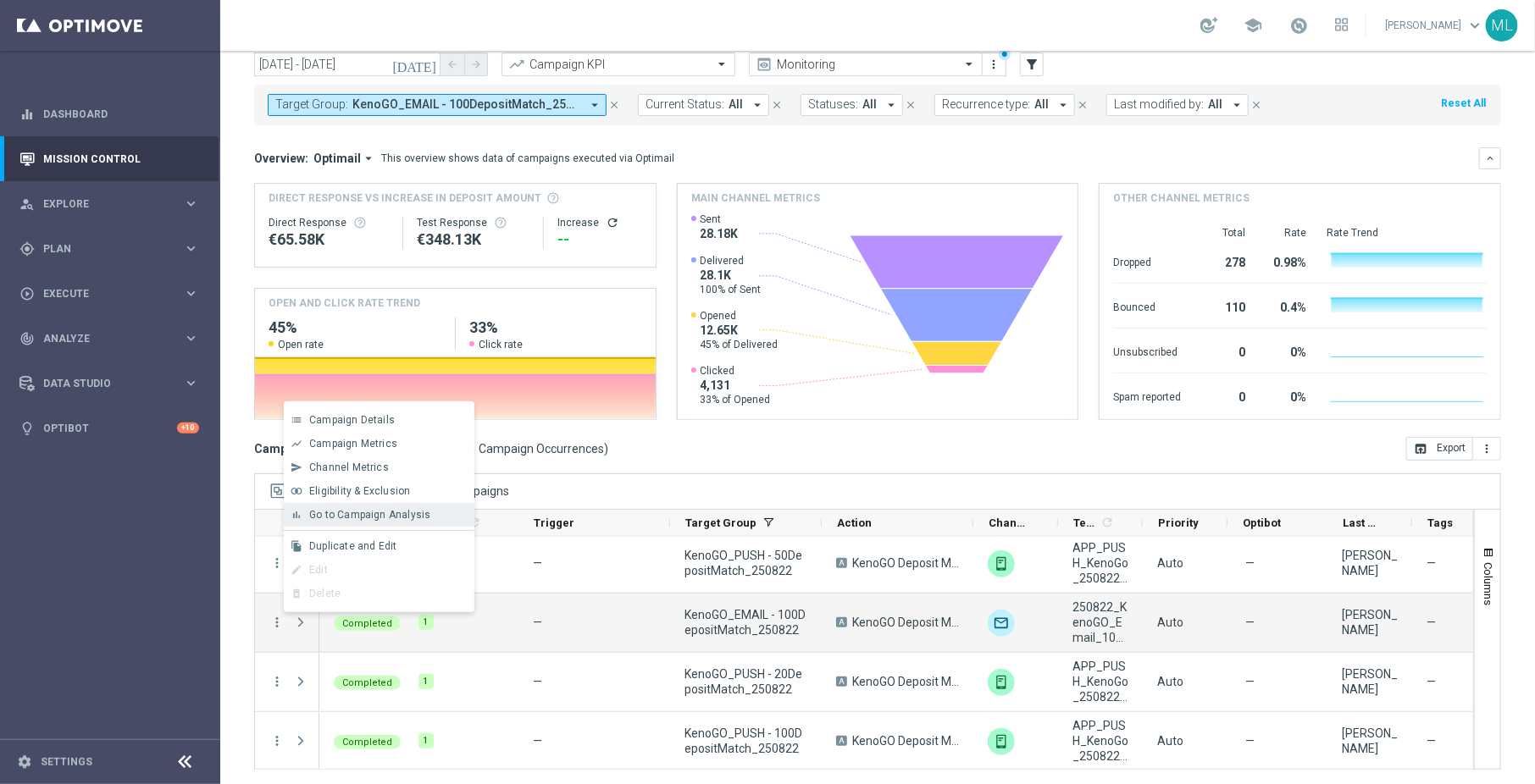
click at [365, 517] on span "Go to Campaign Analysis" at bounding box center [369, 514] width 121 height 12
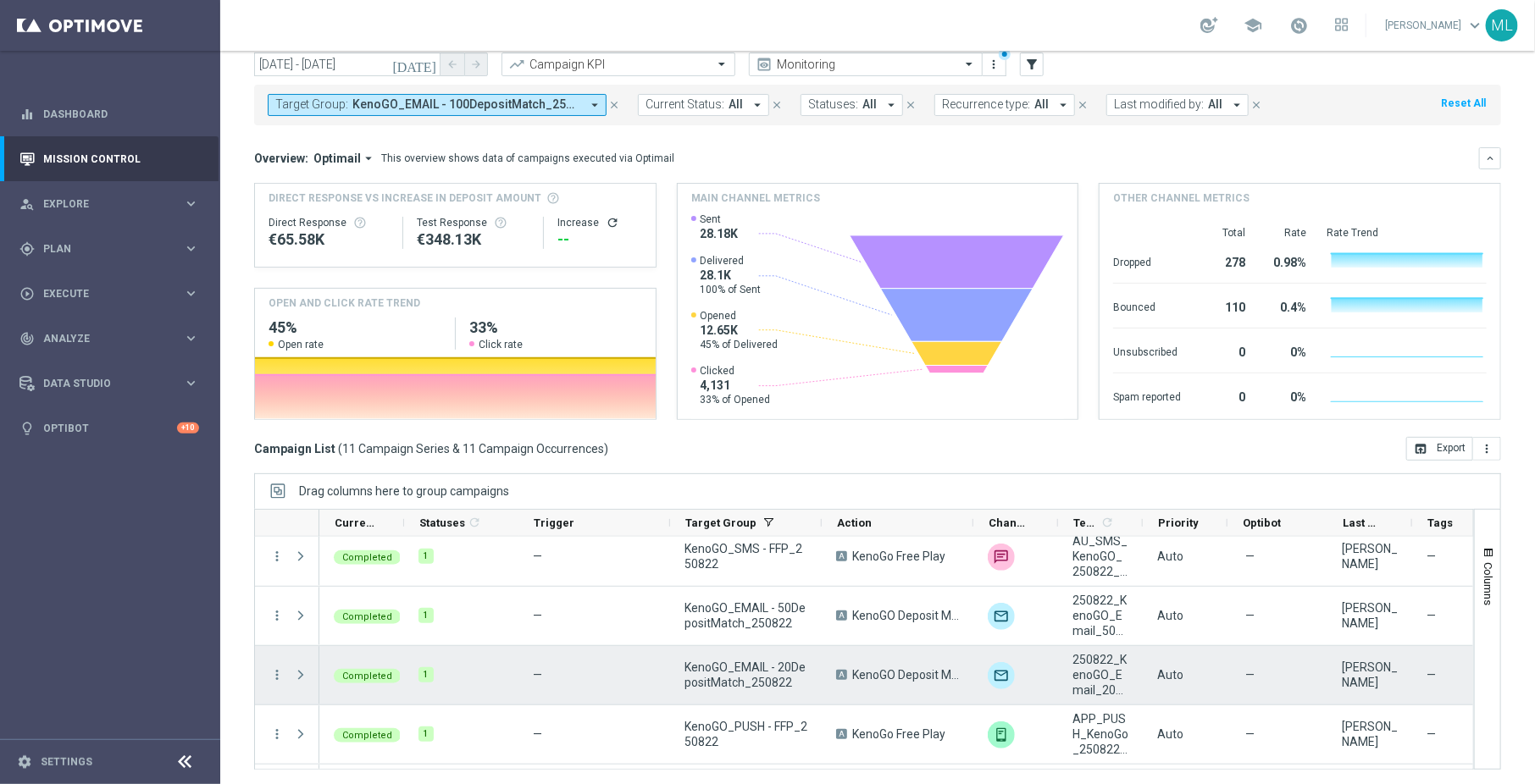
scroll to position [62, 0]
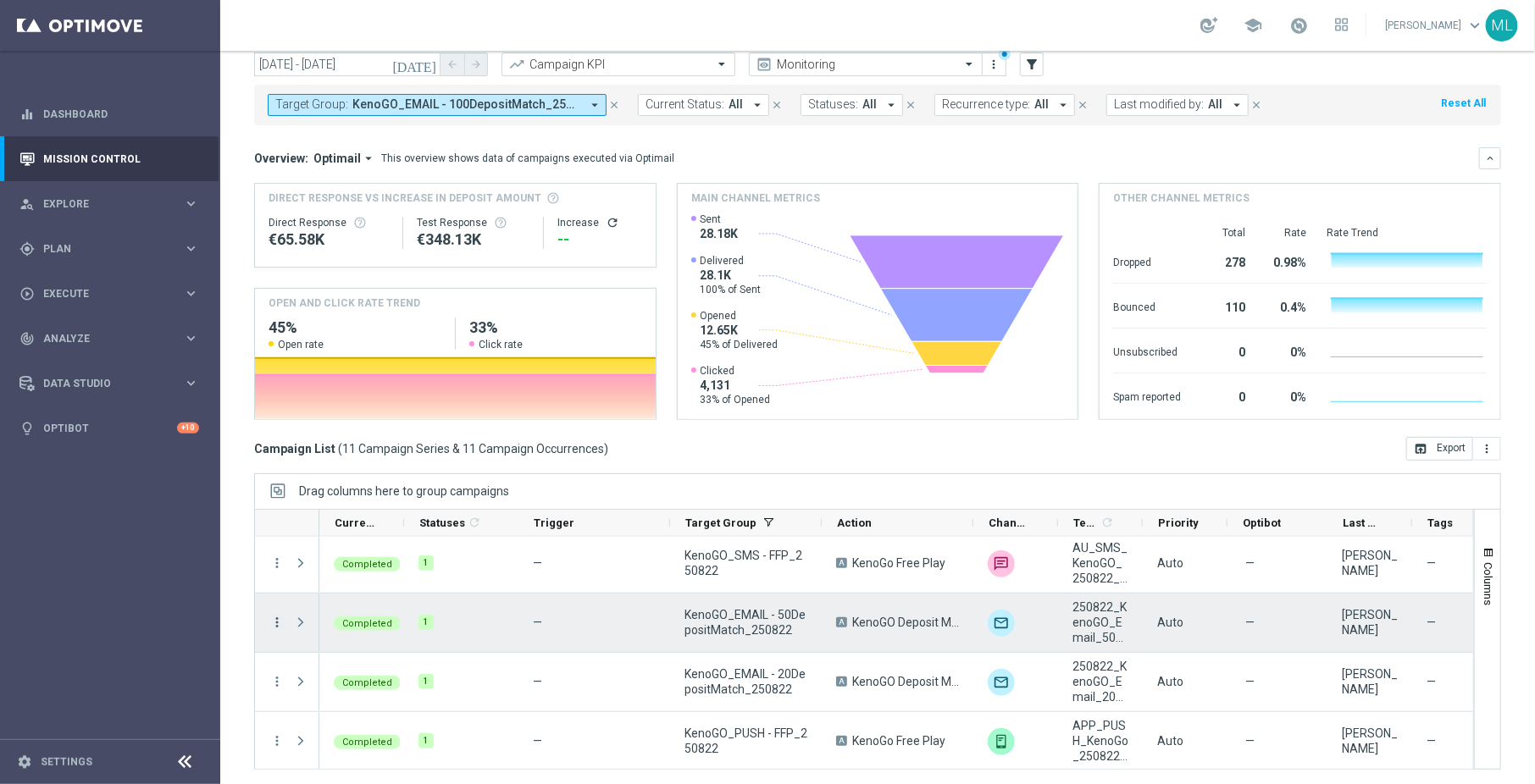
click at [278, 620] on icon "more_vert" at bounding box center [276, 621] width 15 height 15
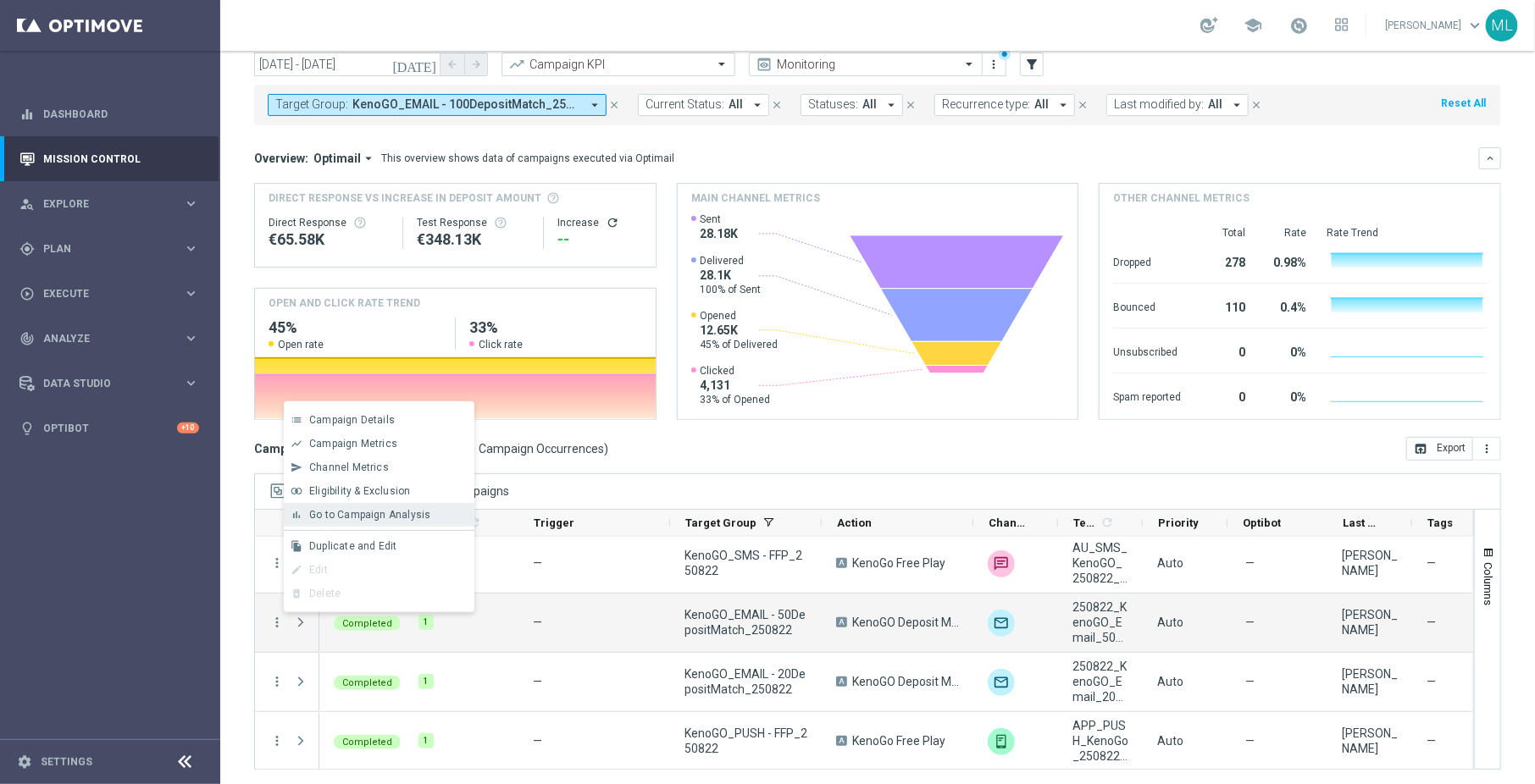
click at [365, 515] on span "Go to Campaign Analysis" at bounding box center [369, 514] width 121 height 12
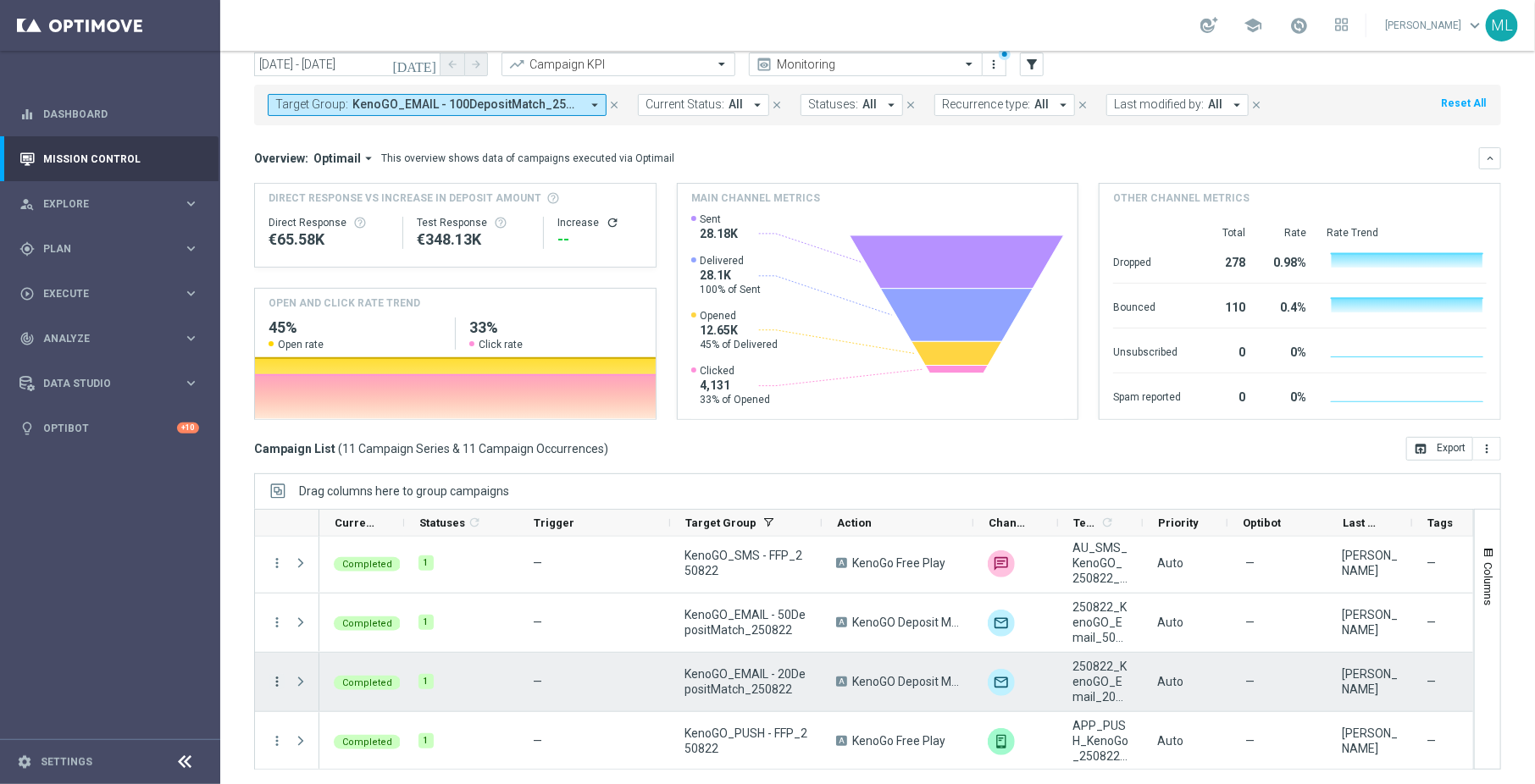
click at [272, 677] on icon "more_vert" at bounding box center [276, 681] width 15 height 15
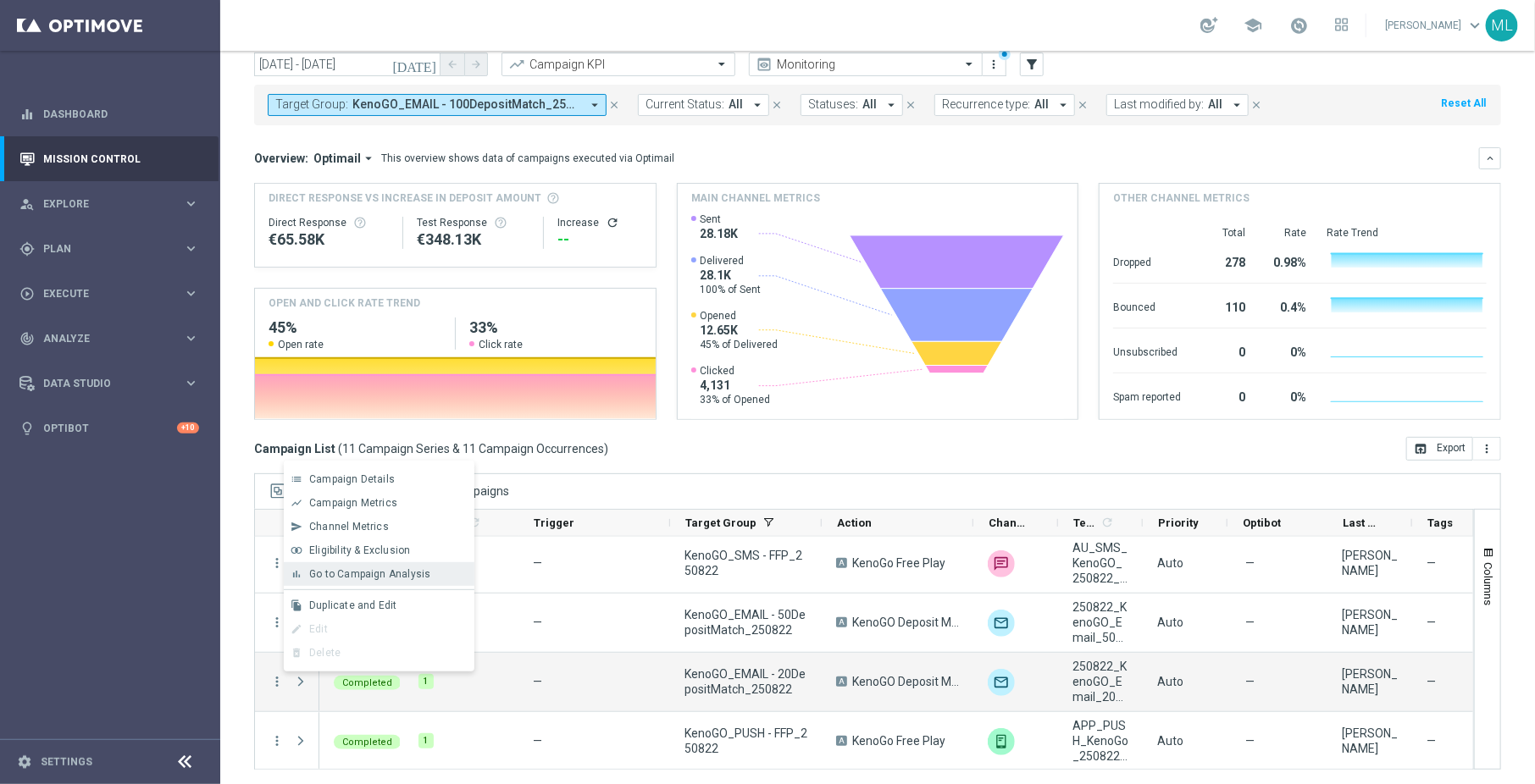
click at [383, 577] on span "Go to Campaign Analysis" at bounding box center [369, 573] width 121 height 12
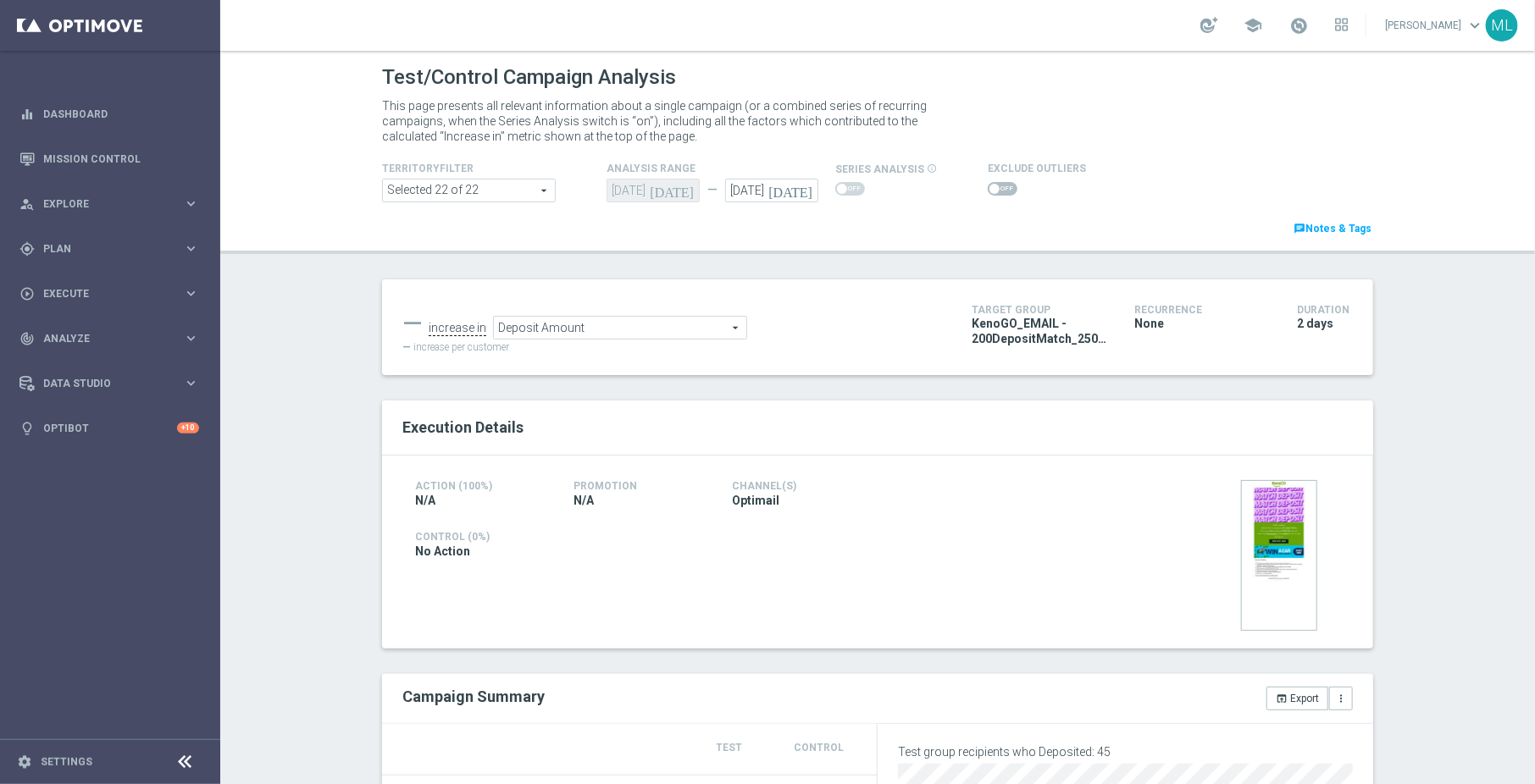
click at [609, 334] on span "Deposit Amount" at bounding box center [620, 327] width 252 height 22
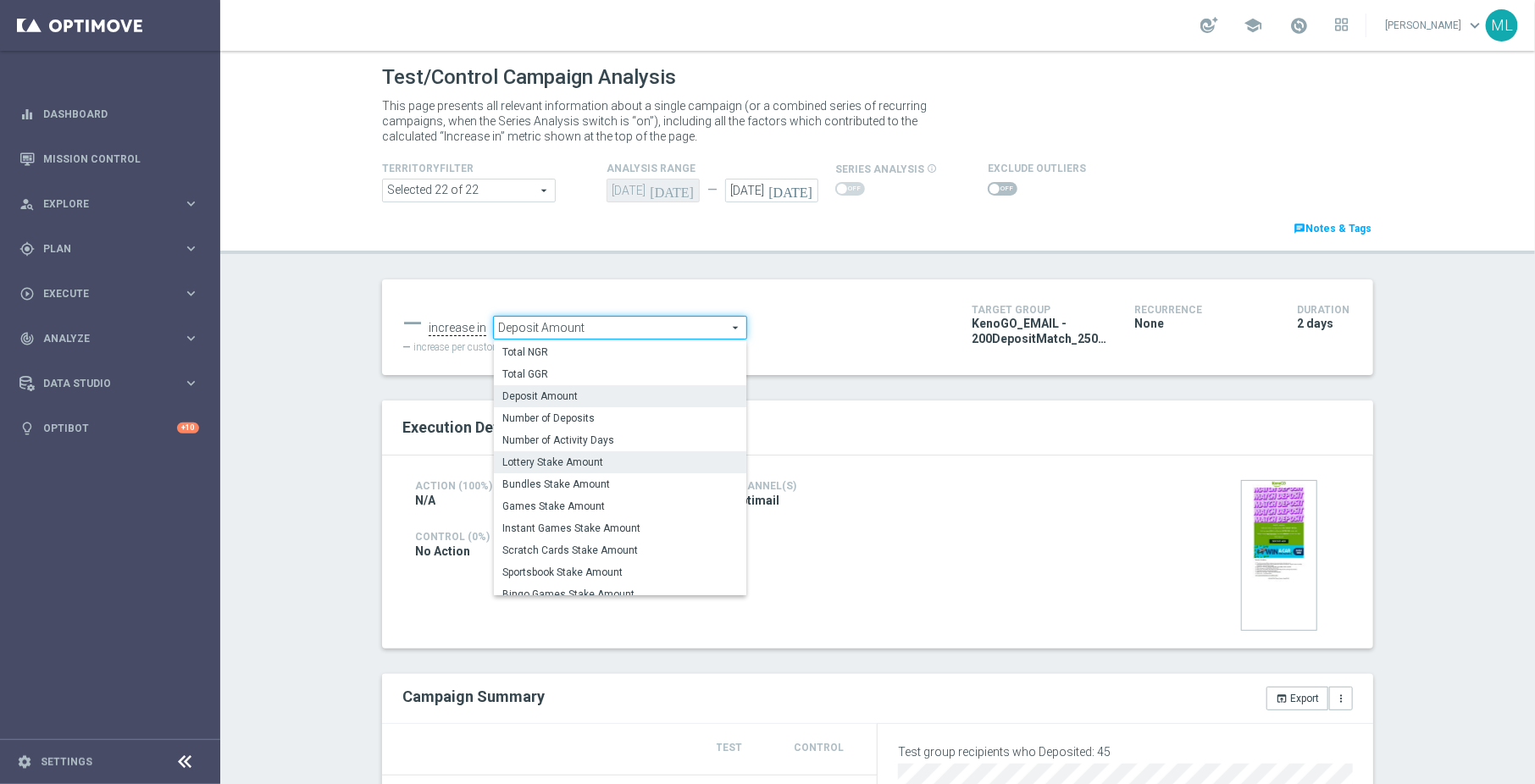
click at [612, 459] on span "Lottery Stake Amount" at bounding box center [620, 461] width 235 height 13
type input "Lottery Stake Amount"
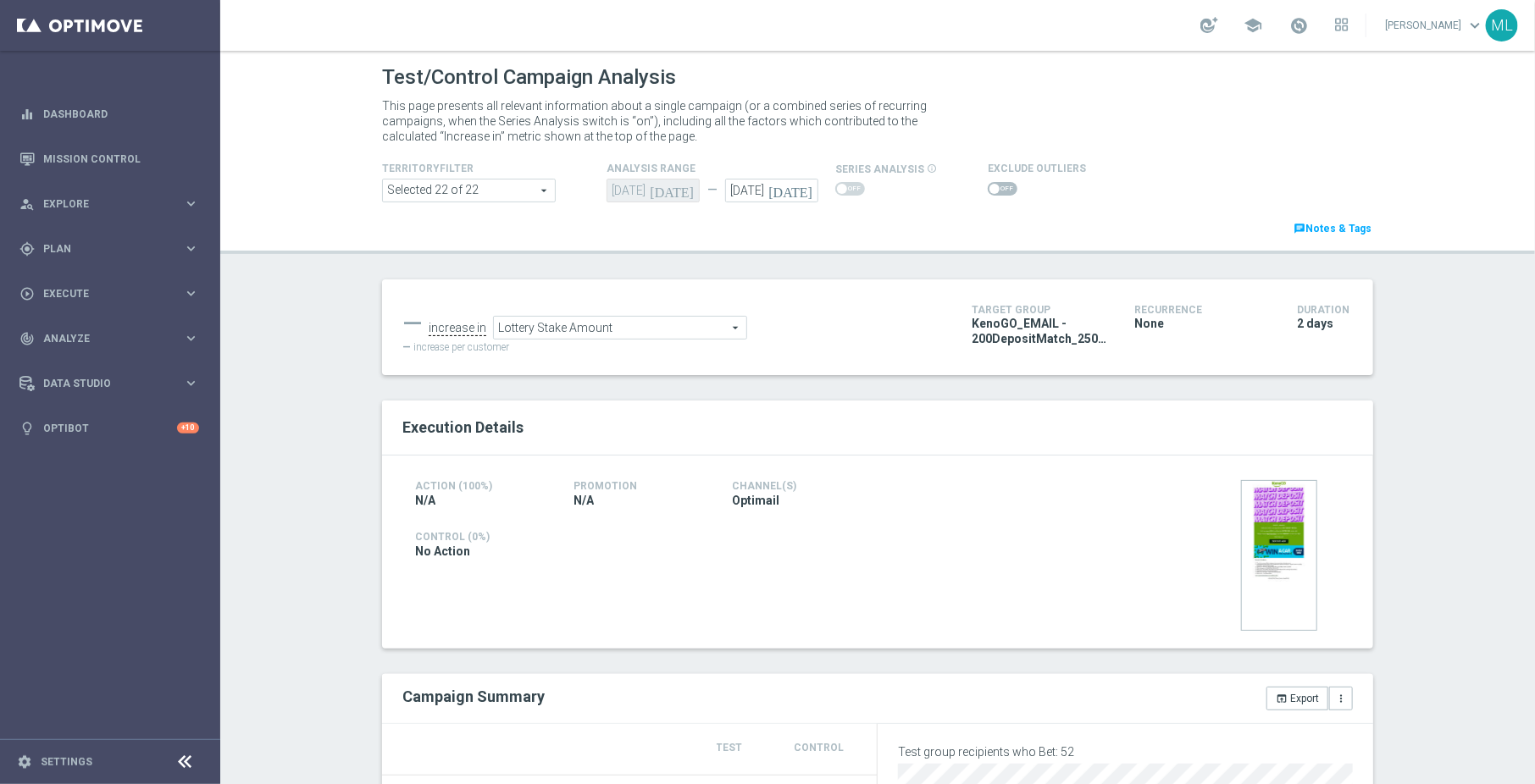
scroll to position [244, 0]
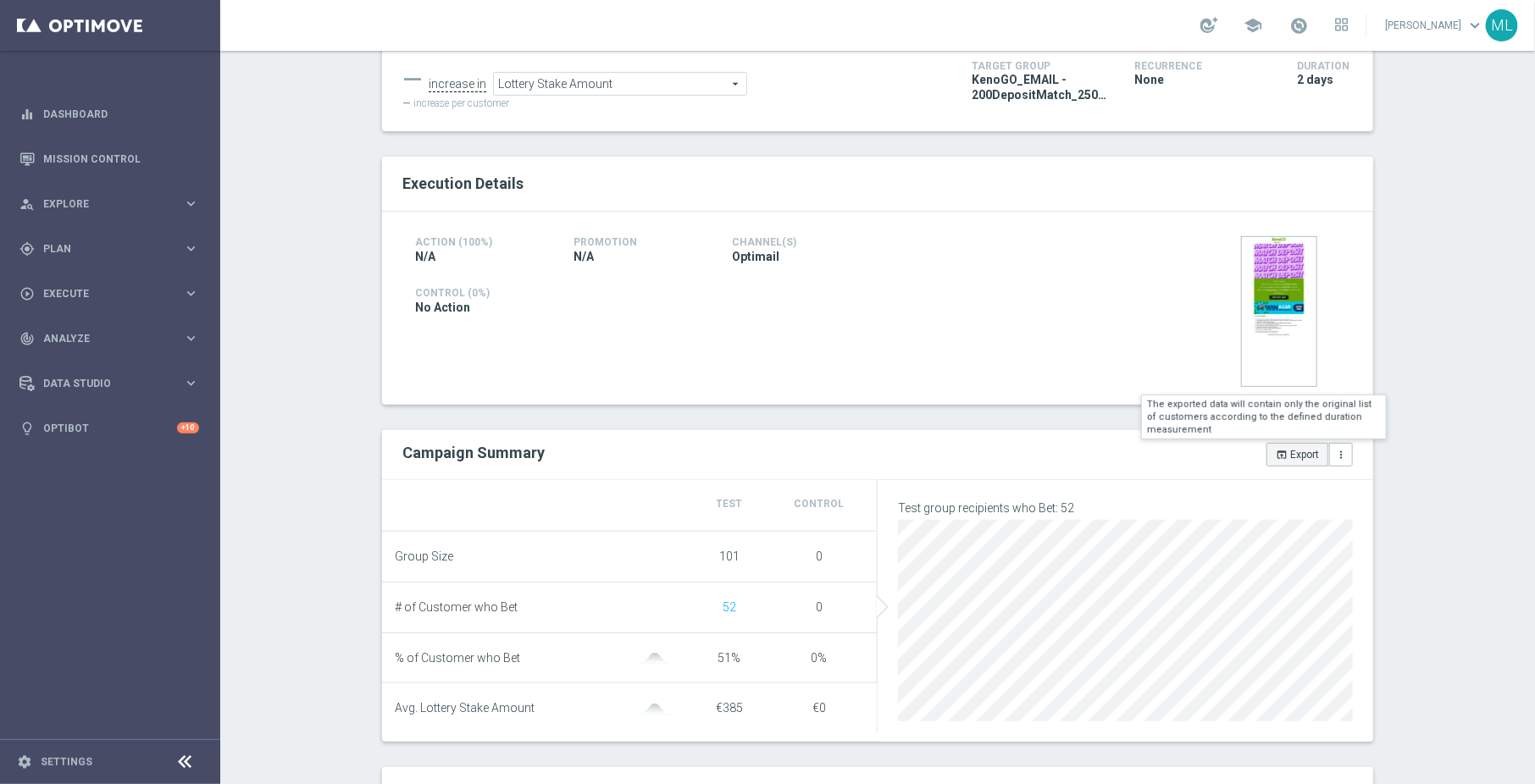
click at [1285, 449] on icon "open_in_browser" at bounding box center [1281, 454] width 12 height 12
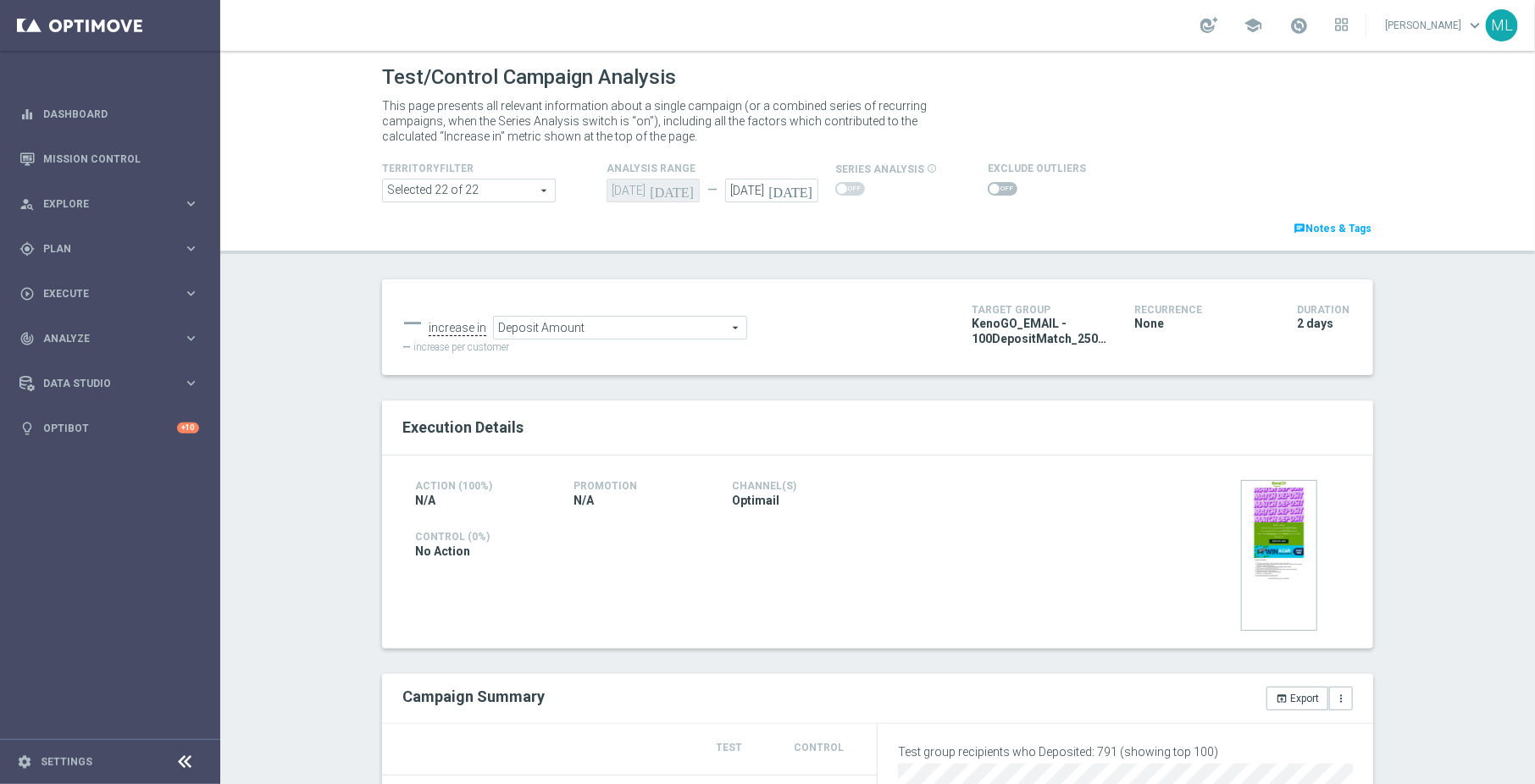
click at [663, 329] on span "Deposit Amount" at bounding box center [620, 327] width 252 height 22
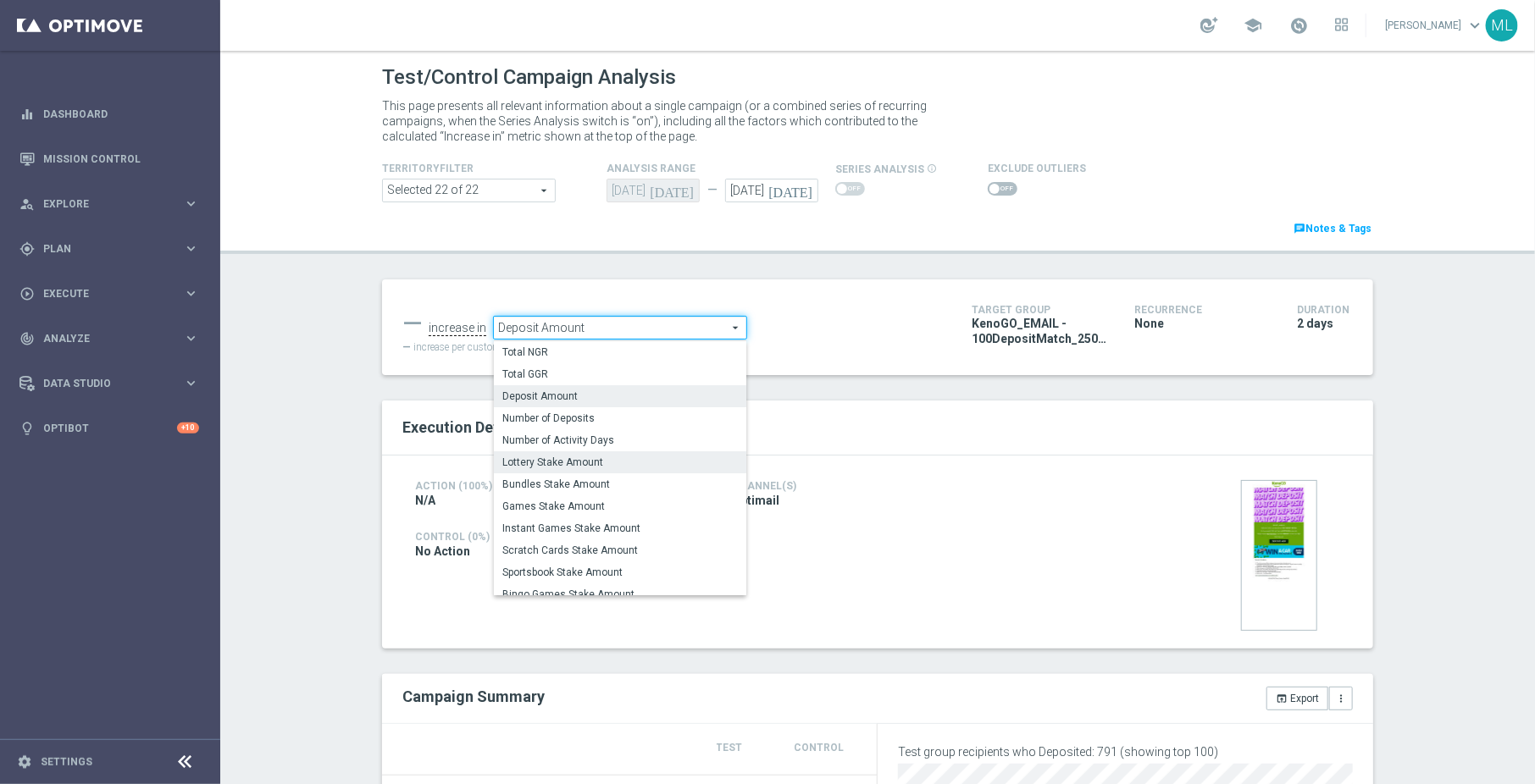
click at [614, 459] on span "Lottery Stake Amount" at bounding box center [620, 461] width 235 height 13
type input "Lottery Stake Amount"
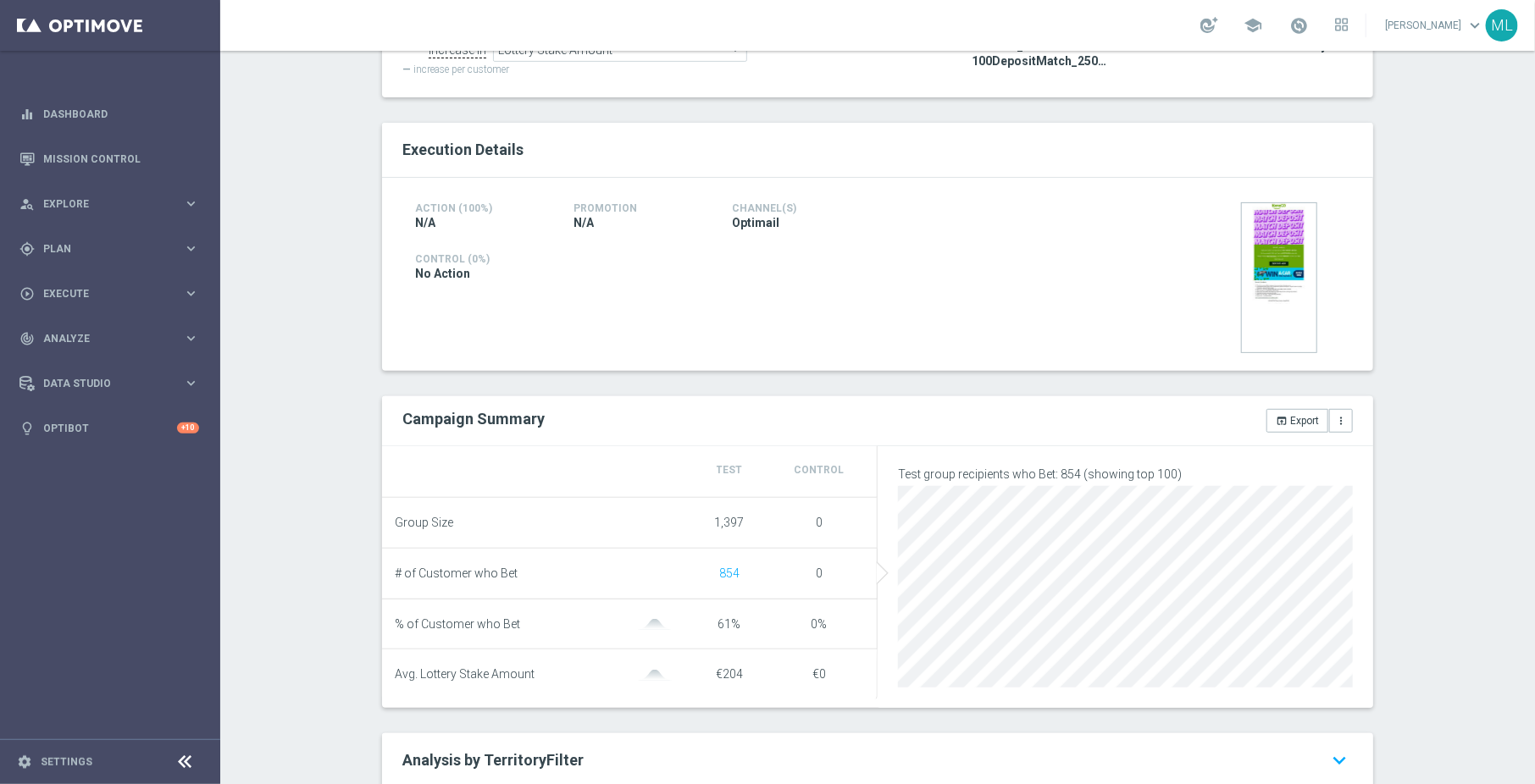
scroll to position [283, 0]
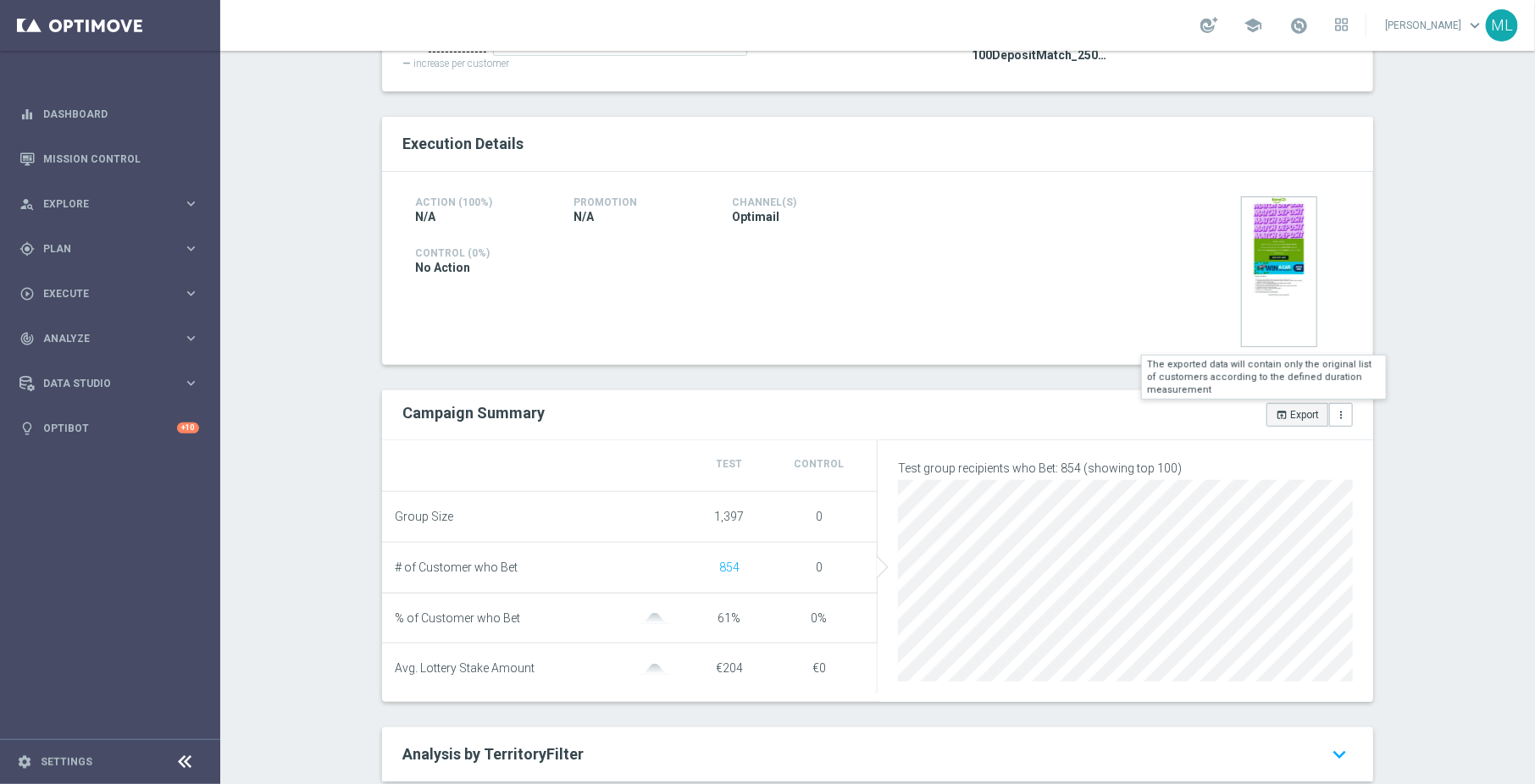
click at [1294, 407] on button "open_in_browser Export" at bounding box center [1297, 415] width 62 height 24
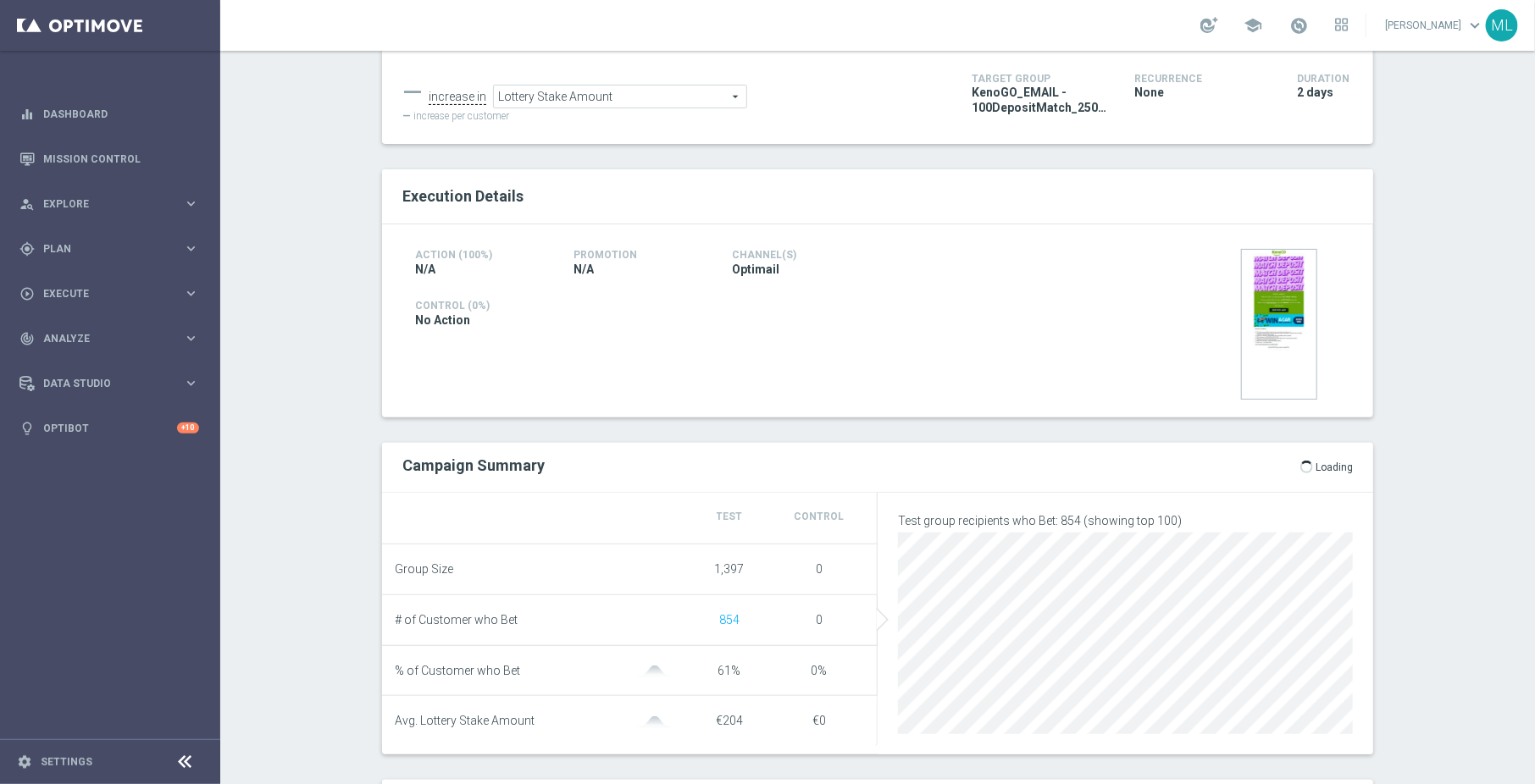
scroll to position [203, 0]
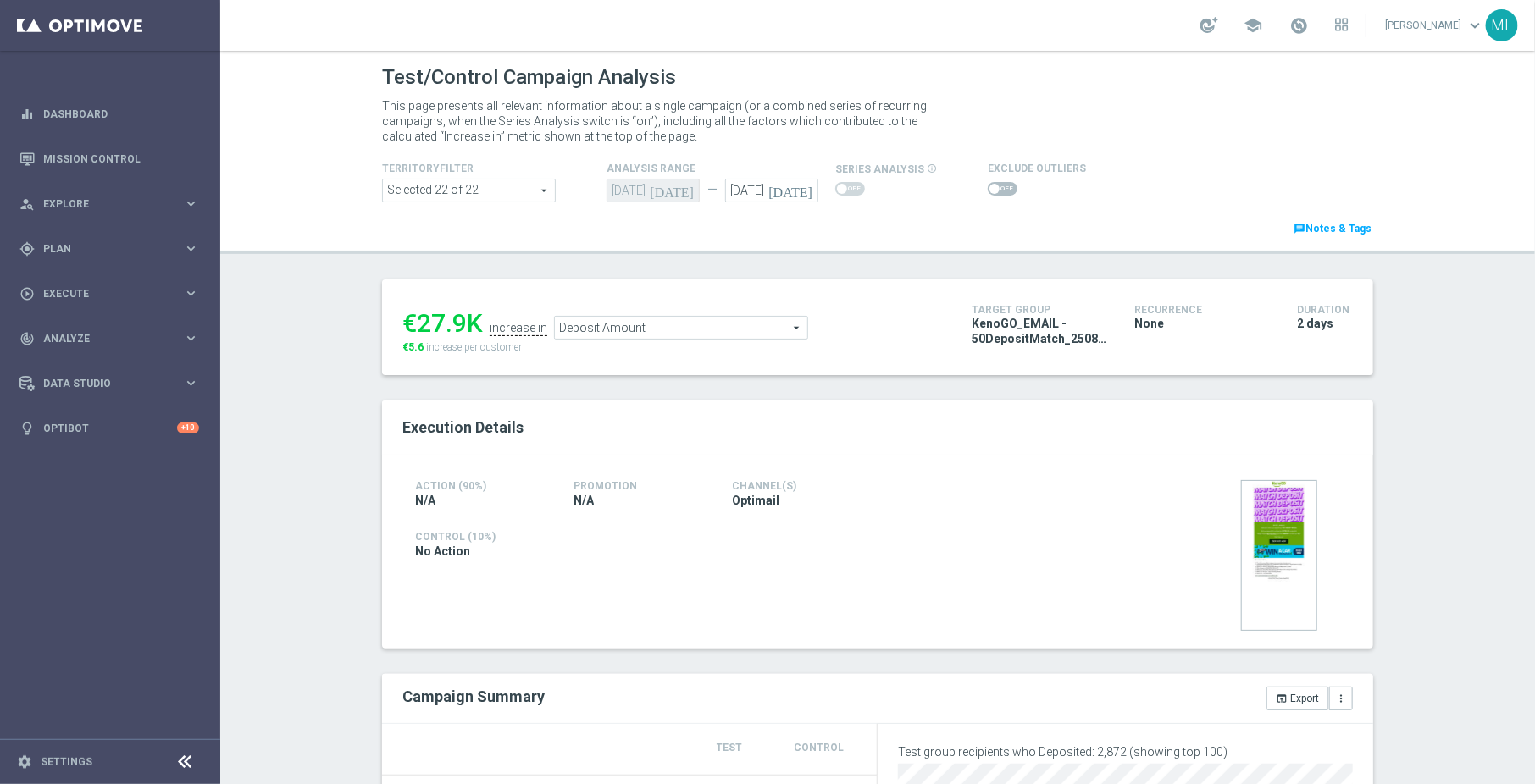
click at [572, 327] on span "Deposit Amount" at bounding box center [681, 327] width 252 height 22
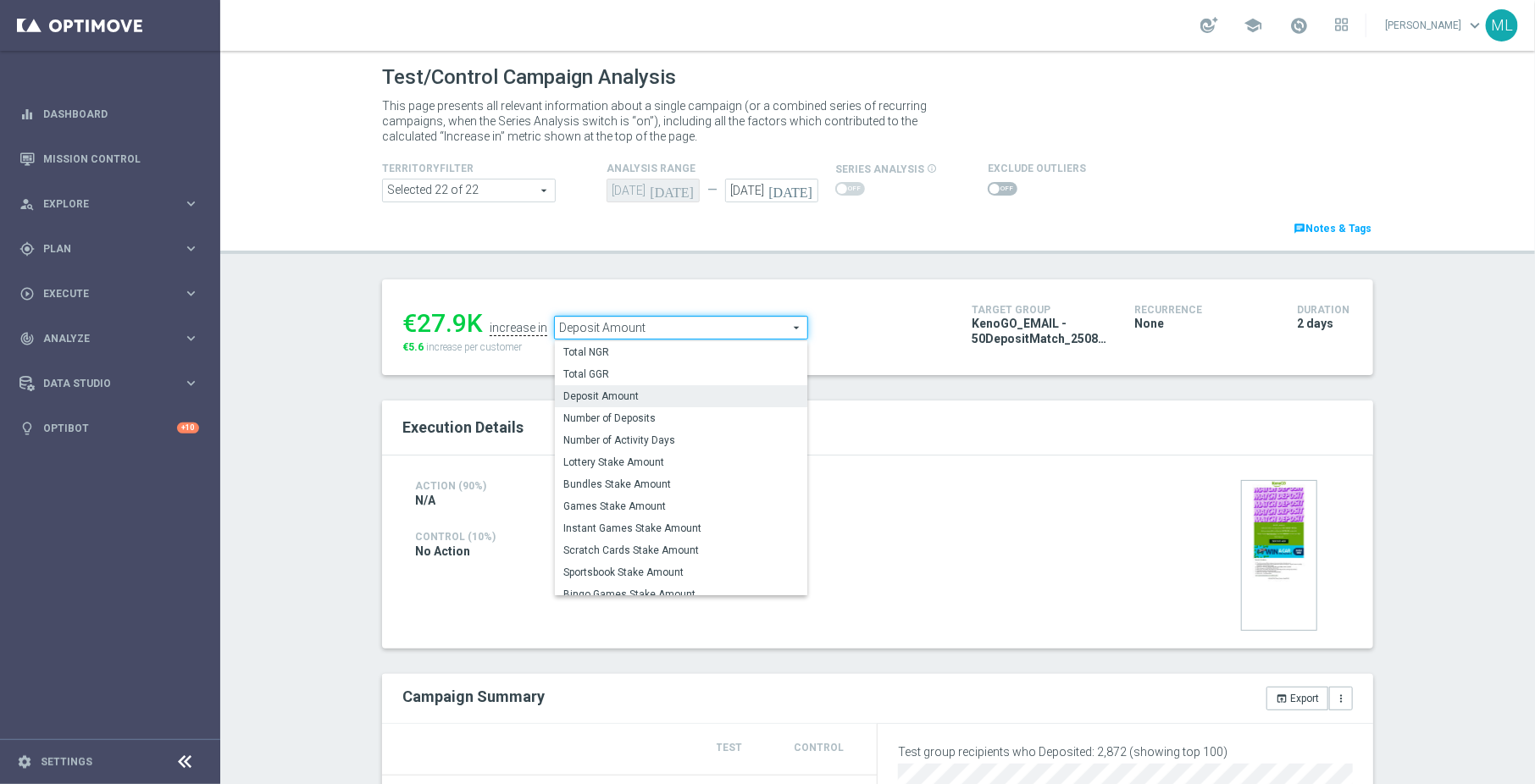
click at [630, 466] on span "Lottery Stake Amount" at bounding box center [681, 461] width 235 height 13
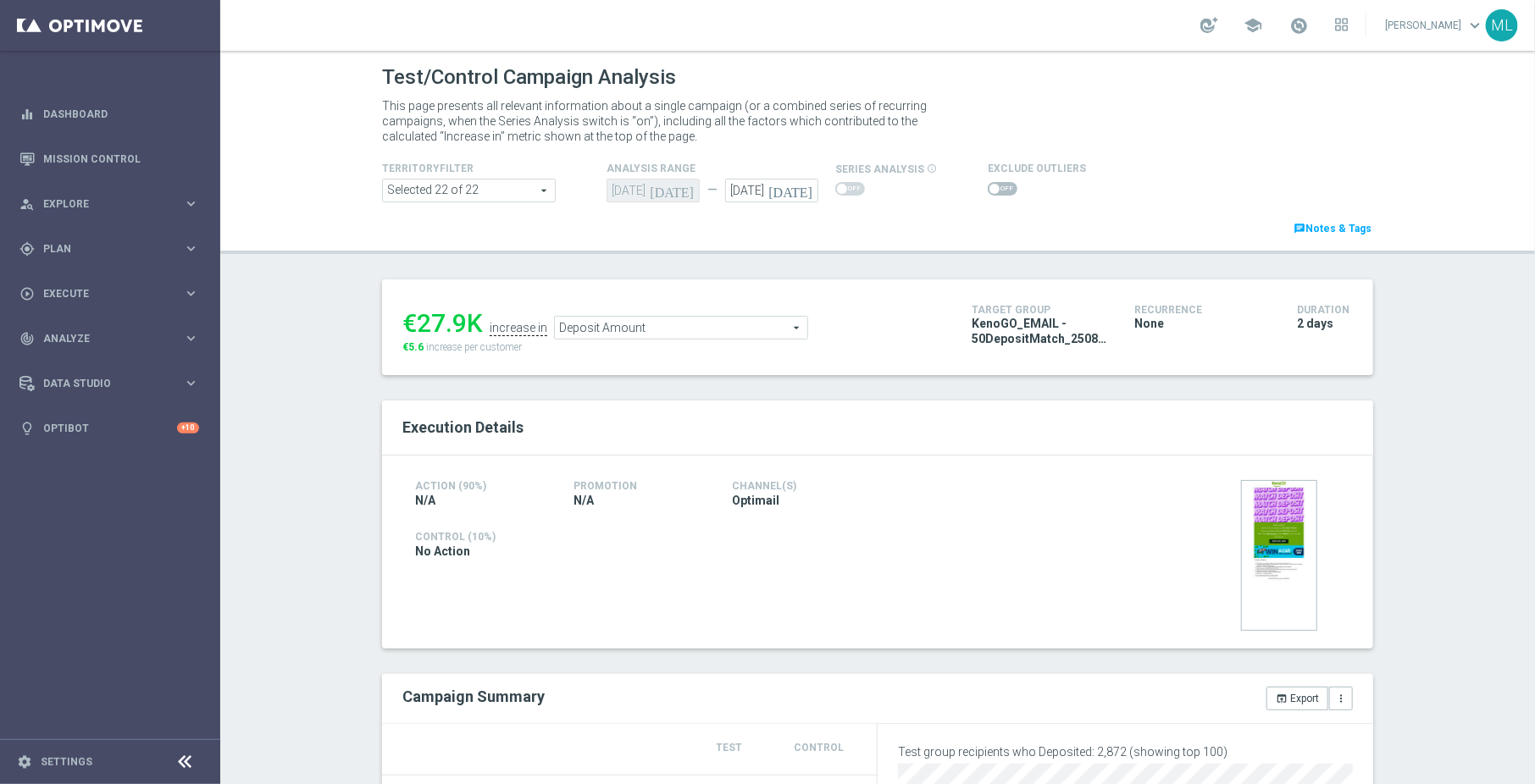
type input "Lottery Stake Amount"
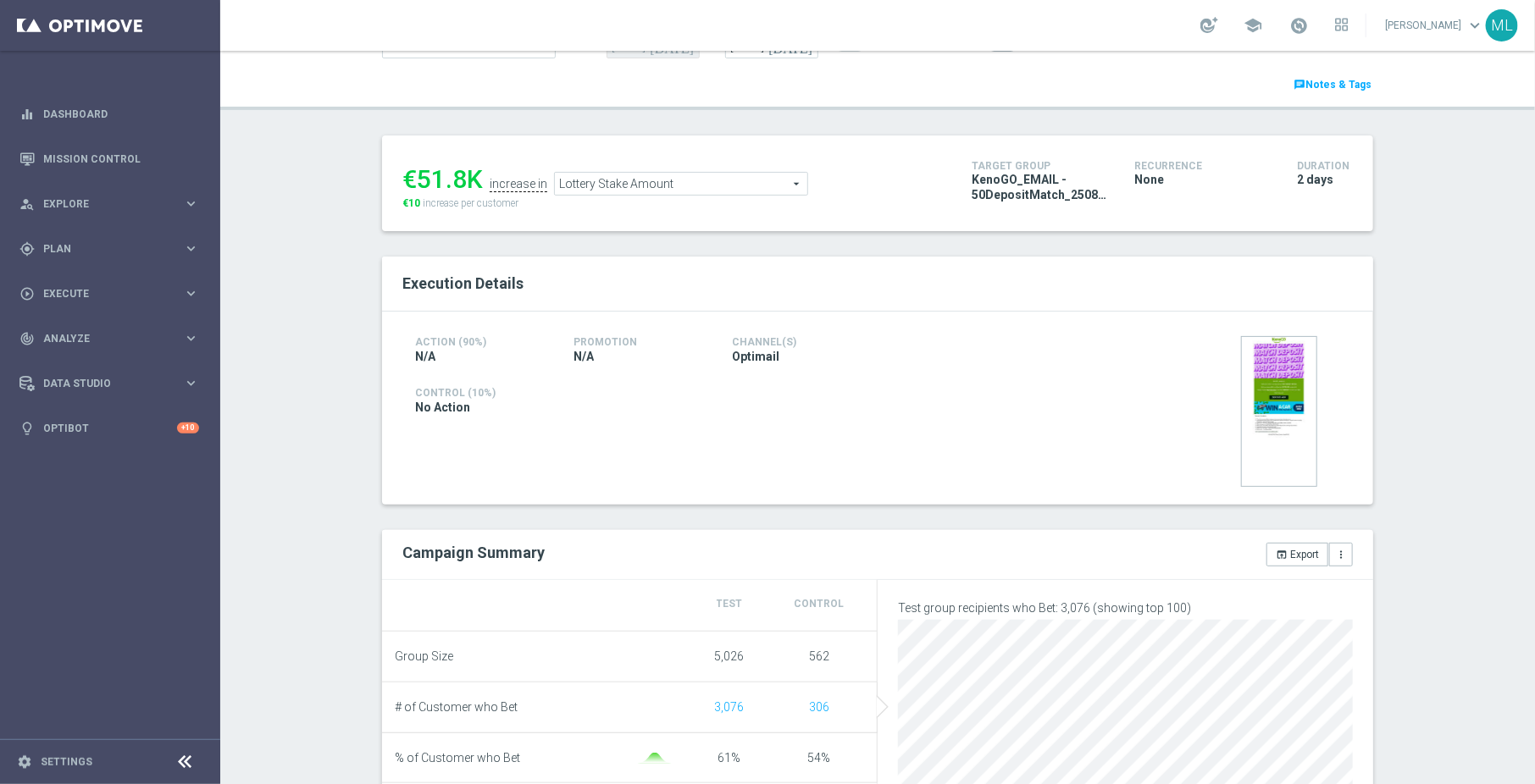
scroll to position [158, 0]
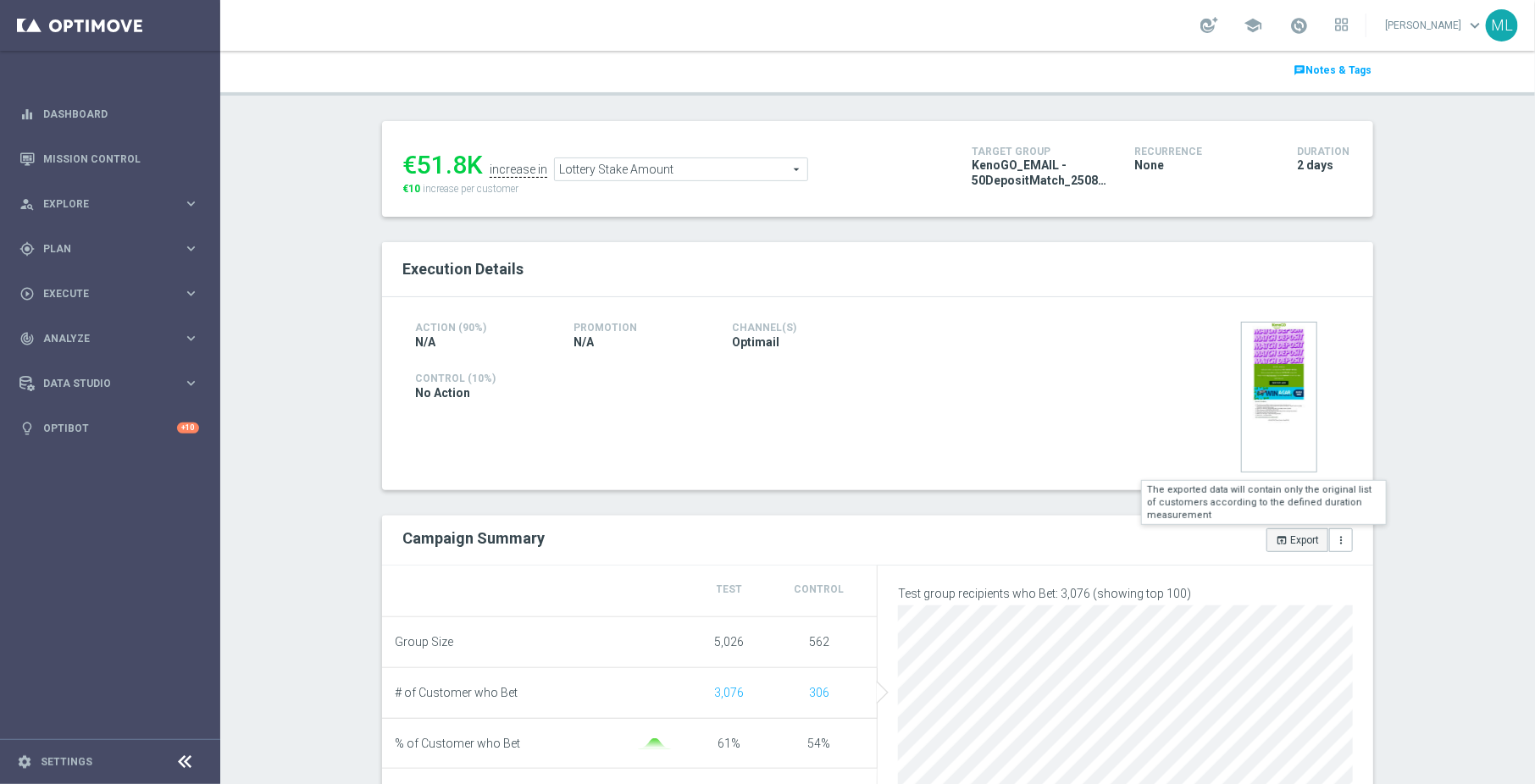
click at [1288, 533] on button "open_in_browser Export" at bounding box center [1297, 540] width 62 height 24
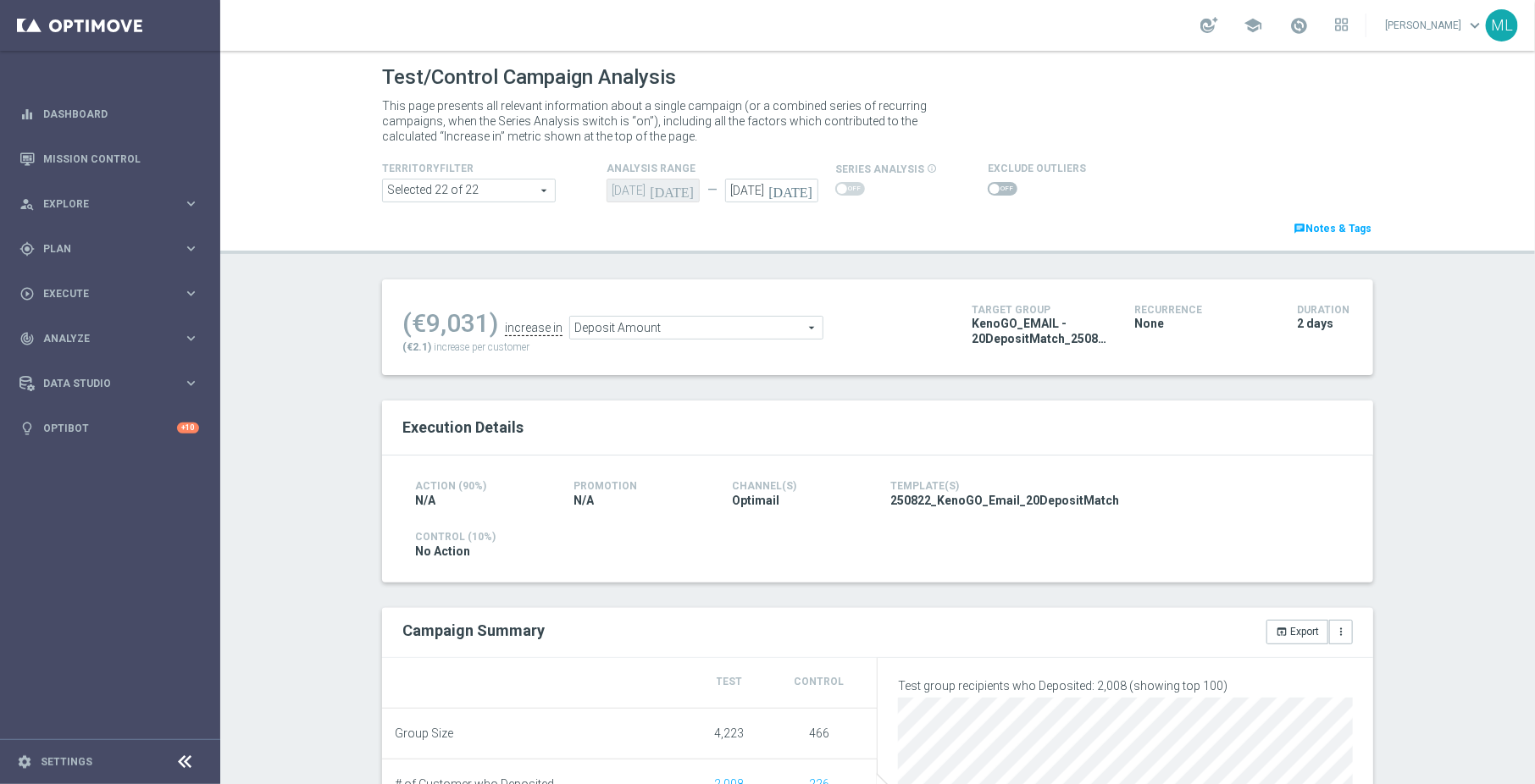
click at [708, 332] on span "Deposit Amount" at bounding box center [696, 327] width 252 height 22
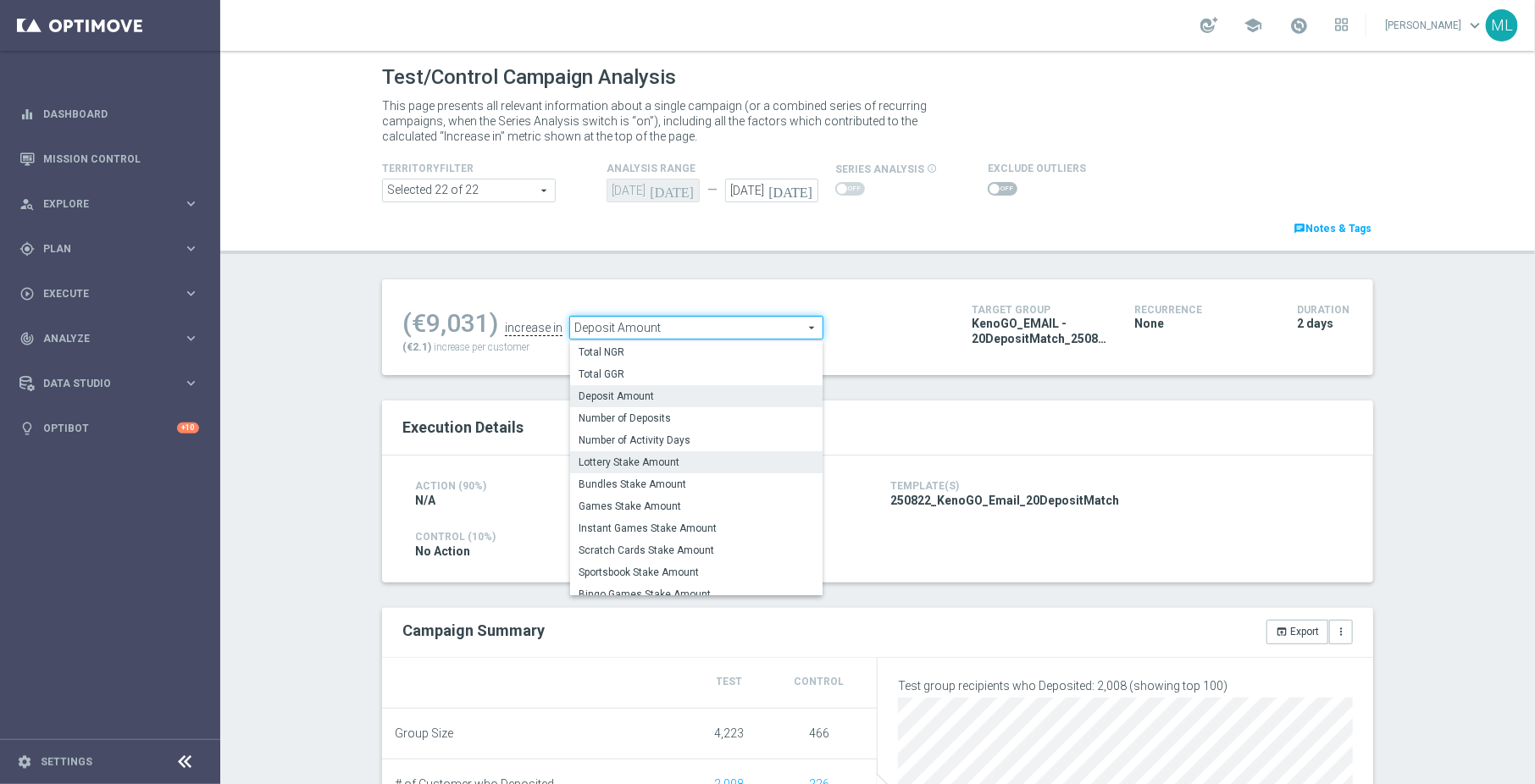
click at [673, 456] on span "Lottery Stake Amount" at bounding box center [696, 461] width 235 height 13
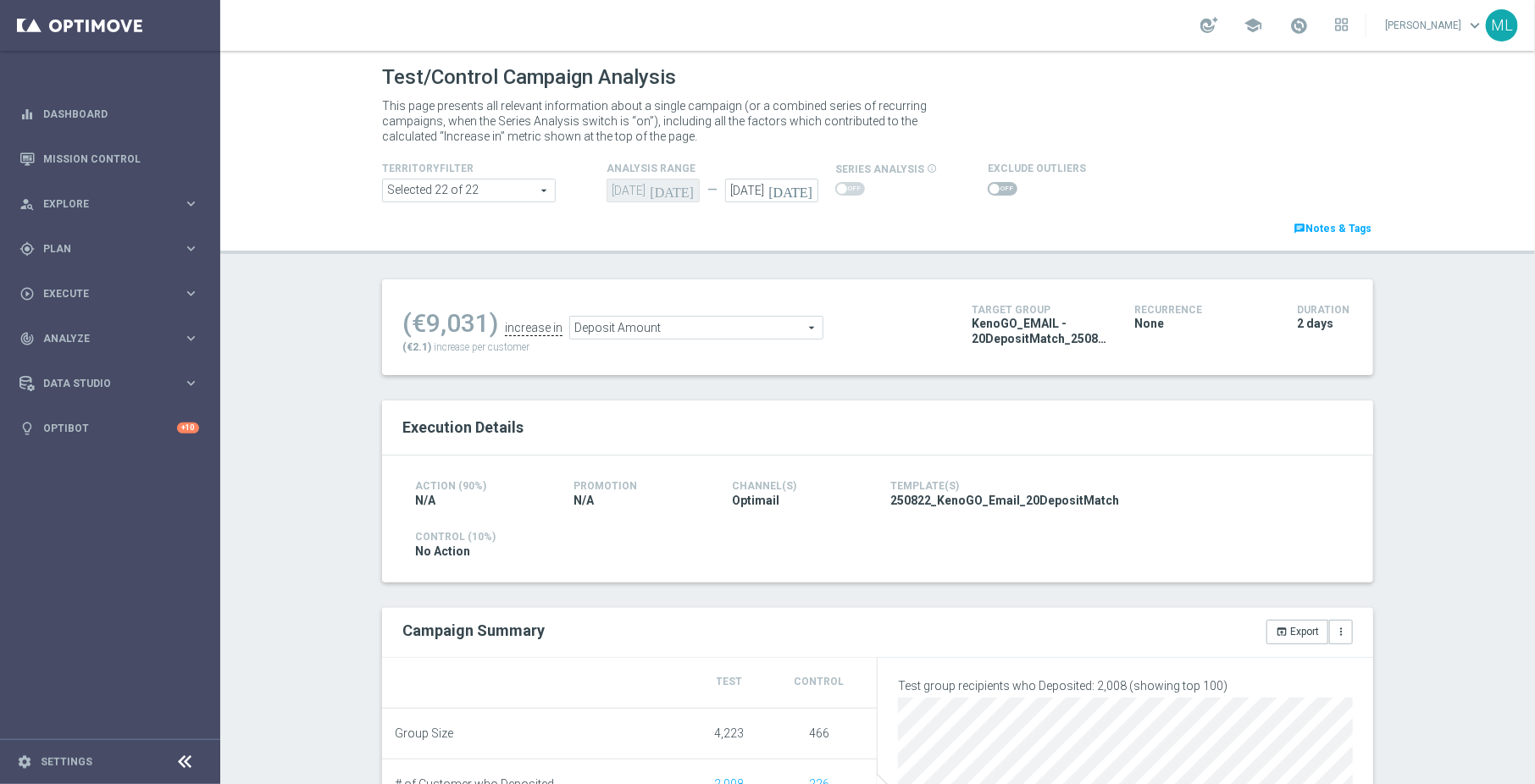
type input "Lottery Stake Amount"
click at [1294, 624] on button "open_in_browser Export" at bounding box center [1297, 631] width 62 height 24
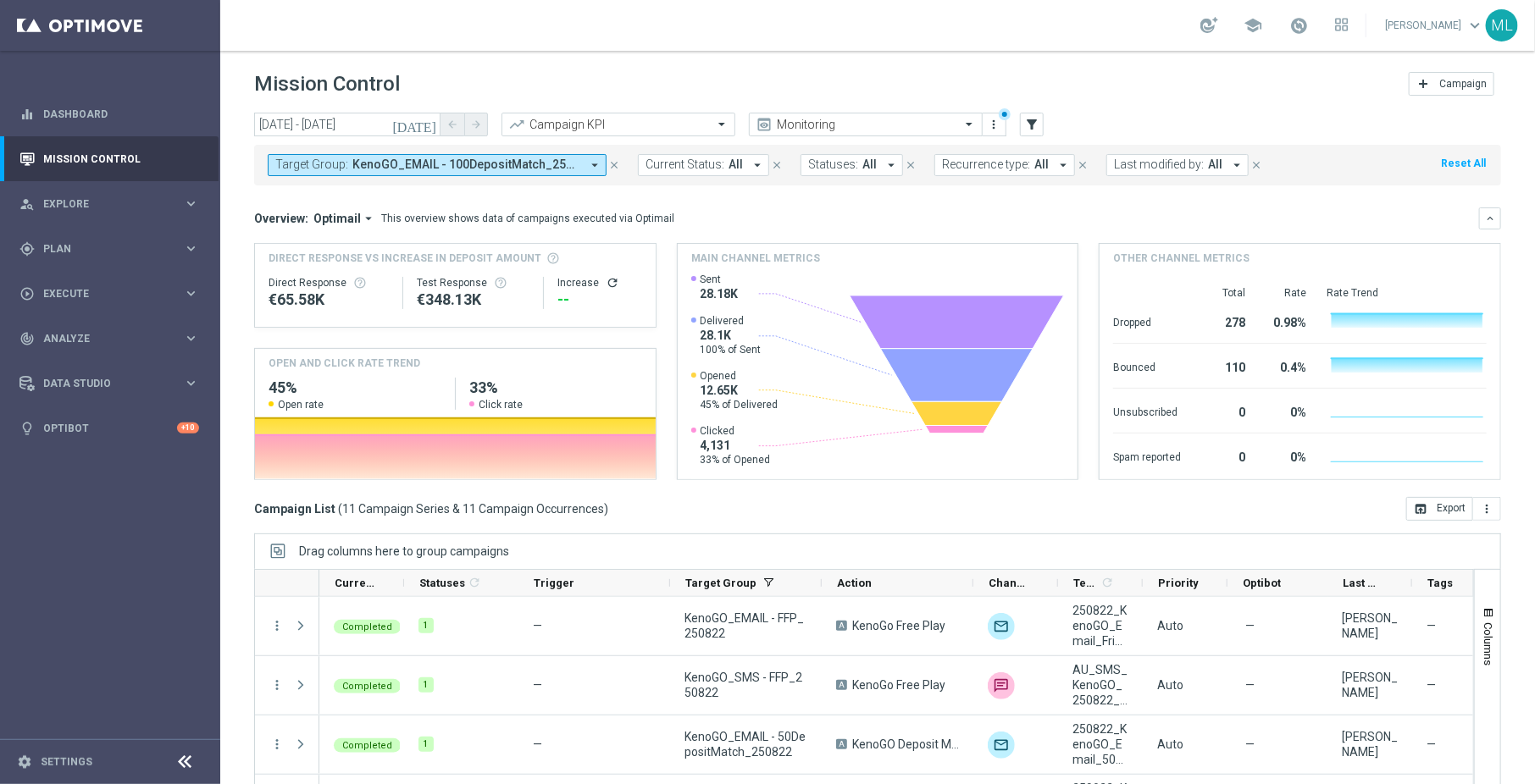
scroll to position [62, 0]
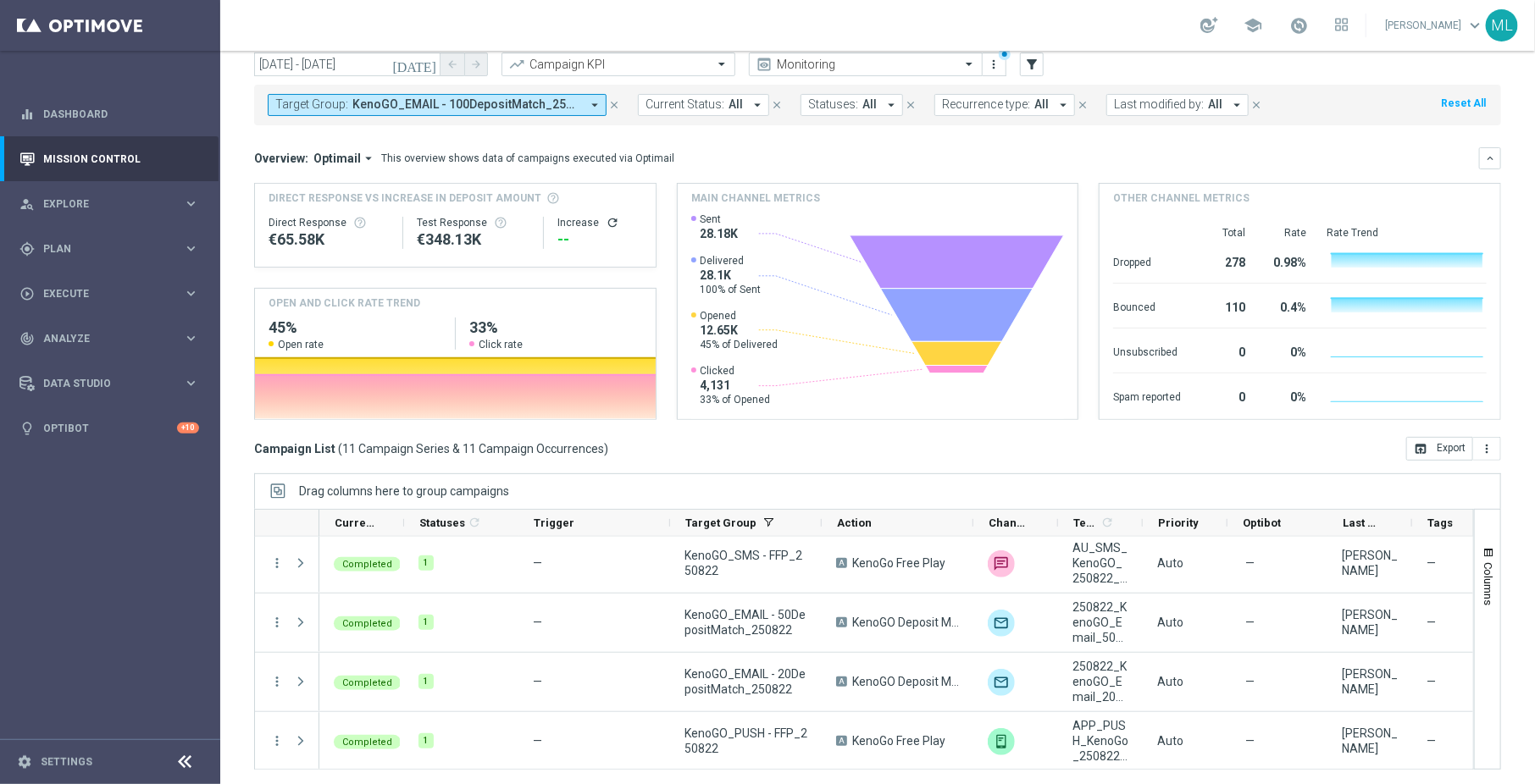
click at [428, 65] on icon "[DATE]" at bounding box center [414, 63] width 46 height 15
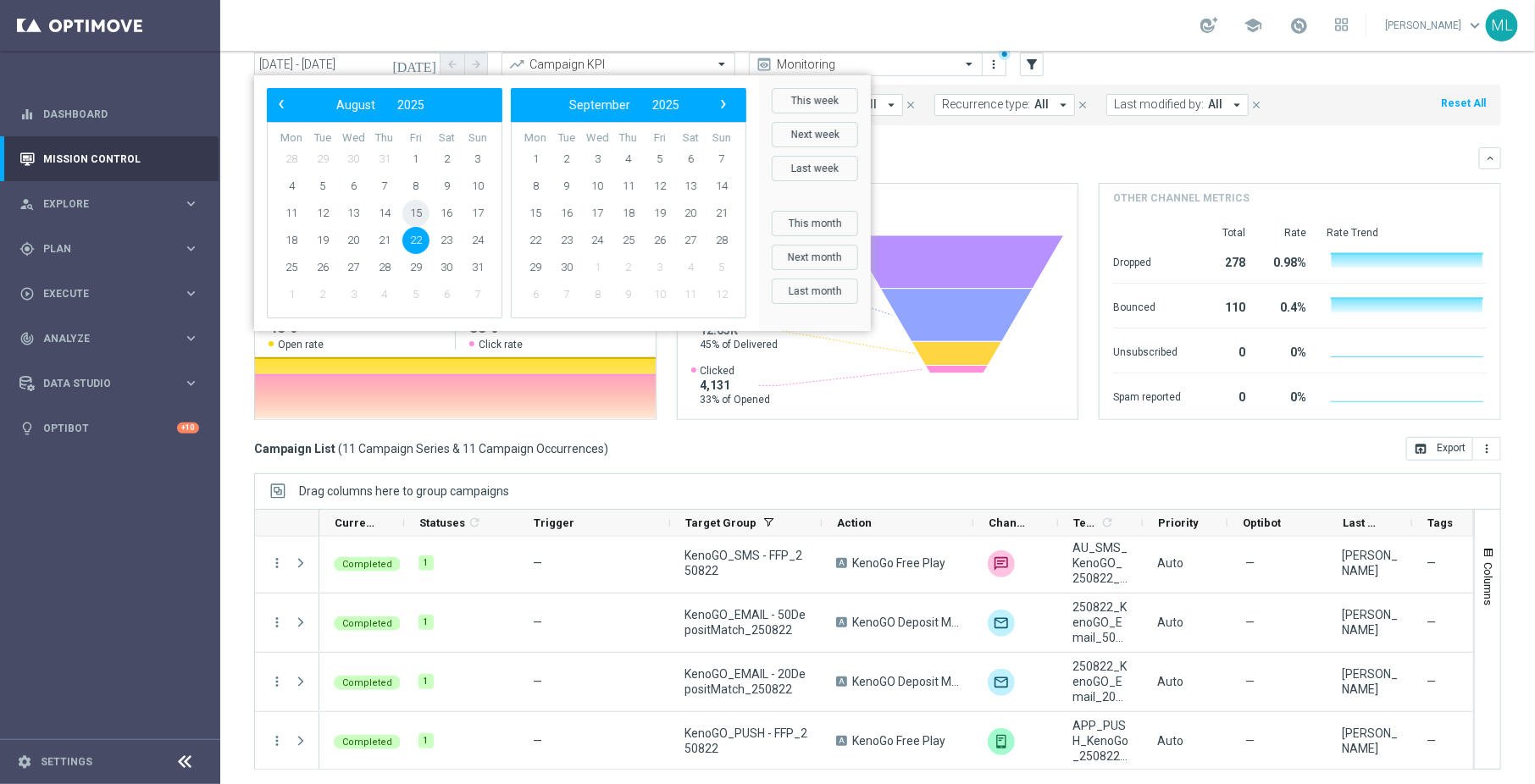
click at [422, 215] on span "15" at bounding box center [416, 213] width 27 height 27
click at [420, 212] on span "15" at bounding box center [416, 213] width 27 height 27
type input "[DATE] - [DATE]"
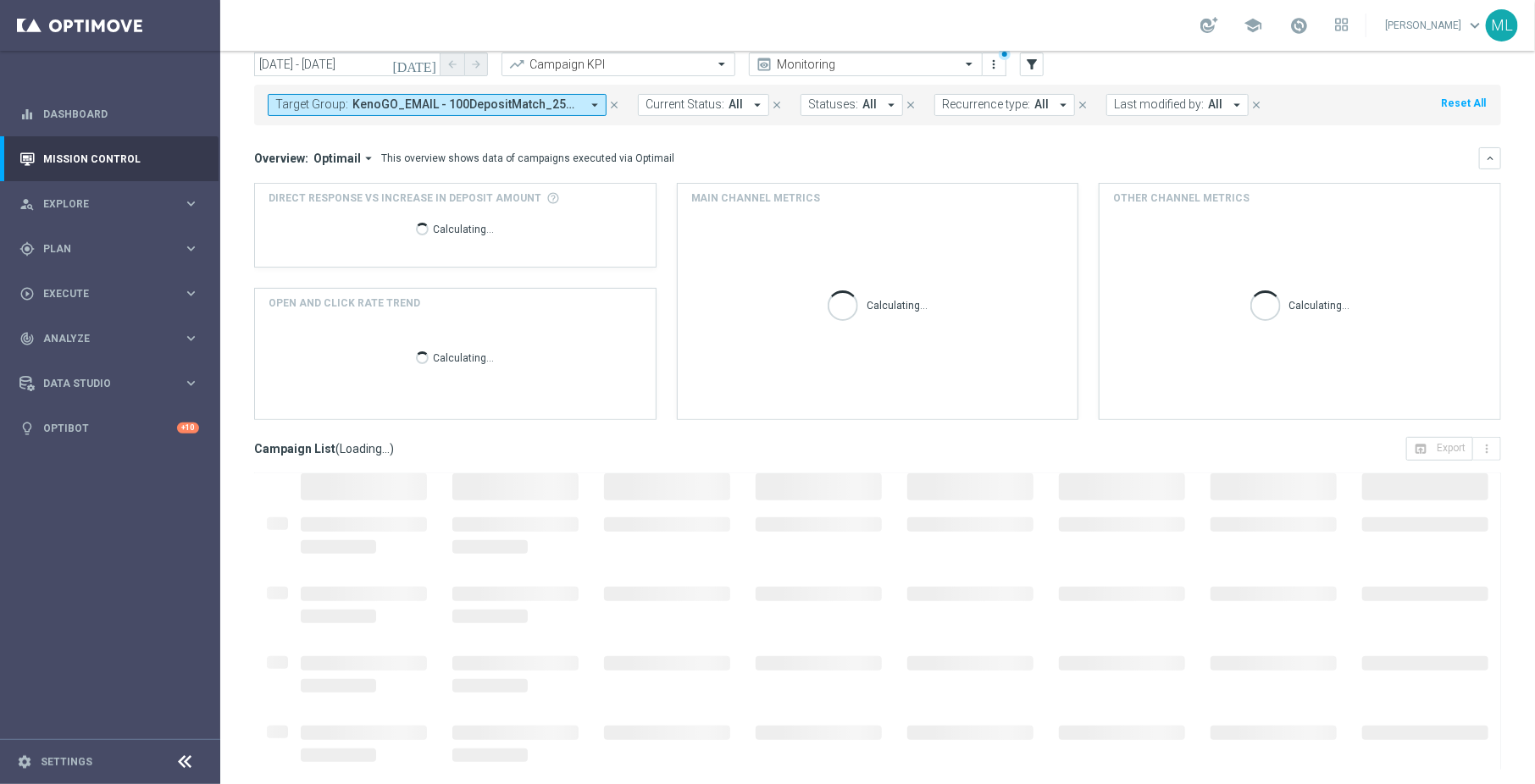
click at [475, 98] on span "KenoGO_EMAIL - 100DepositMatch_250822, KenoGO_EMAIL - 200DepositMatch_250822, K…" at bounding box center [466, 105] width 228 height 14
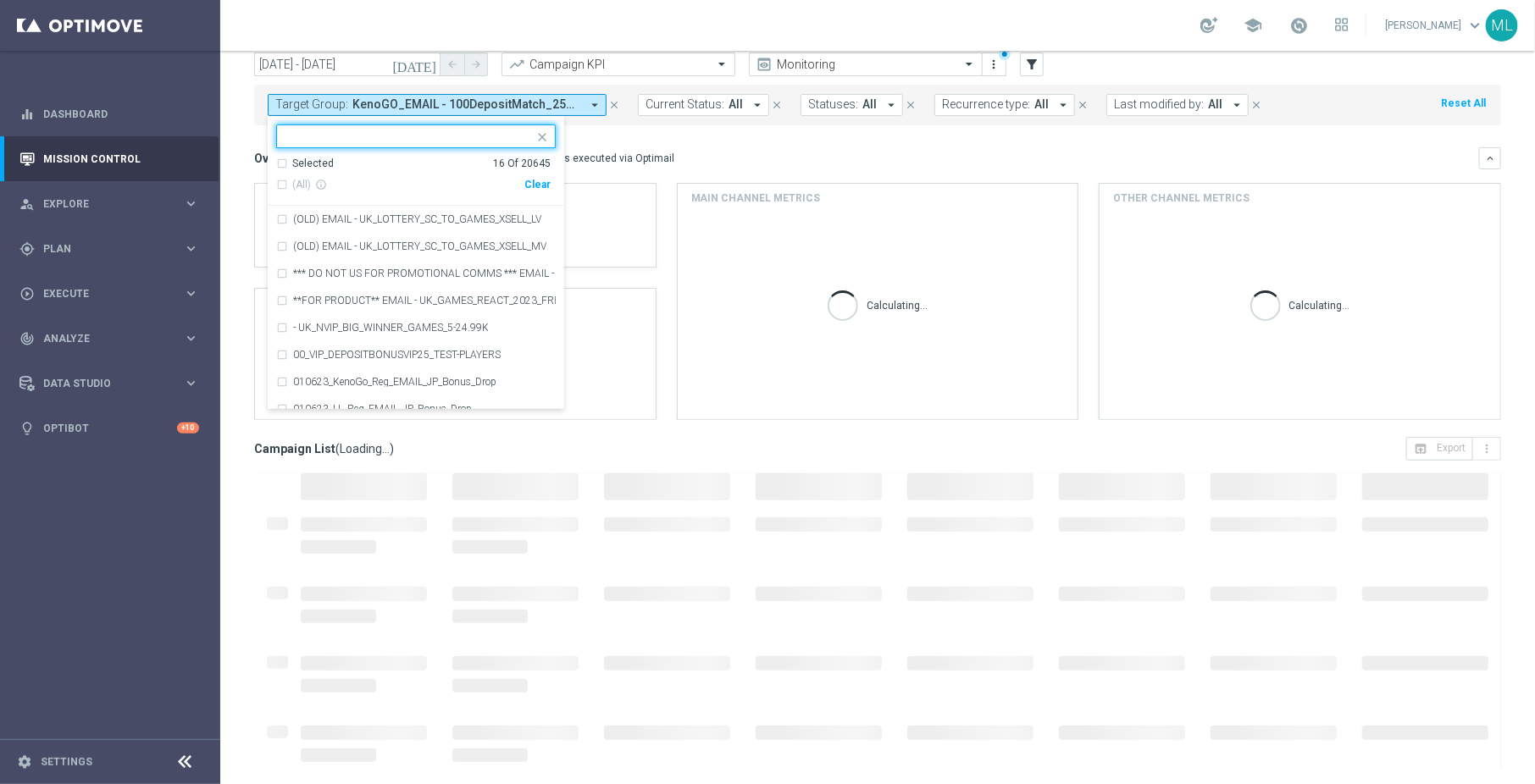
click at [0, 0] on div "Clear" at bounding box center [0, 0] width 0 height 0
click at [419, 135] on input "text" at bounding box center [409, 137] width 248 height 14
type input "2508"
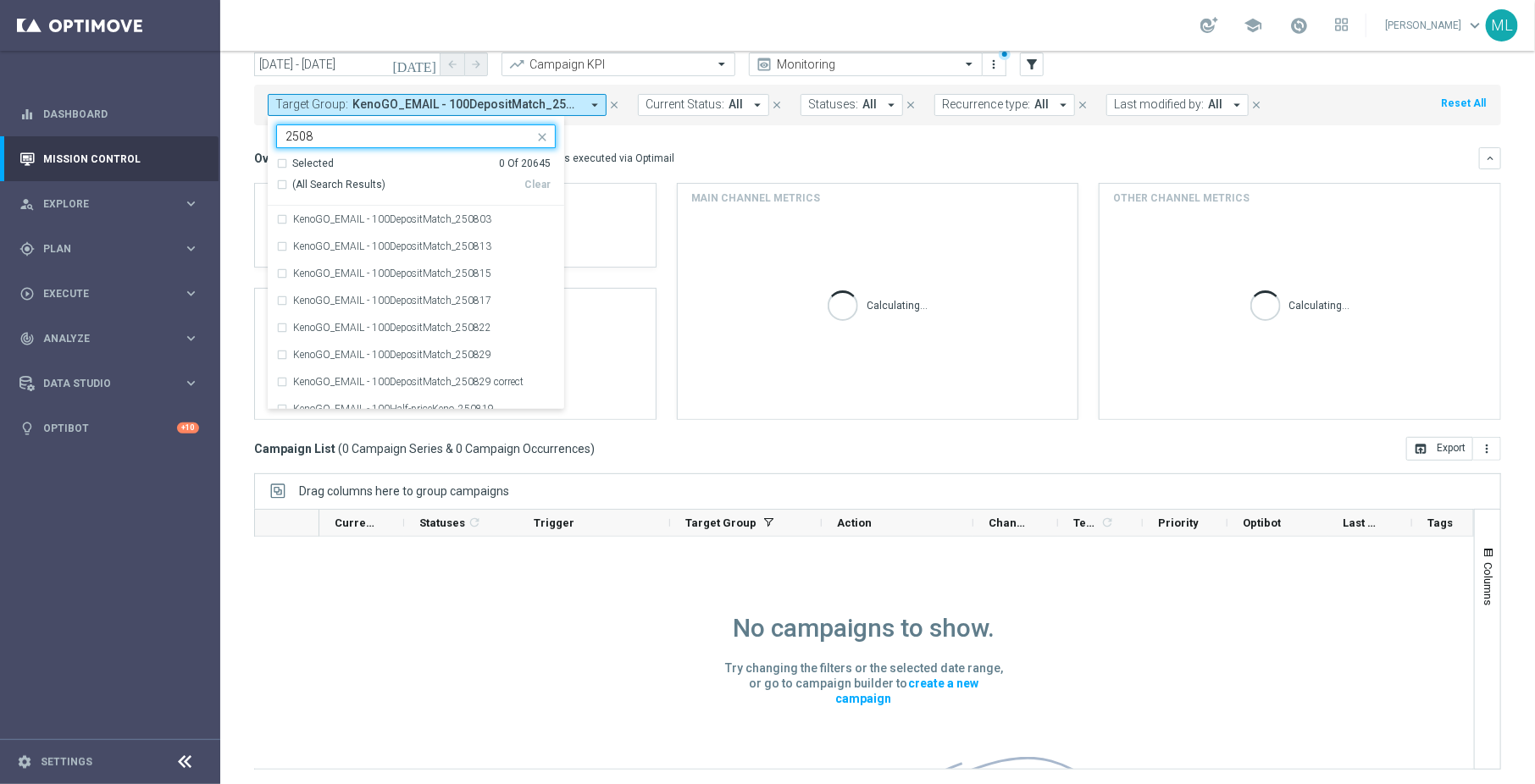
scroll to position [1, 0]
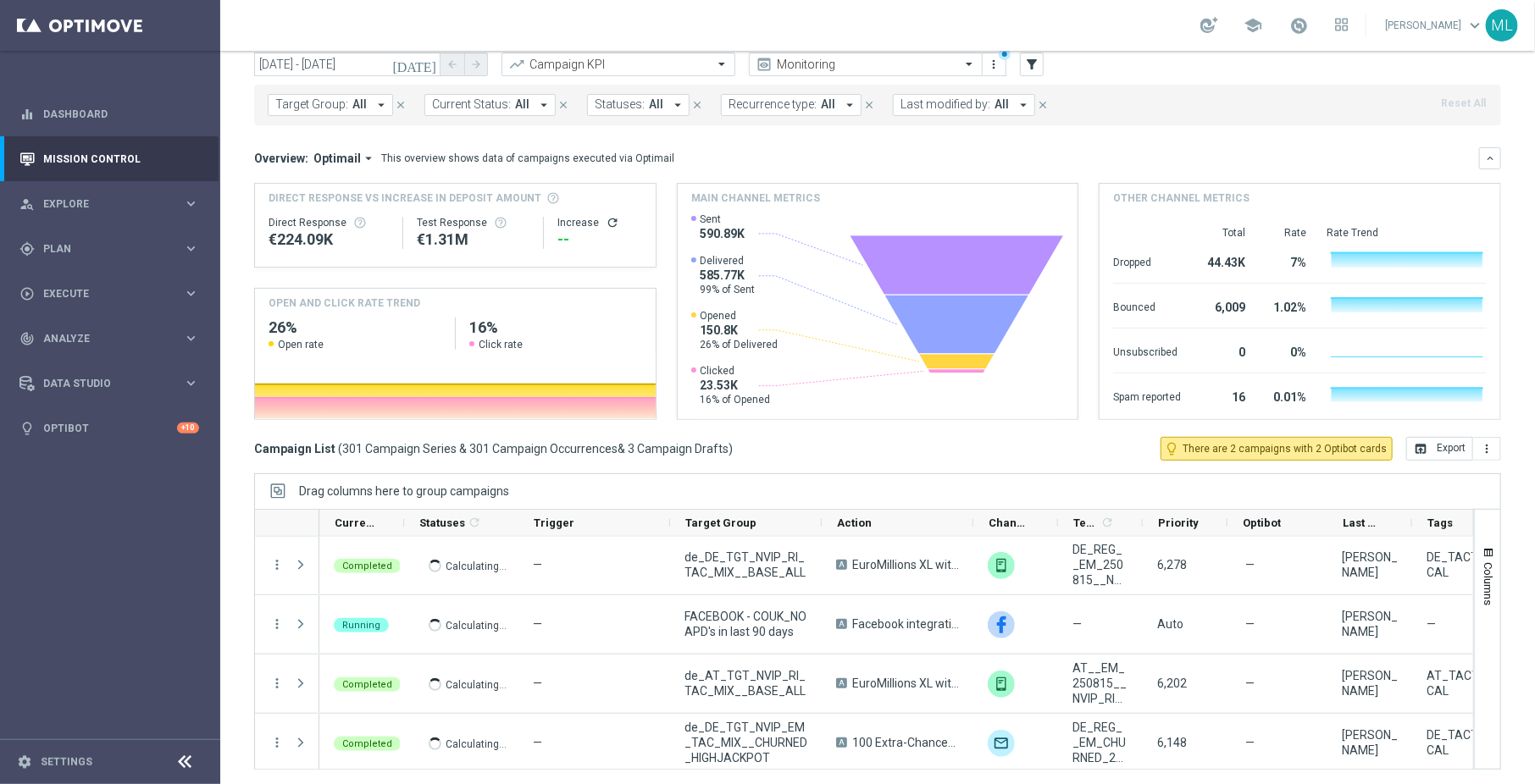
click at [353, 105] on span "All" at bounding box center [360, 105] width 14 height 14
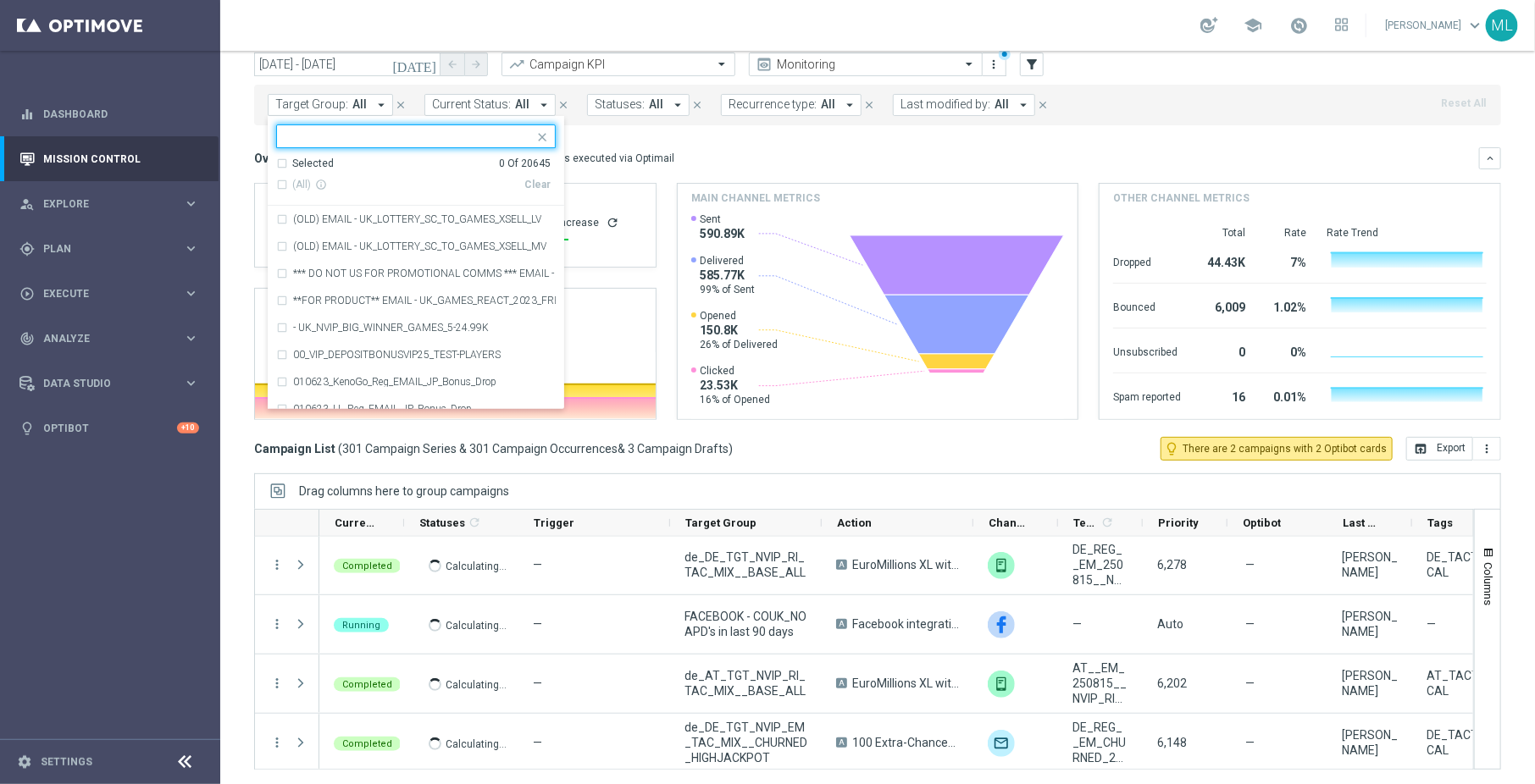
click at [336, 139] on input "text" at bounding box center [409, 137] width 248 height 14
click at [279, 183] on div "(All Search Results)" at bounding box center [400, 185] width 248 height 14
type input "250815"
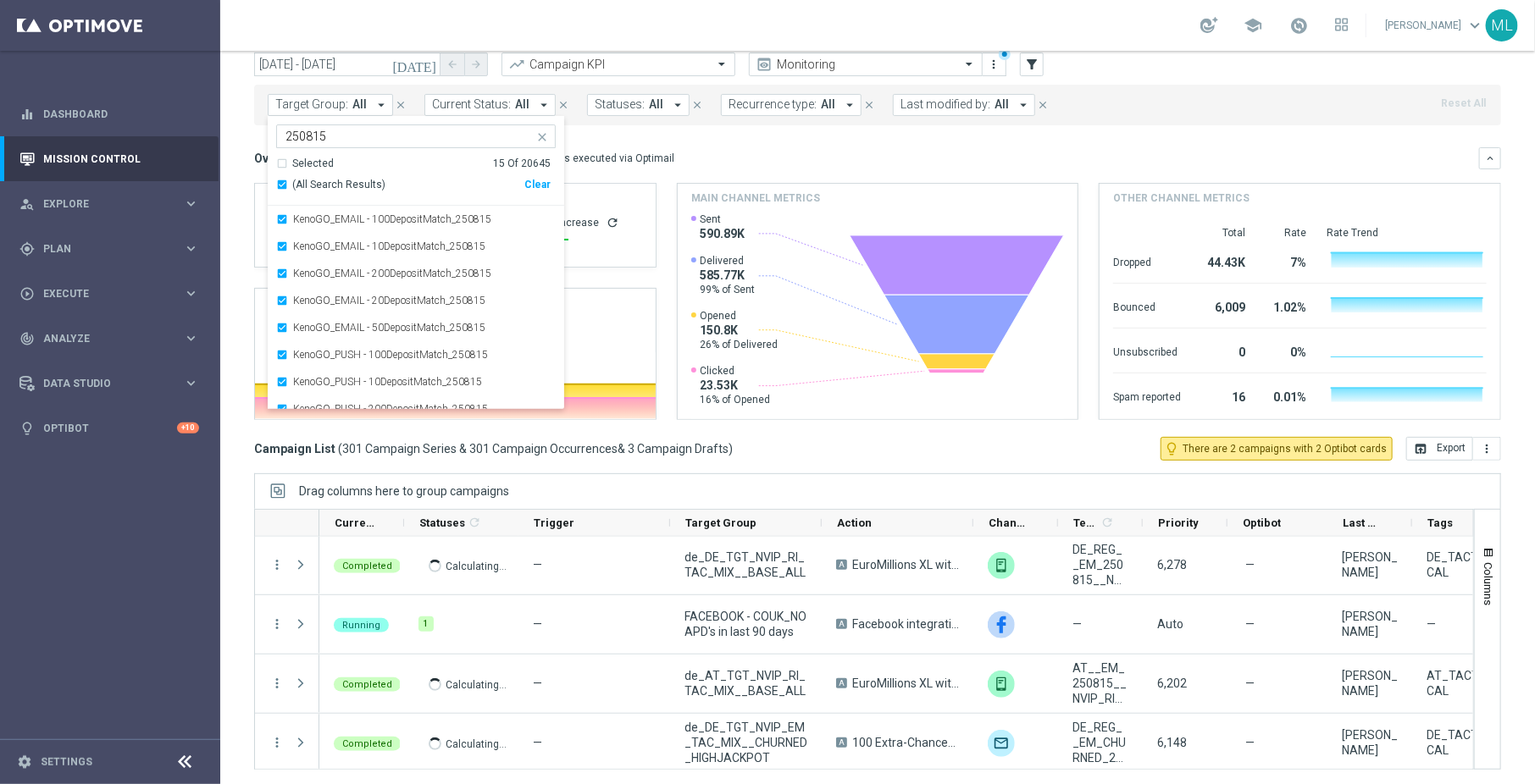
click at [709, 139] on mini-dashboard "Overview: Optimail arrow_drop_down This overview shows data of campaigns execut…" at bounding box center [878, 281] width 1247 height 311
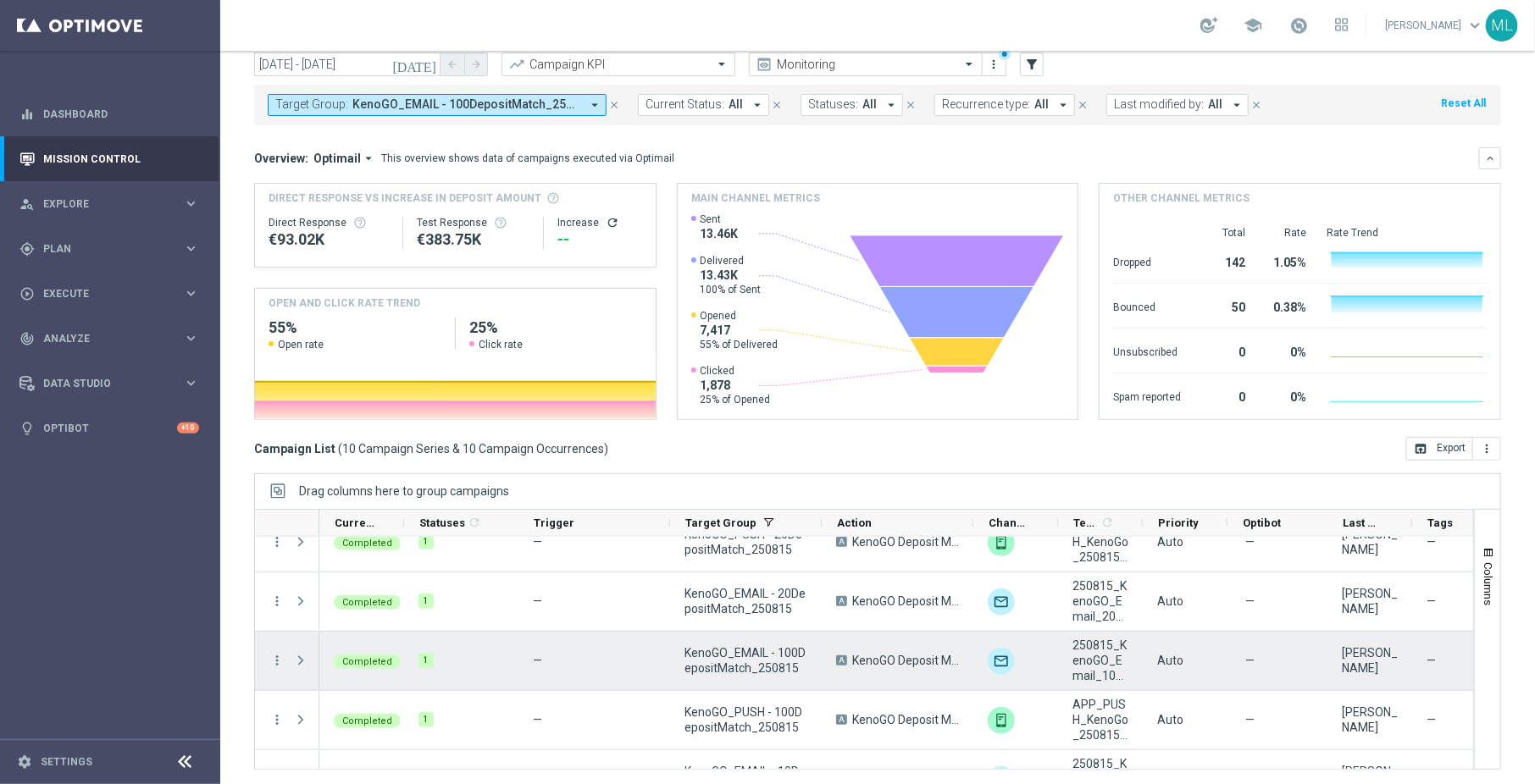
scroll to position [138, 0]
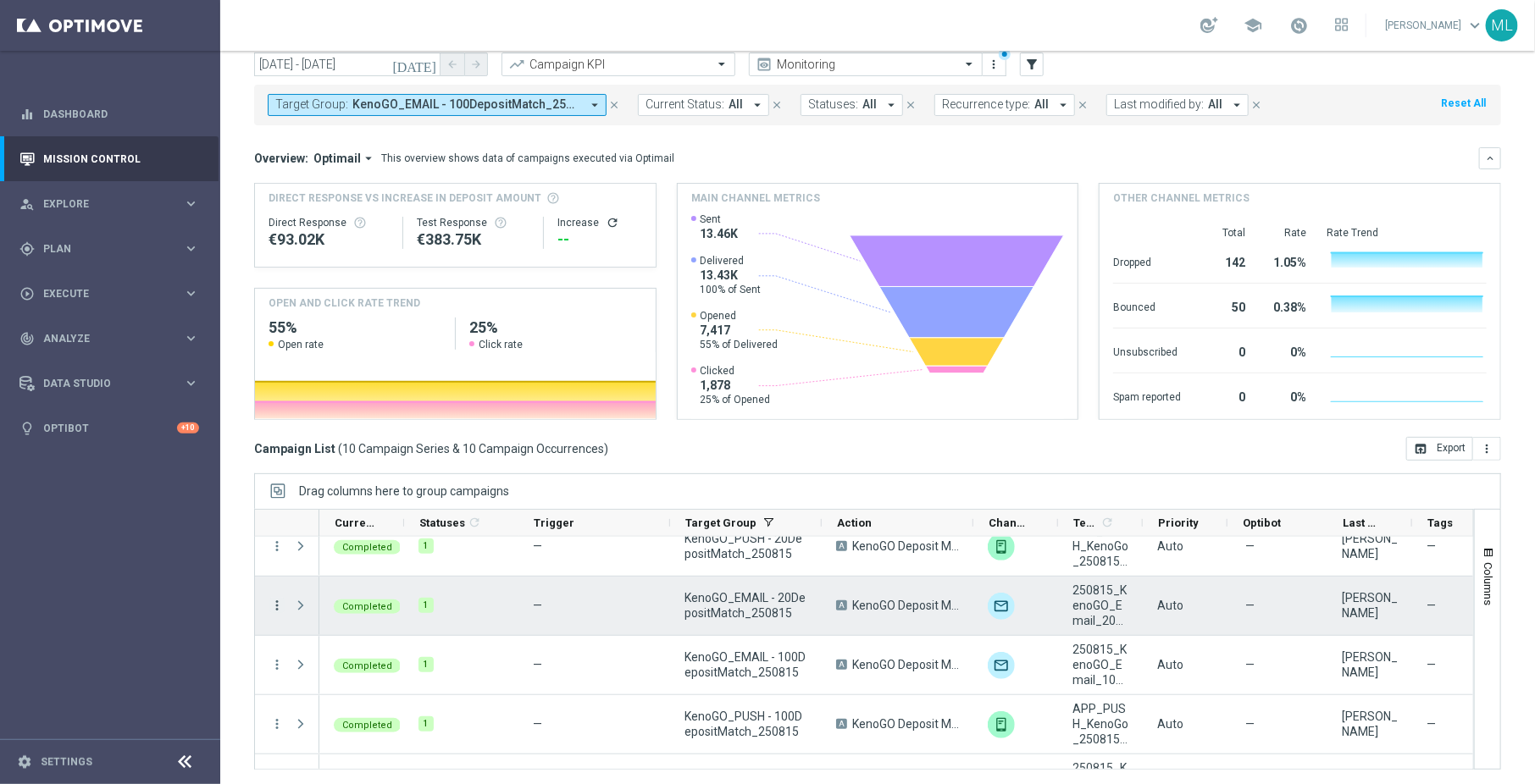
click at [277, 599] on icon "more_vert" at bounding box center [276, 605] width 15 height 15
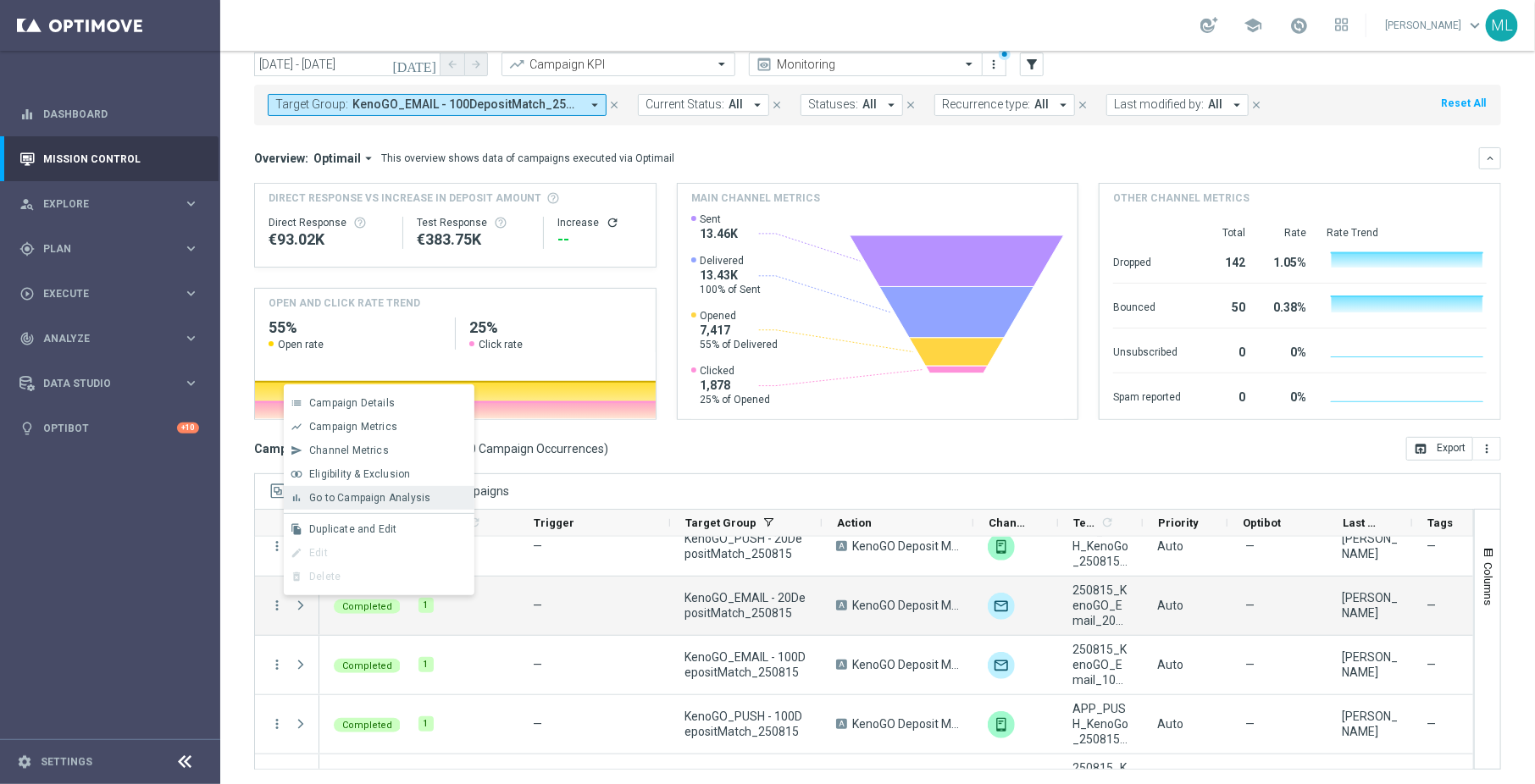
click at [352, 502] on span "Go to Campaign Analysis" at bounding box center [369, 497] width 121 height 12
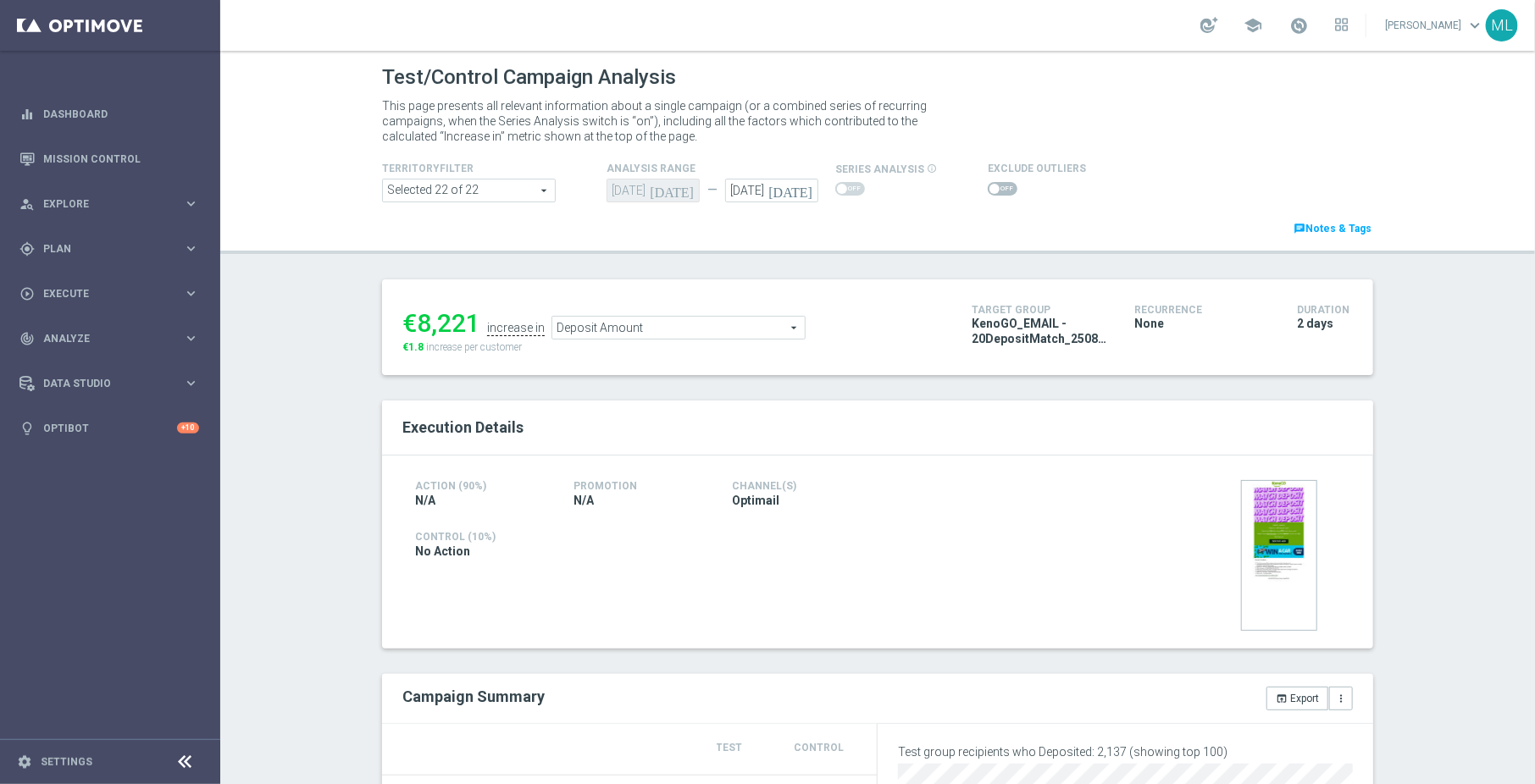
click at [657, 326] on span "Deposit Amount" at bounding box center [678, 327] width 252 height 22
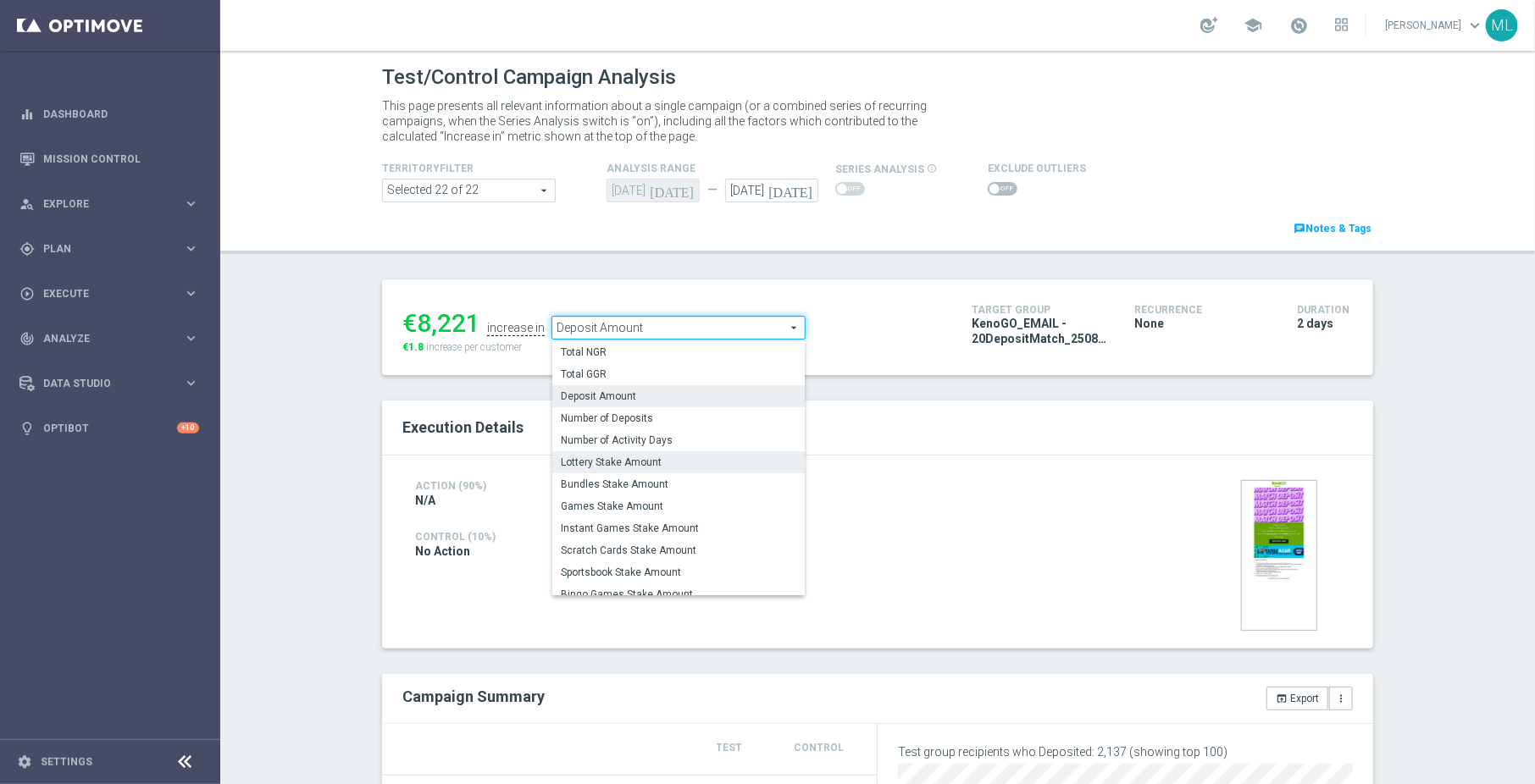
click at [645, 458] on span "Lottery Stake Amount" at bounding box center [678, 461] width 235 height 13
type input "Lottery Stake Amount"
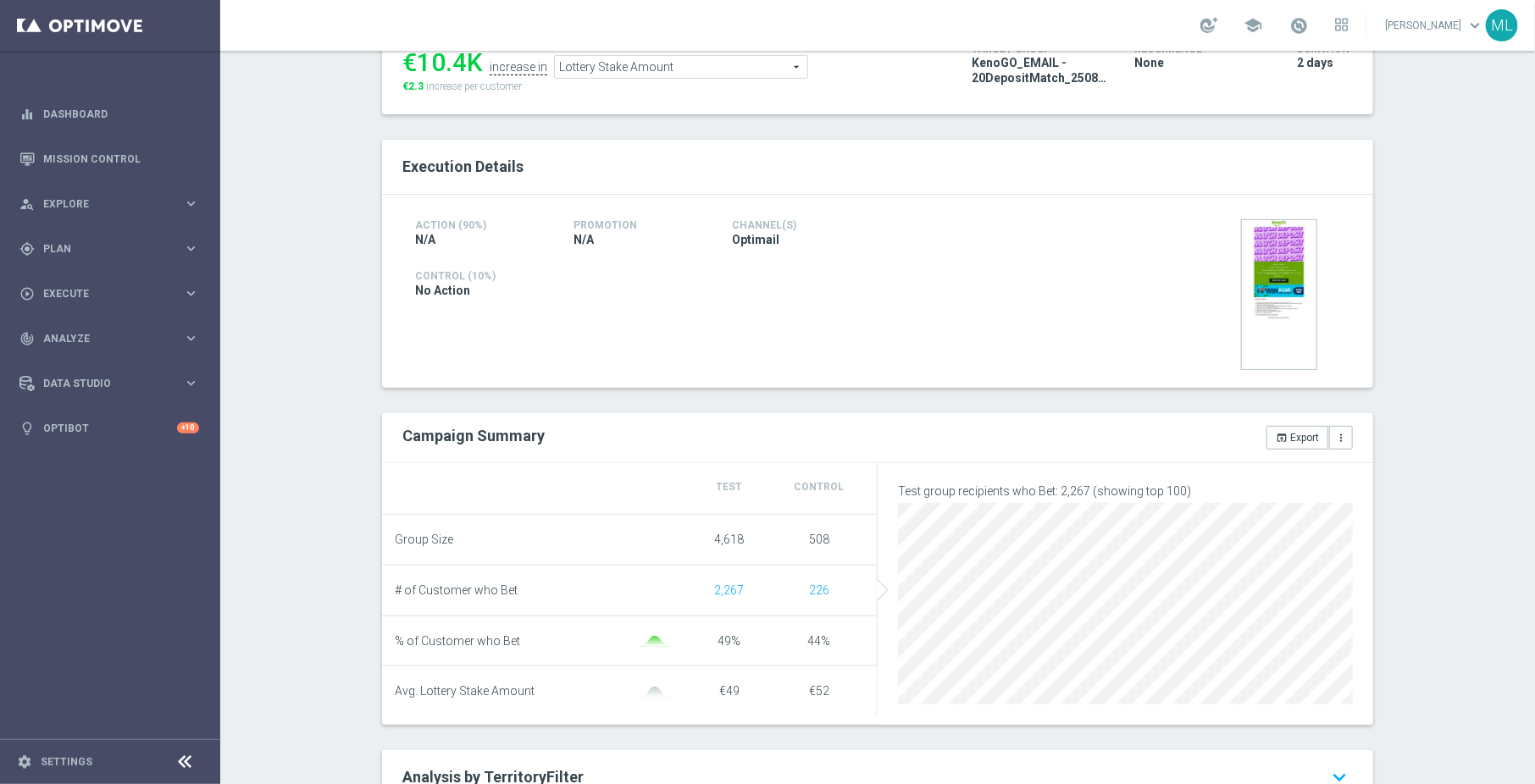
scroll to position [286, 0]
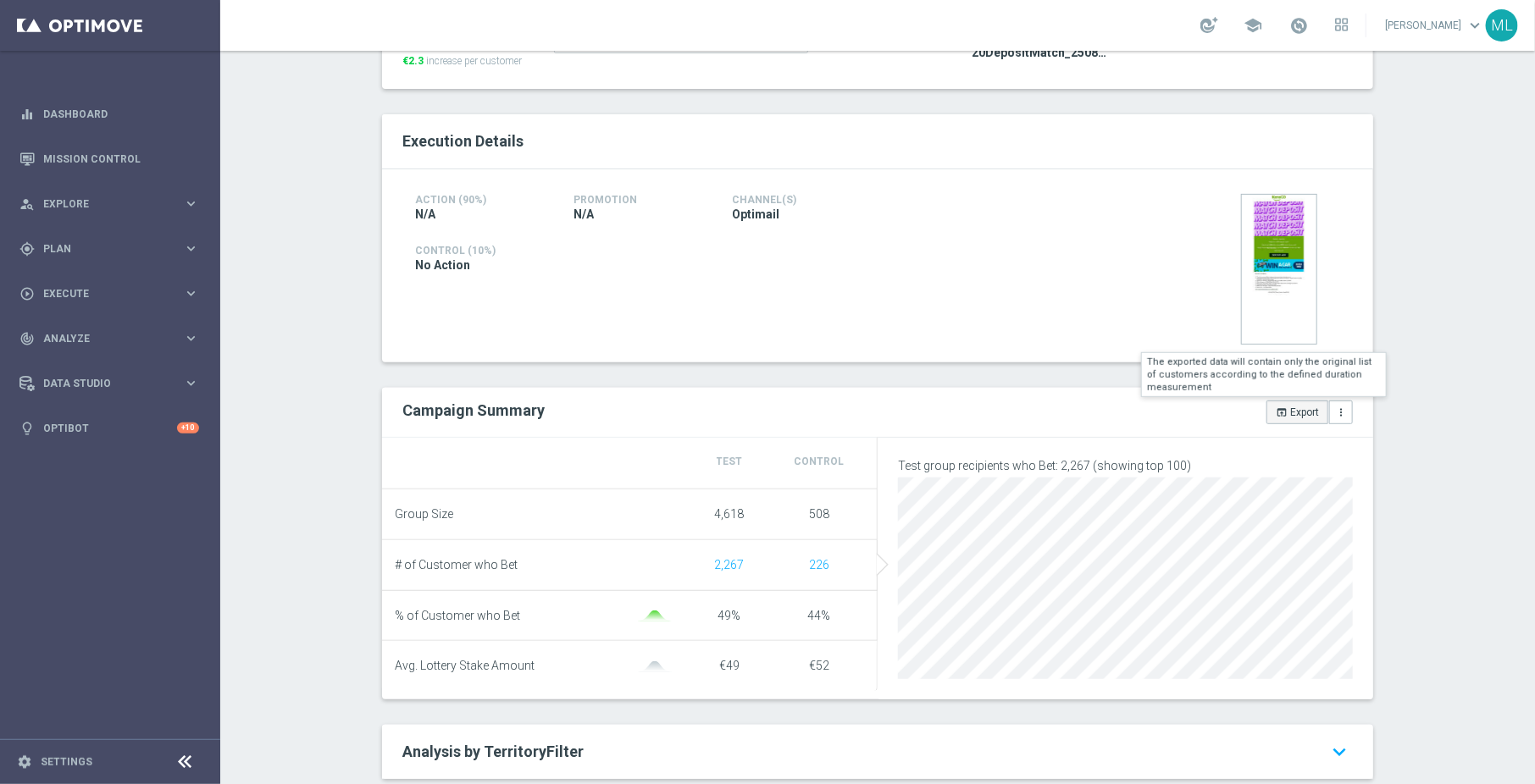
click at [1290, 417] on button "open_in_browser Export" at bounding box center [1297, 412] width 62 height 24
